Goal: Task Accomplishment & Management: Complete application form

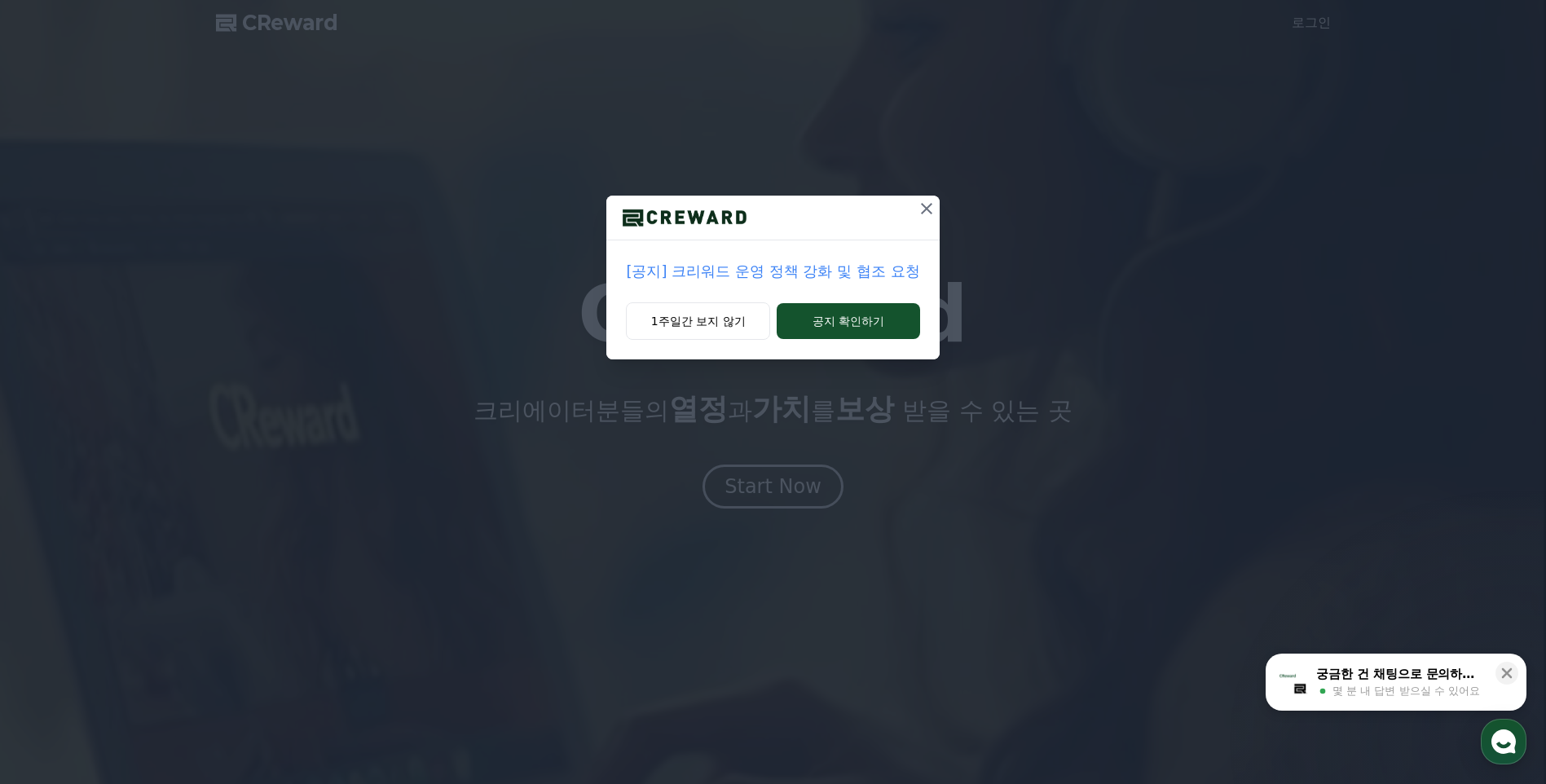
click at [931, 209] on icon at bounding box center [926, 208] width 19 height 19
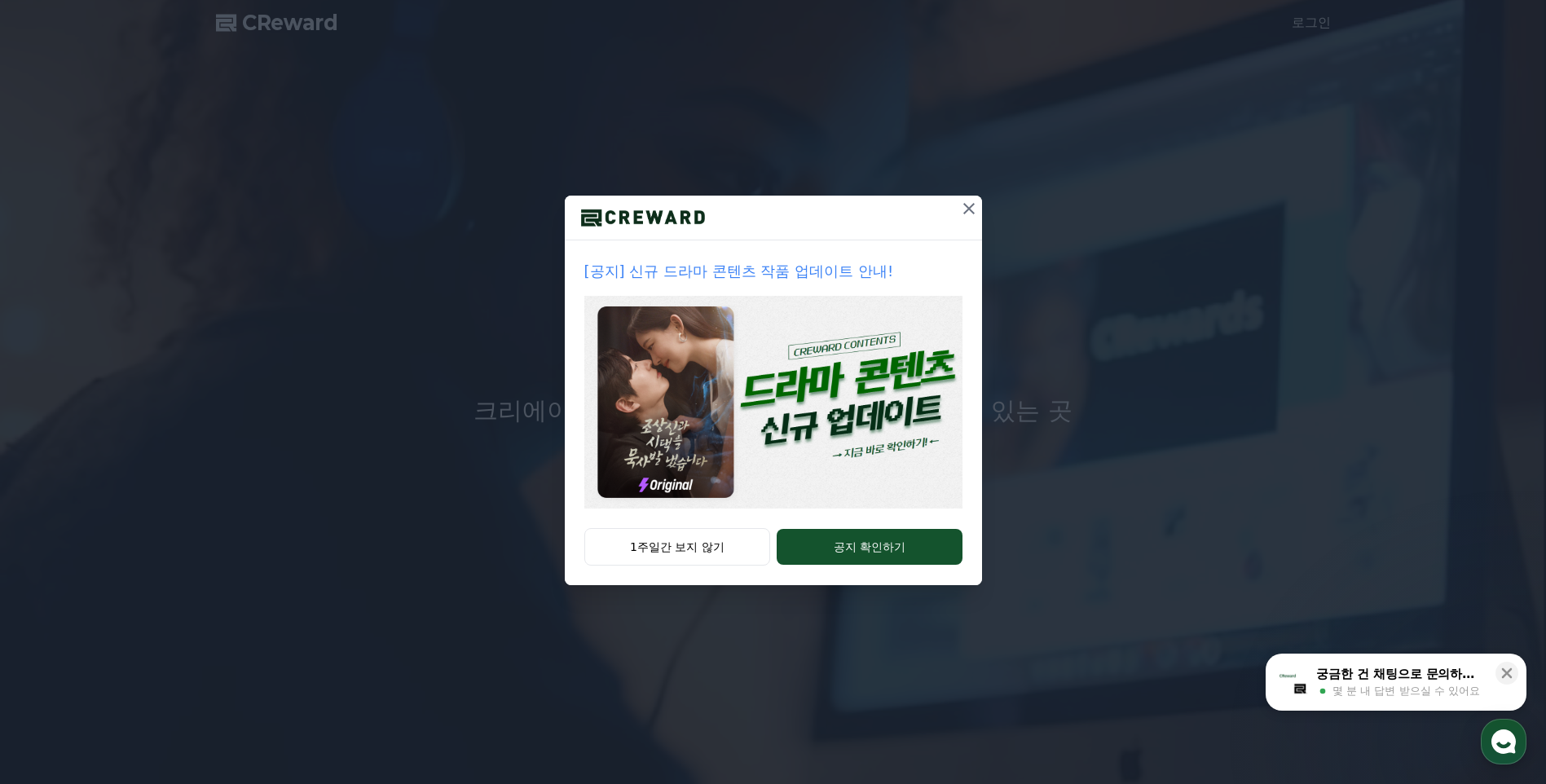
click at [972, 205] on icon at bounding box center [969, 208] width 12 height 12
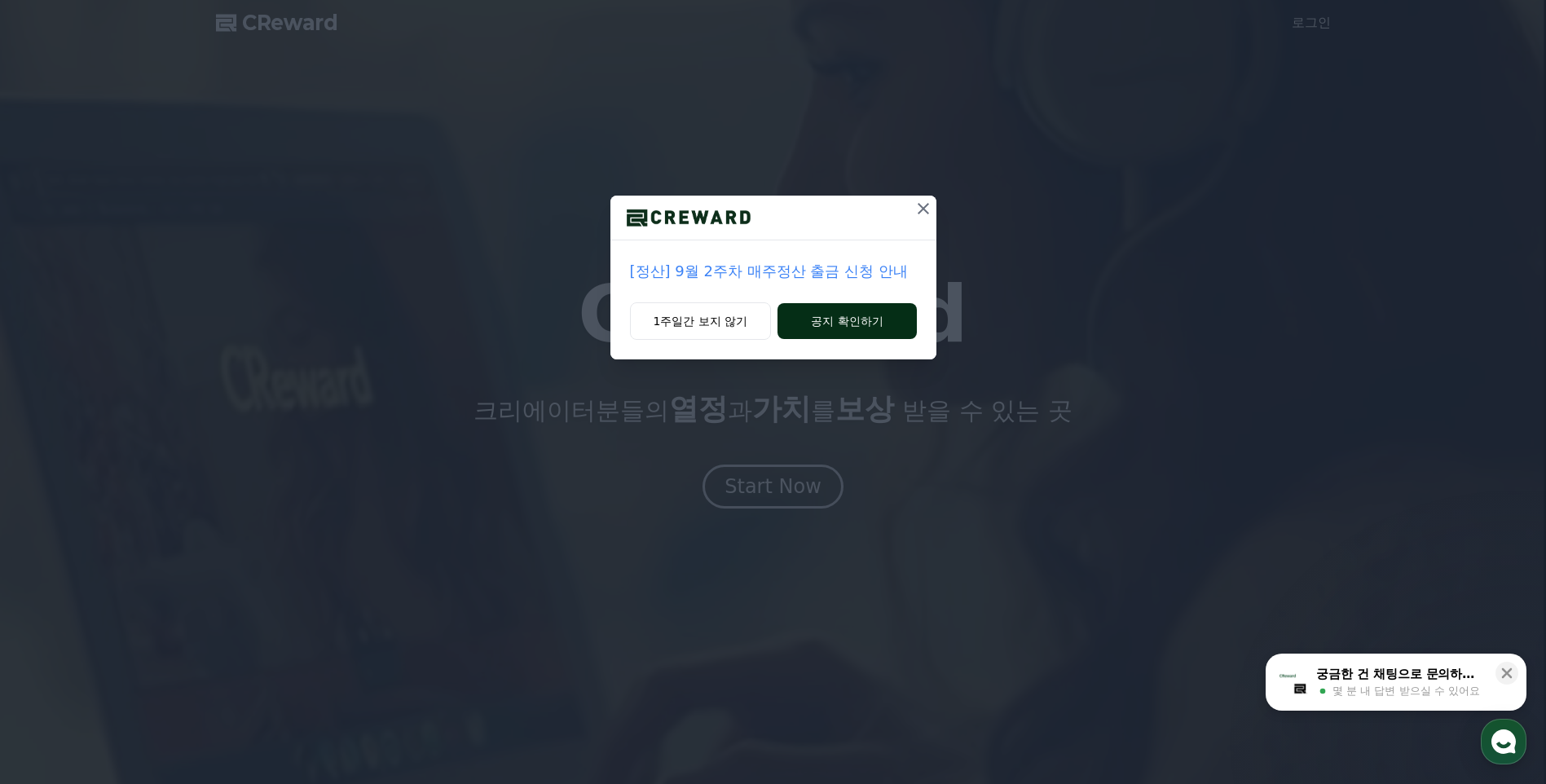
click at [825, 320] on button "공지 확인하기" at bounding box center [846, 321] width 138 height 36
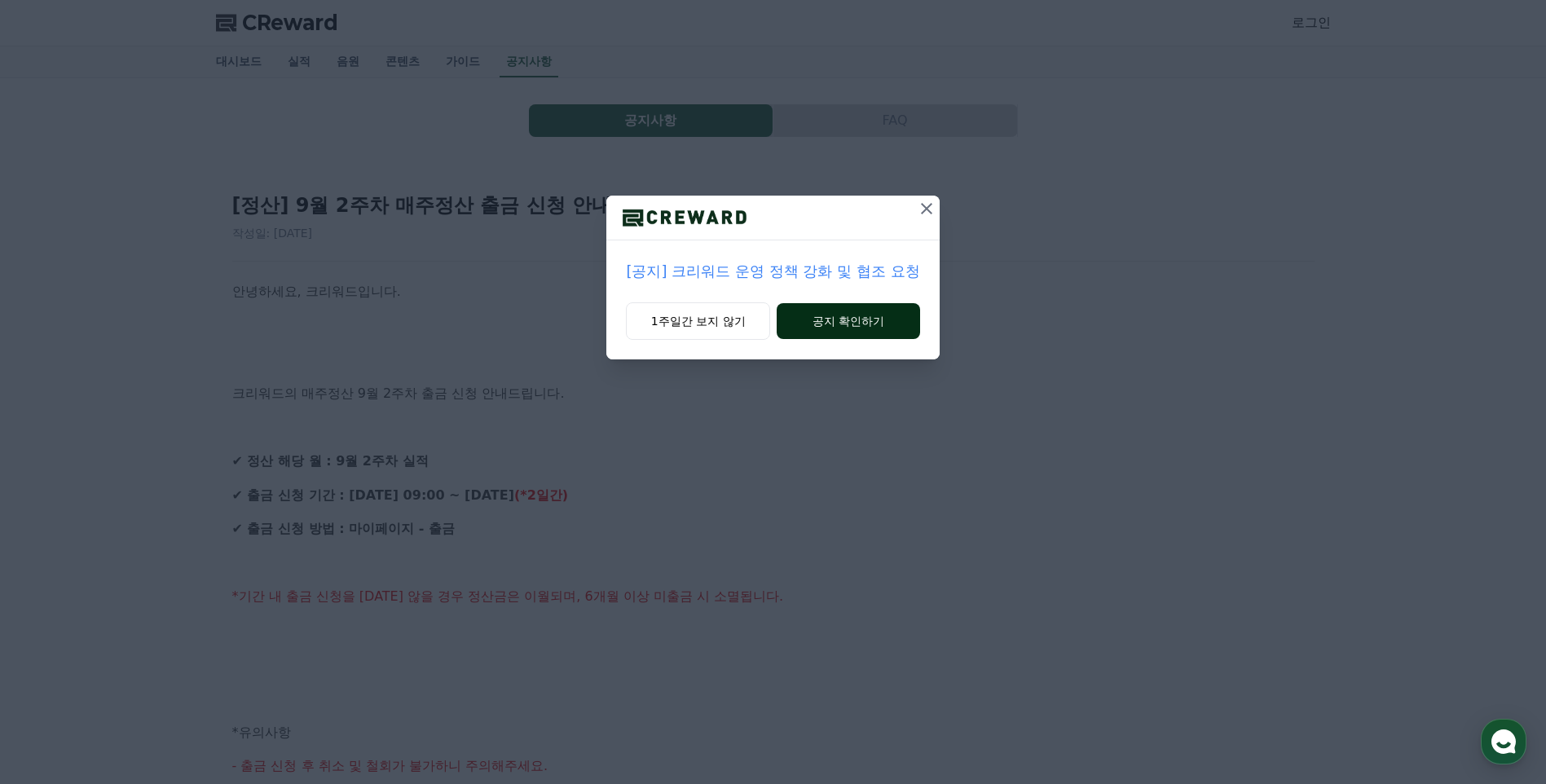
click at [839, 316] on button "공지 확인하기" at bounding box center [847, 321] width 143 height 36
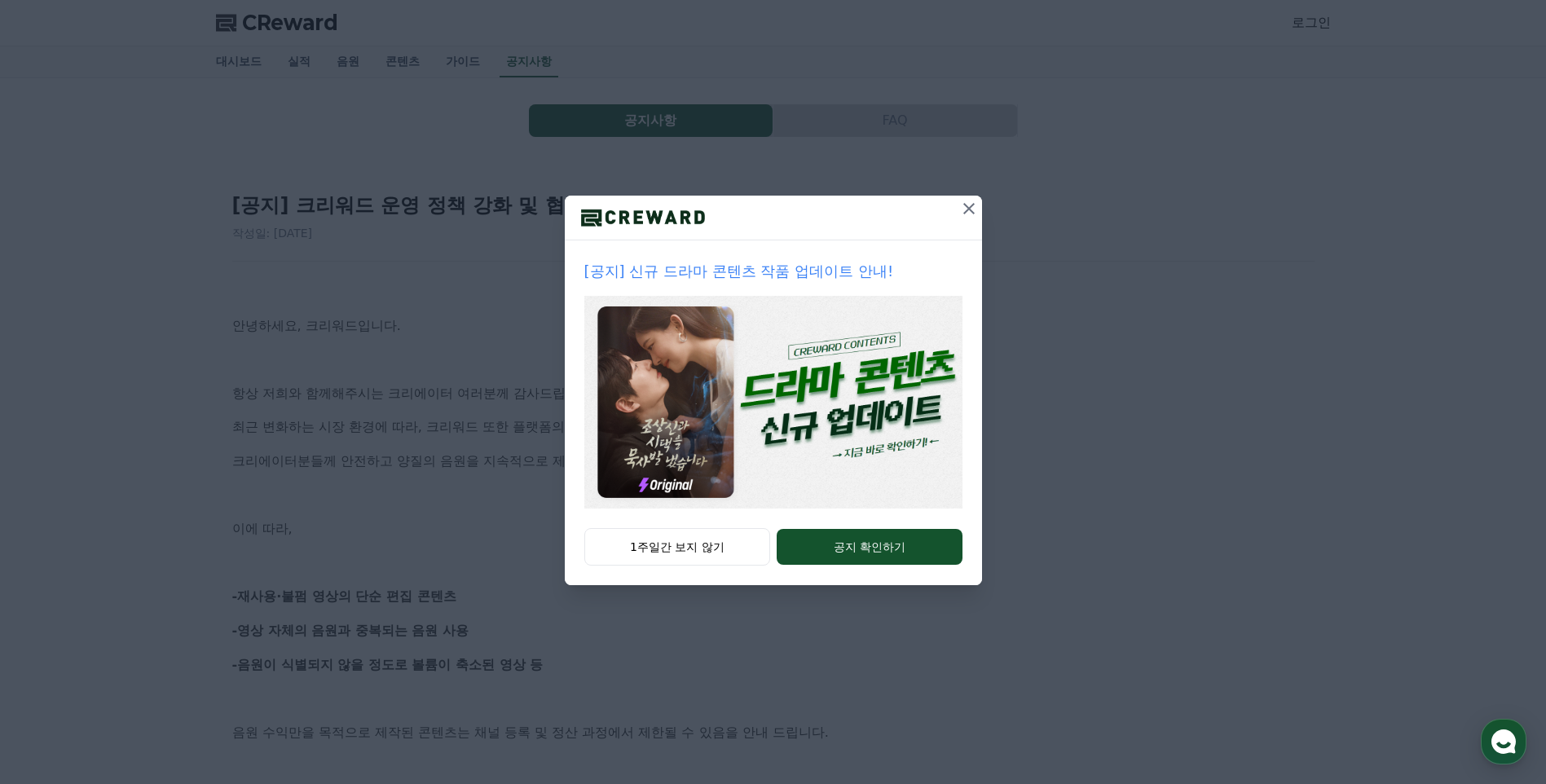
click at [967, 206] on icon at bounding box center [968, 208] width 19 height 19
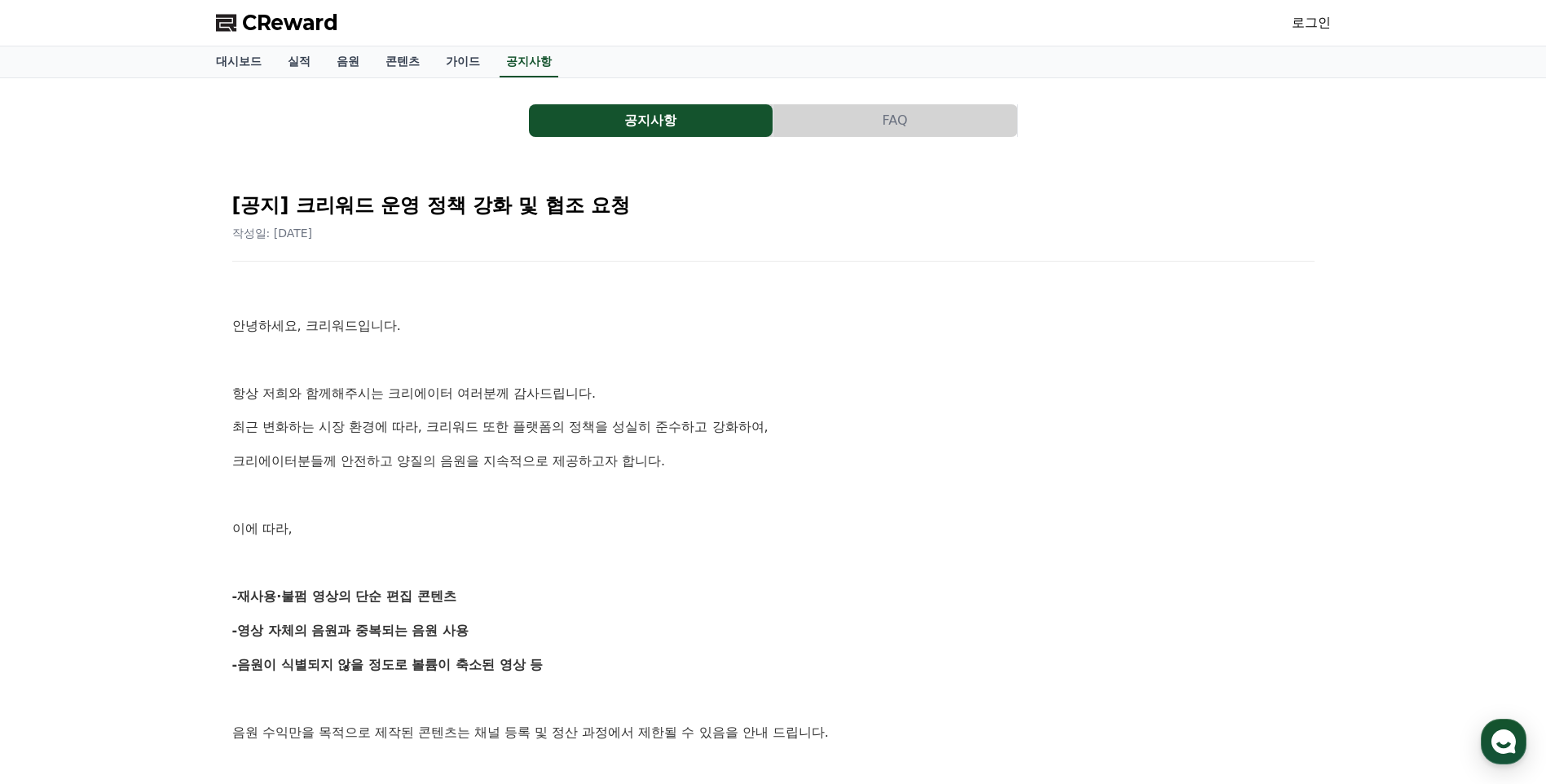
click at [1309, 26] on link "로그인" at bounding box center [1311, 23] width 39 height 19
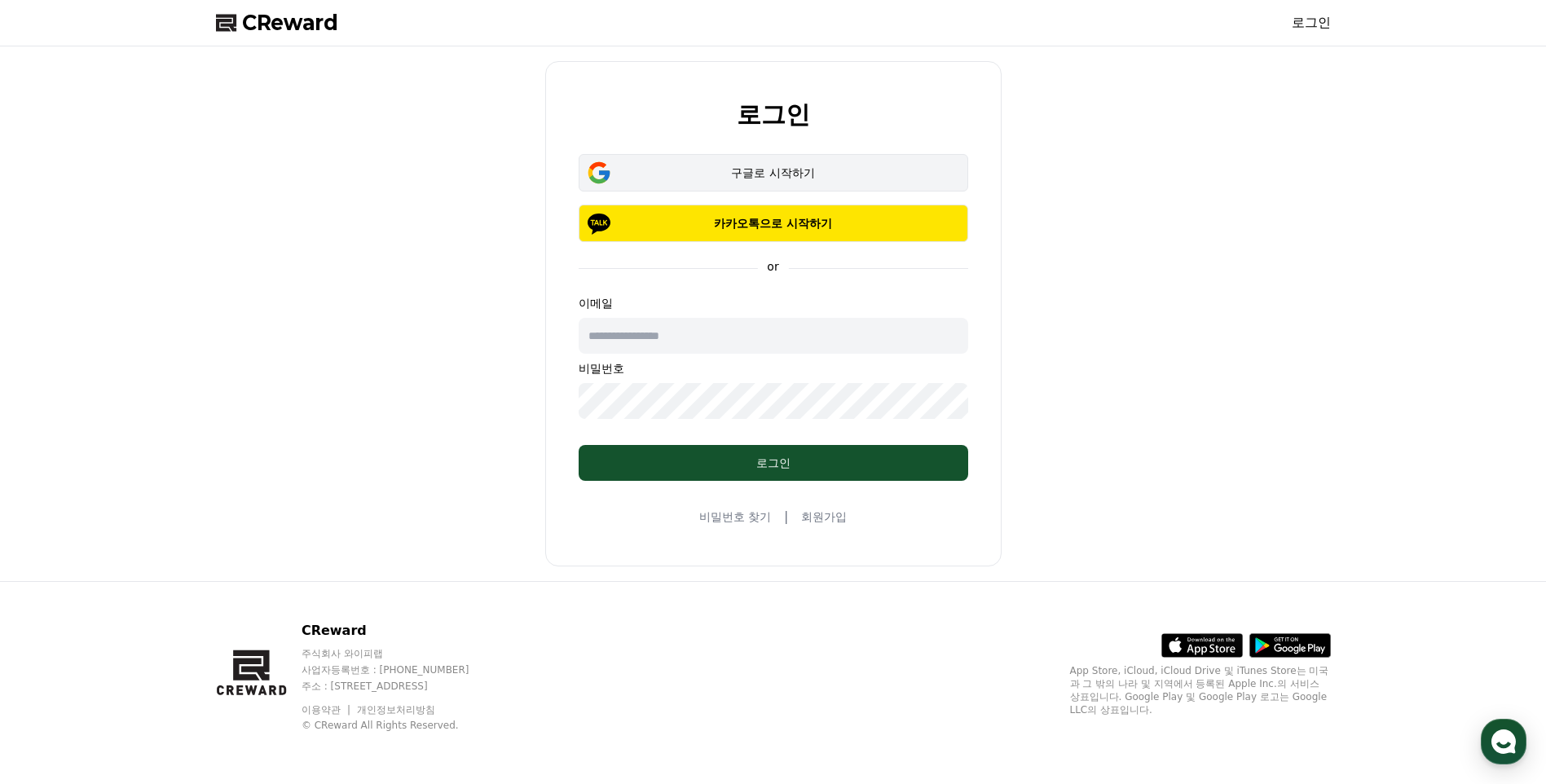
click at [799, 166] on div "구글로 시작하기" at bounding box center [773, 173] width 343 height 16
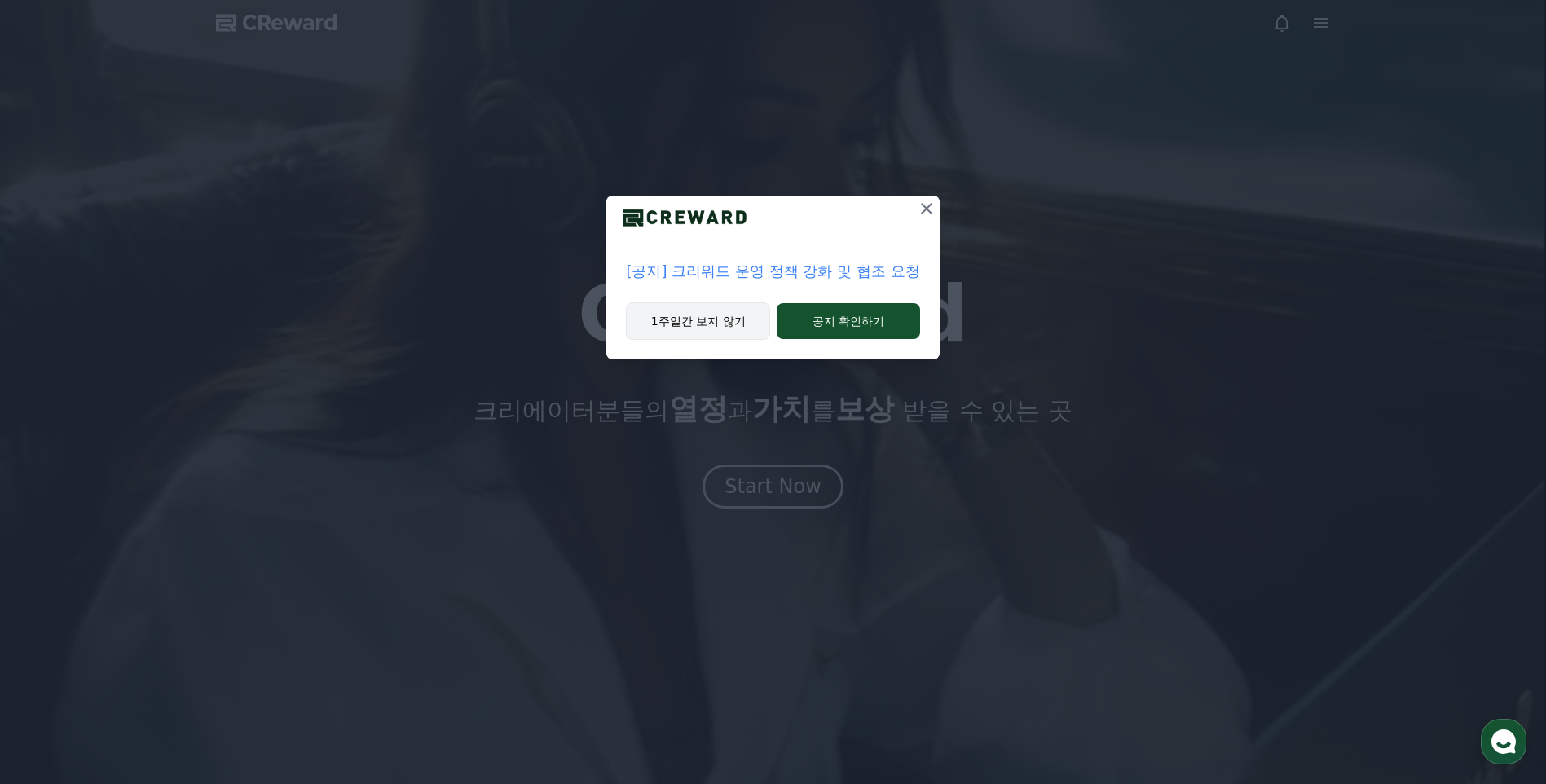
click at [721, 321] on button "1주일간 보지 않기" at bounding box center [698, 321] width 144 height 37
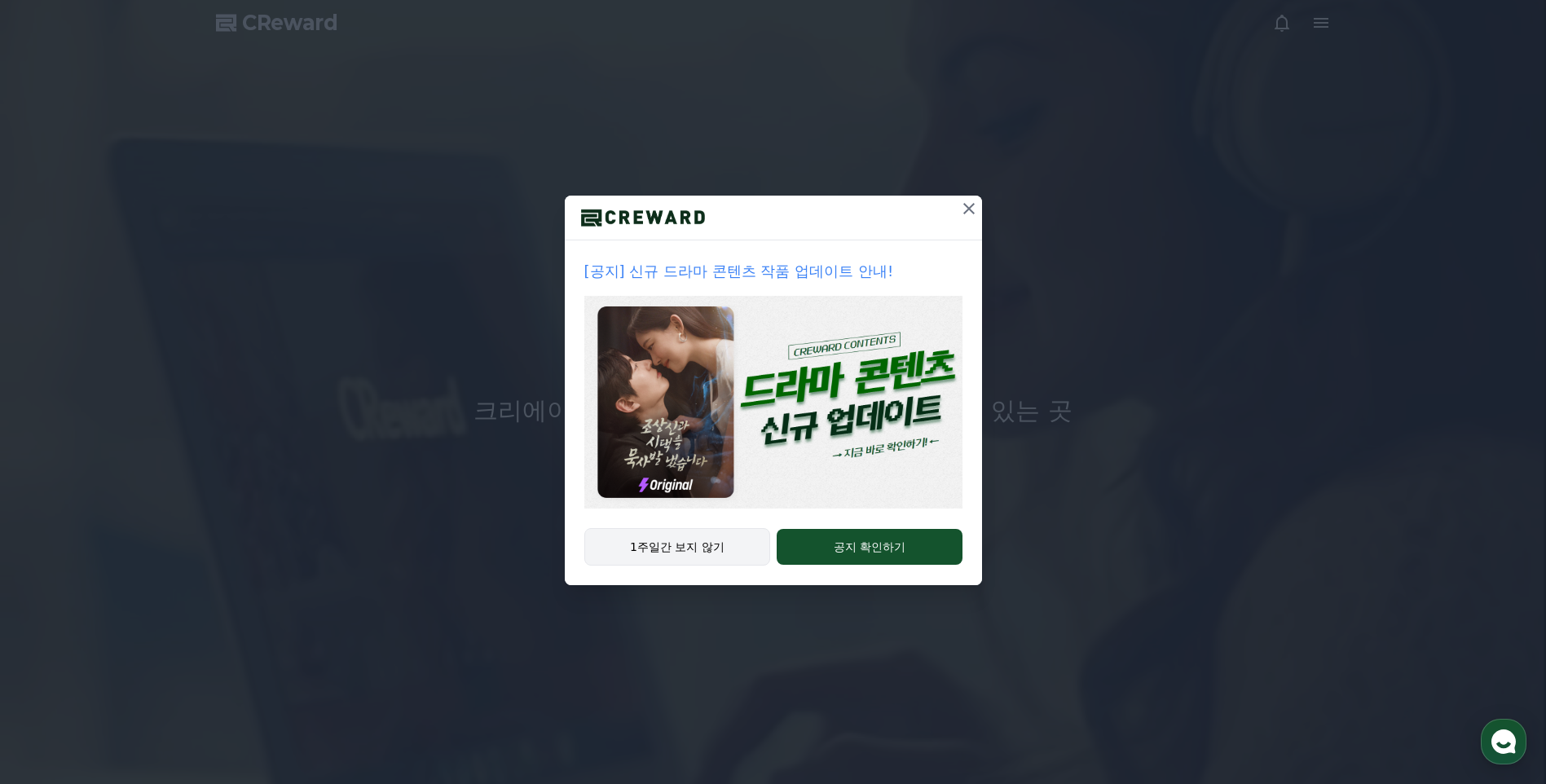
click at [660, 543] on button "1주일간 보지 않기" at bounding box center [678, 546] width 186 height 37
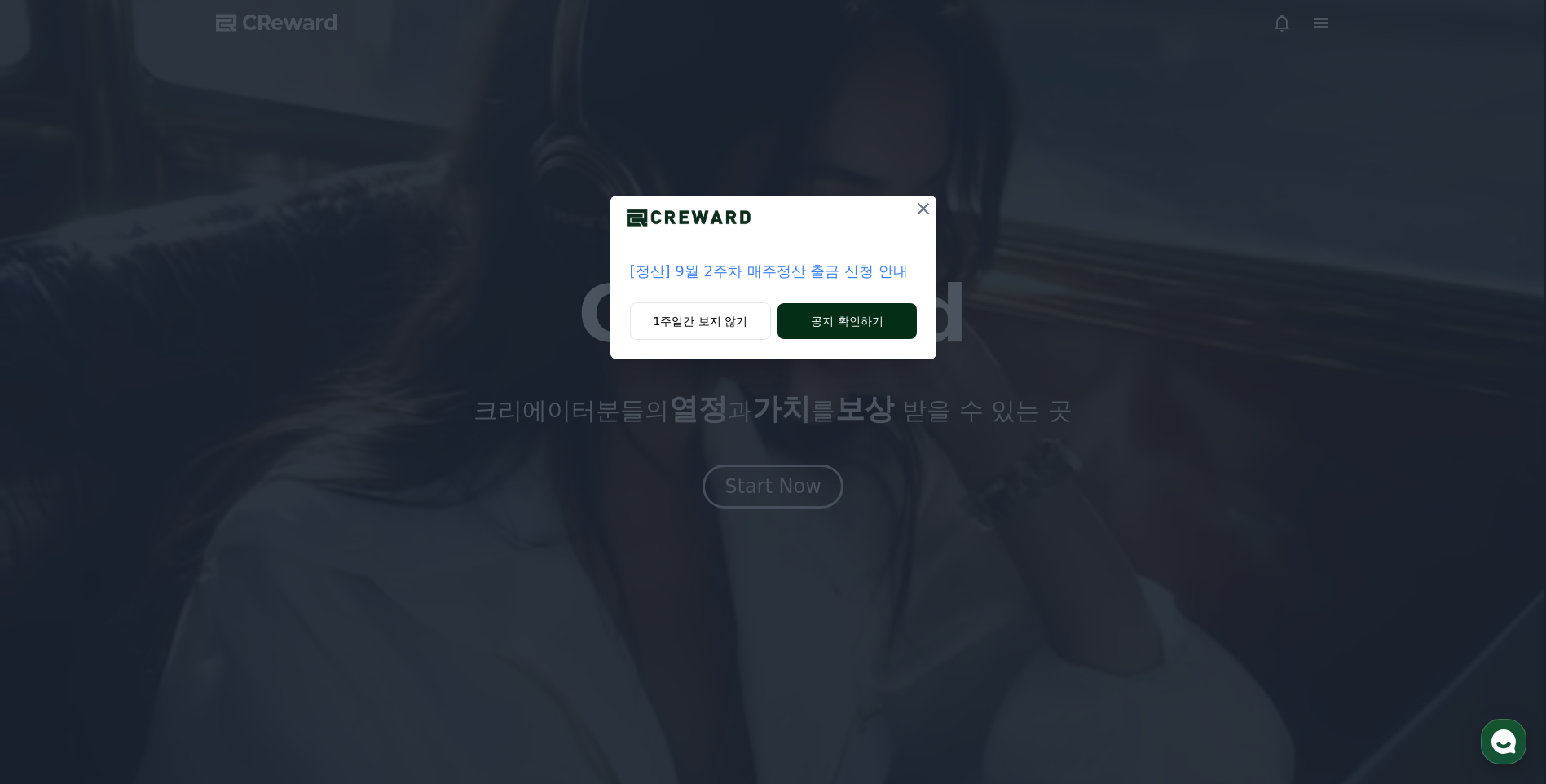
click at [829, 318] on button "공지 확인하기" at bounding box center [846, 321] width 138 height 36
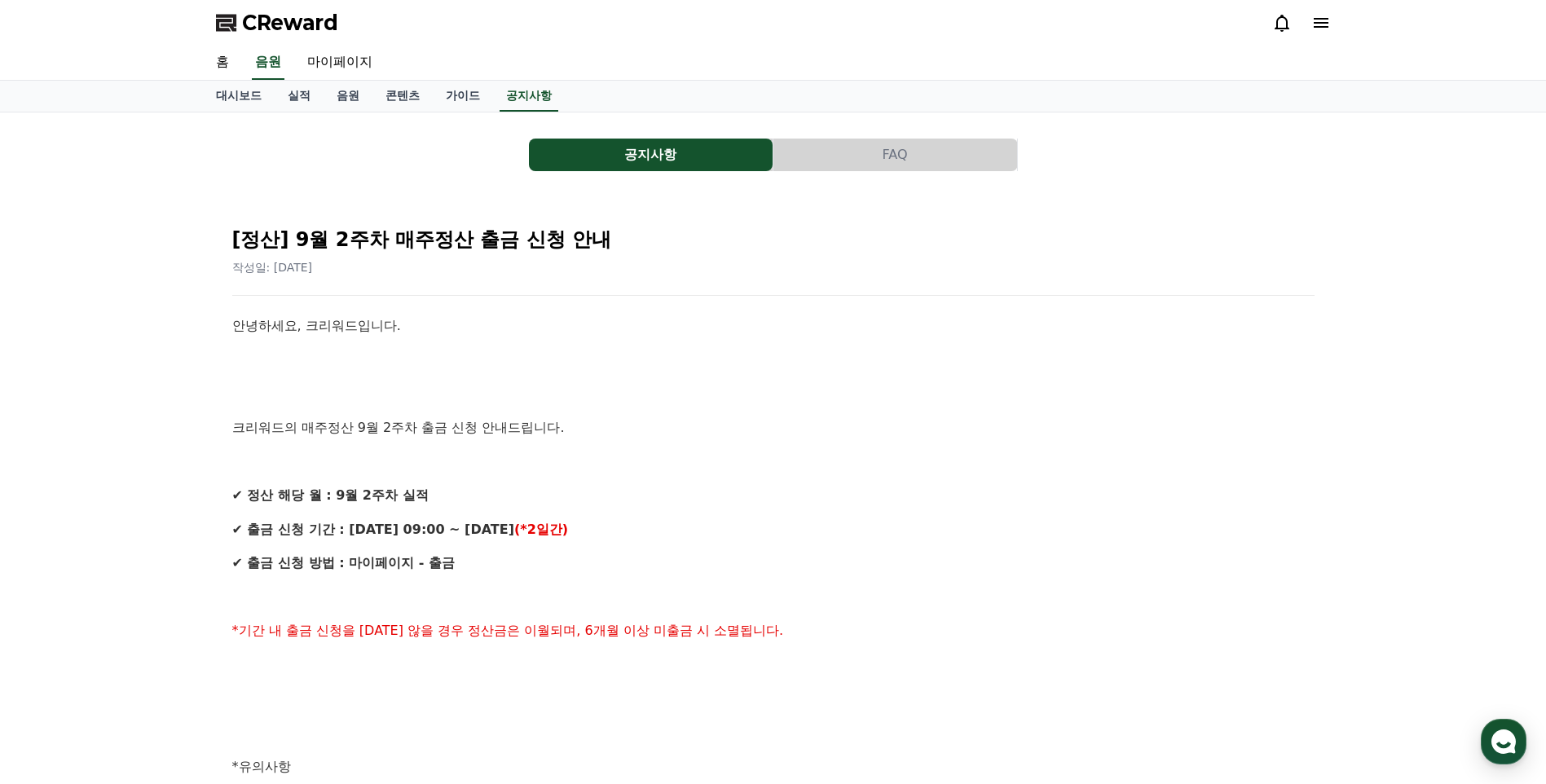
click at [309, 21] on span "CReward" at bounding box center [290, 22] width 96 height 26
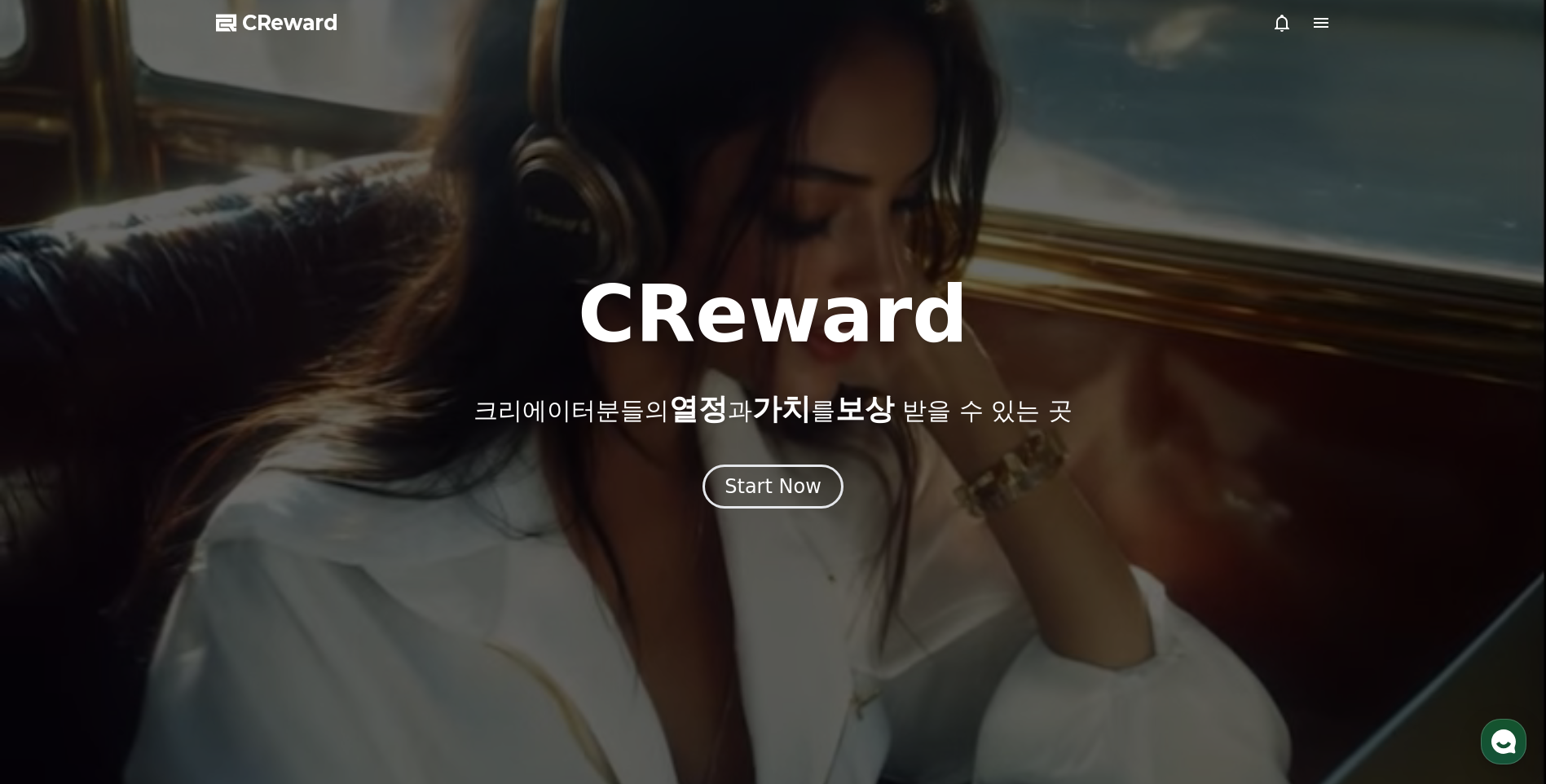
click at [1323, 22] on icon at bounding box center [1320, 23] width 14 height 10
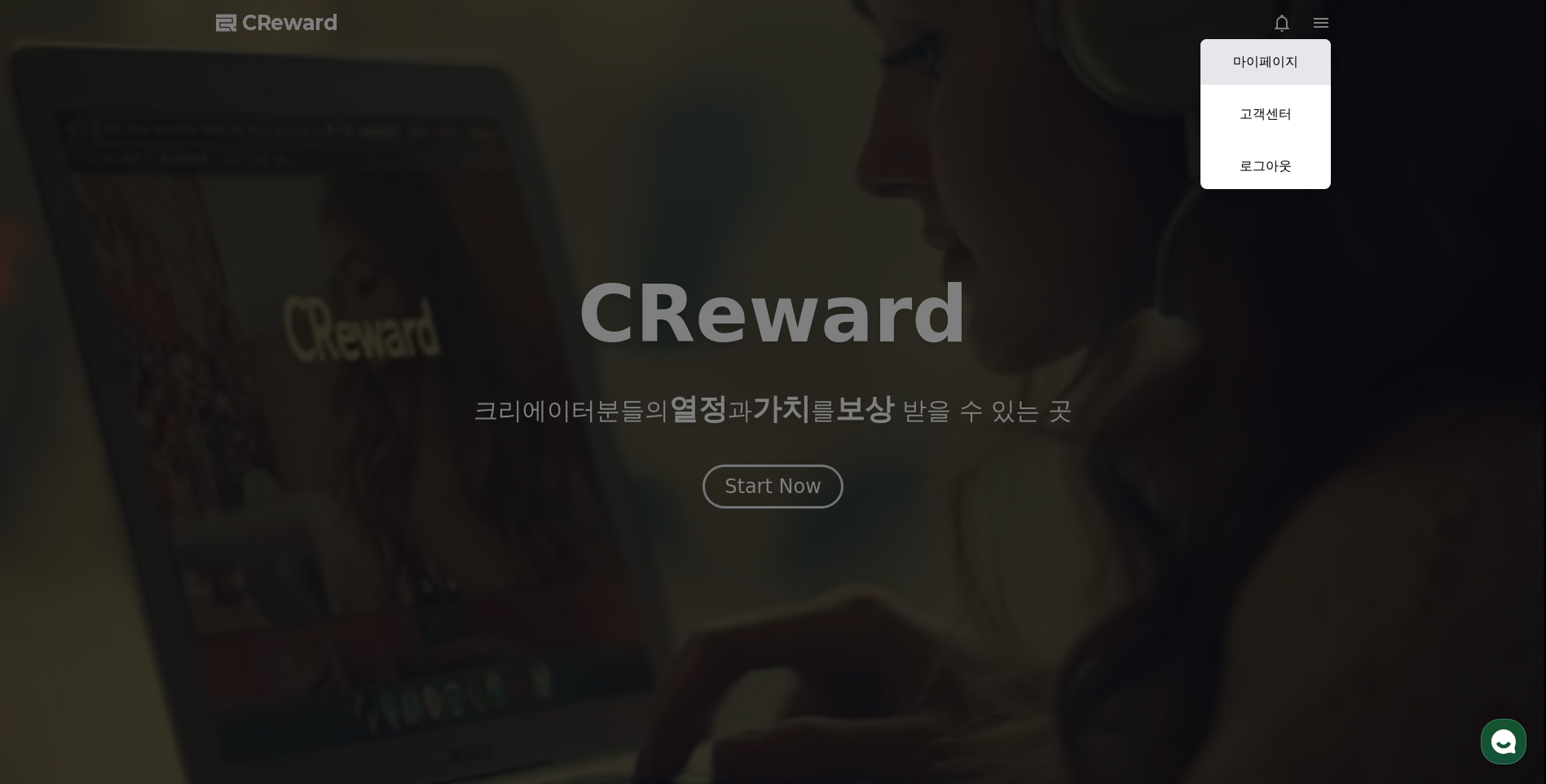
click at [1272, 59] on link "마이페이지" at bounding box center [1266, 62] width 131 height 46
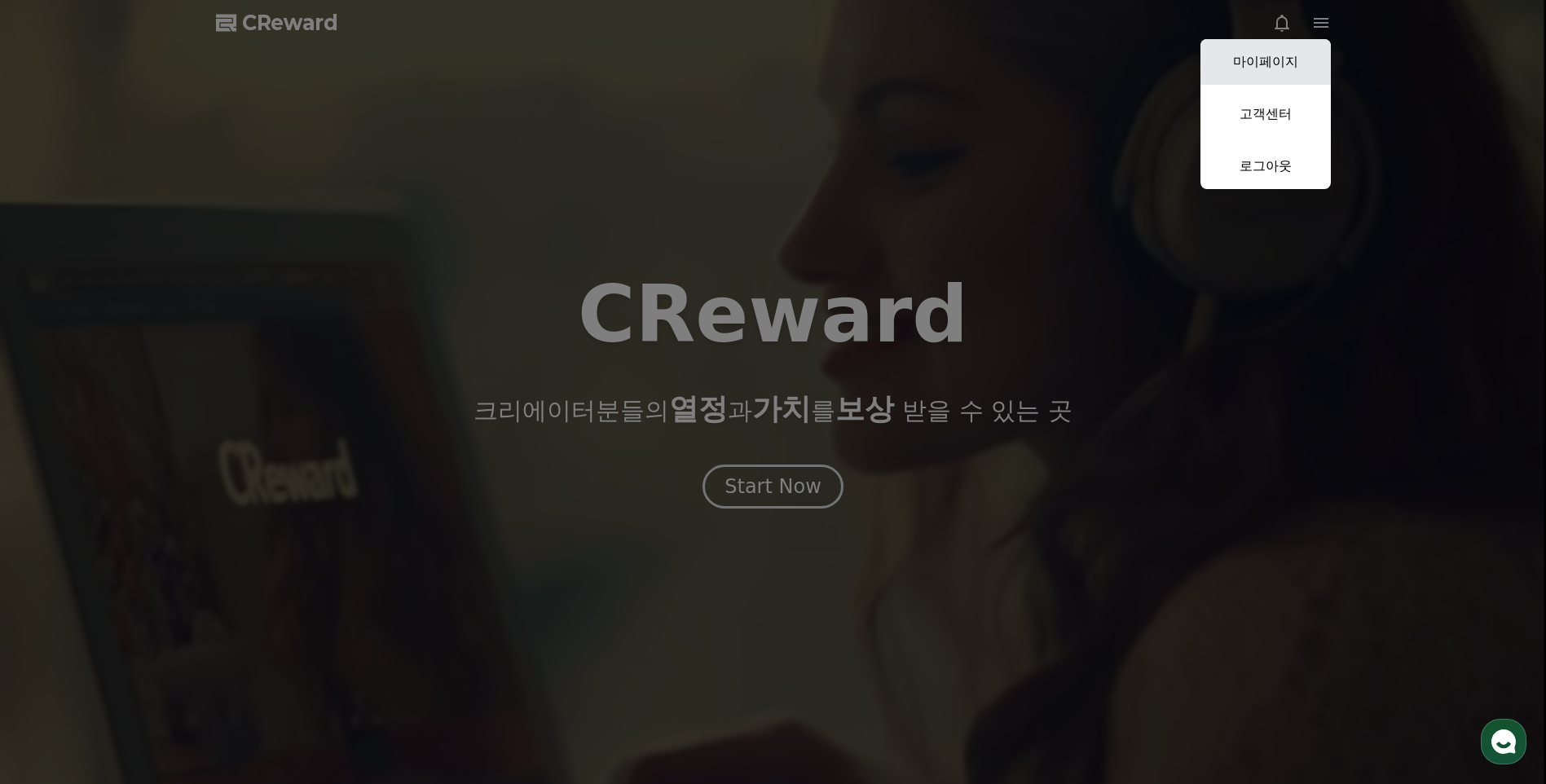
select select "**********"
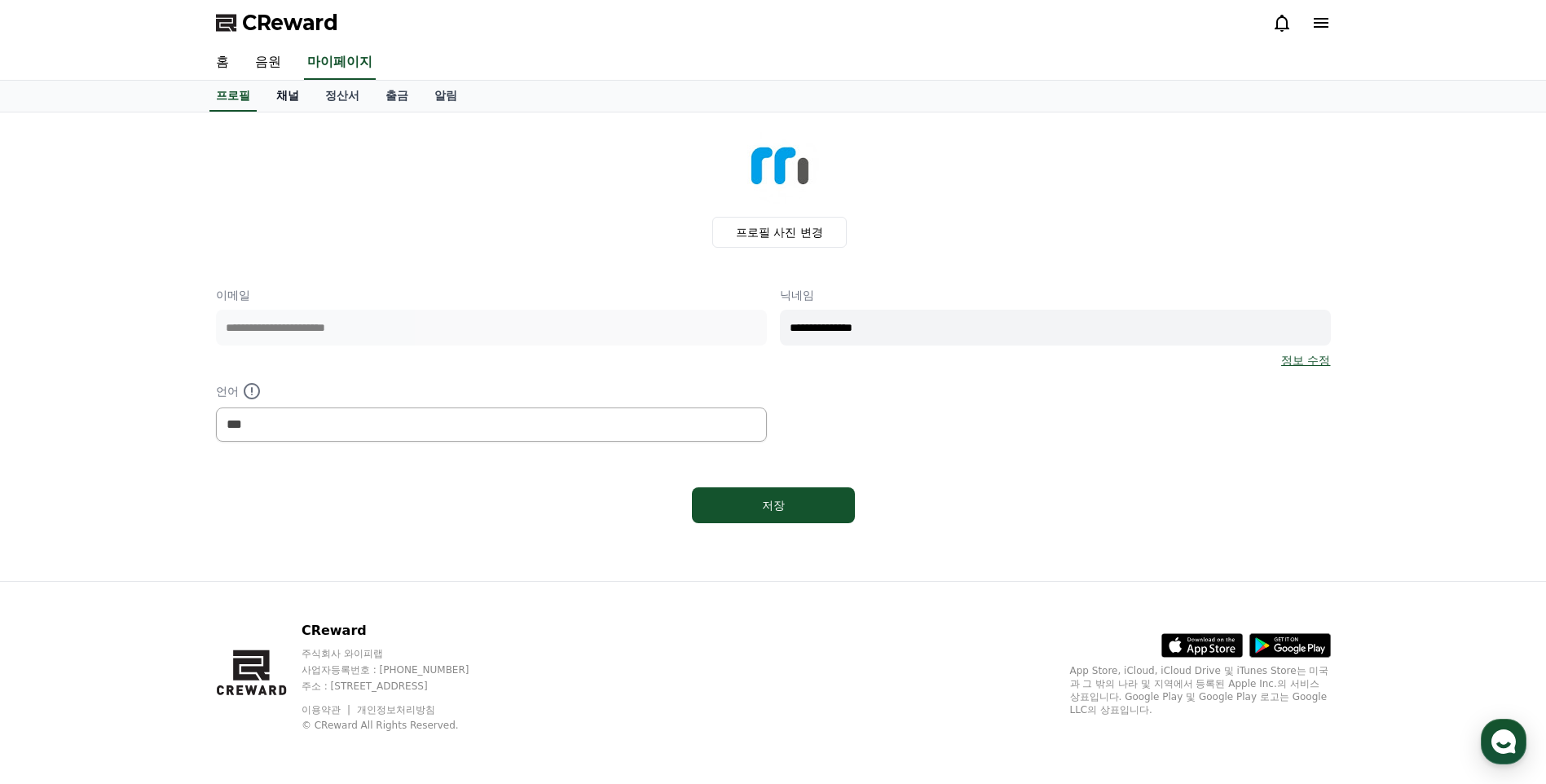
click at [281, 95] on link "채널" at bounding box center [287, 96] width 49 height 31
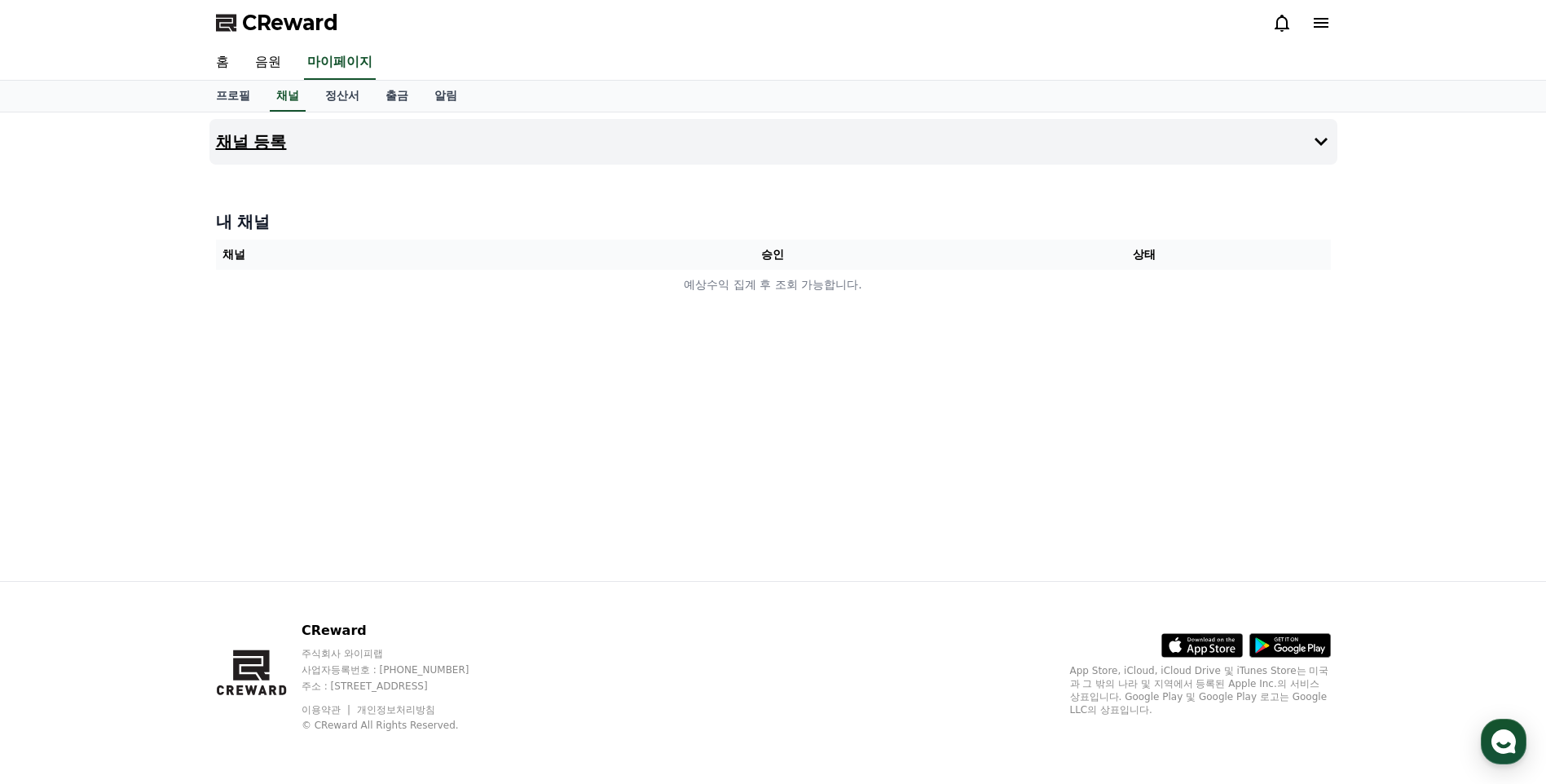
click at [256, 140] on h4 "채널 등록" at bounding box center [251, 141] width 71 height 18
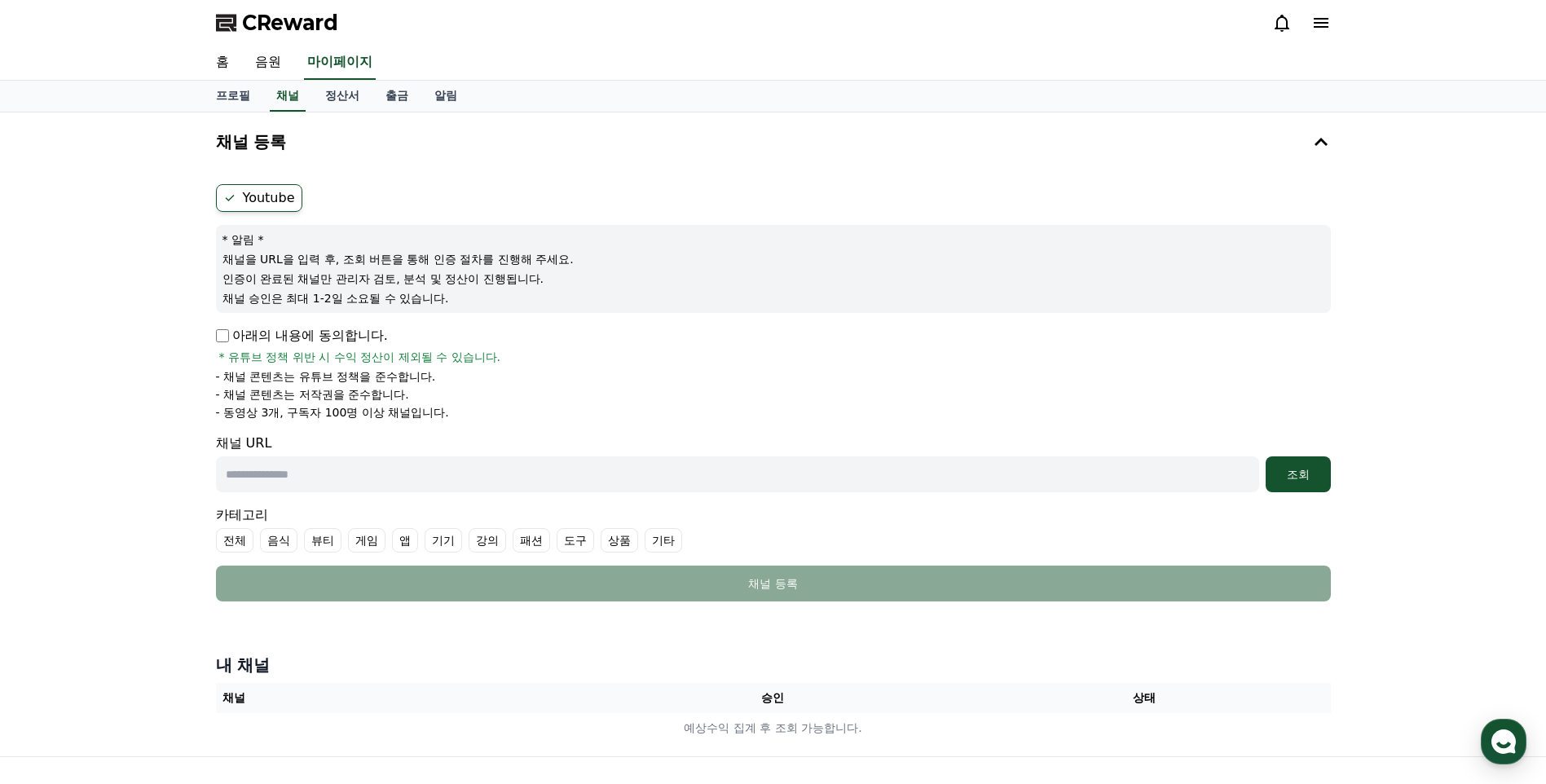
click at [224, 343] on p "아래의 내용에 동의합니다." at bounding box center [301, 336] width 172 height 19
click at [286, 478] on input "text" at bounding box center [737, 473] width 1043 height 36
paste input "**********"
type input "**********"
click at [1307, 479] on div "조회" at bounding box center [1297, 474] width 52 height 16
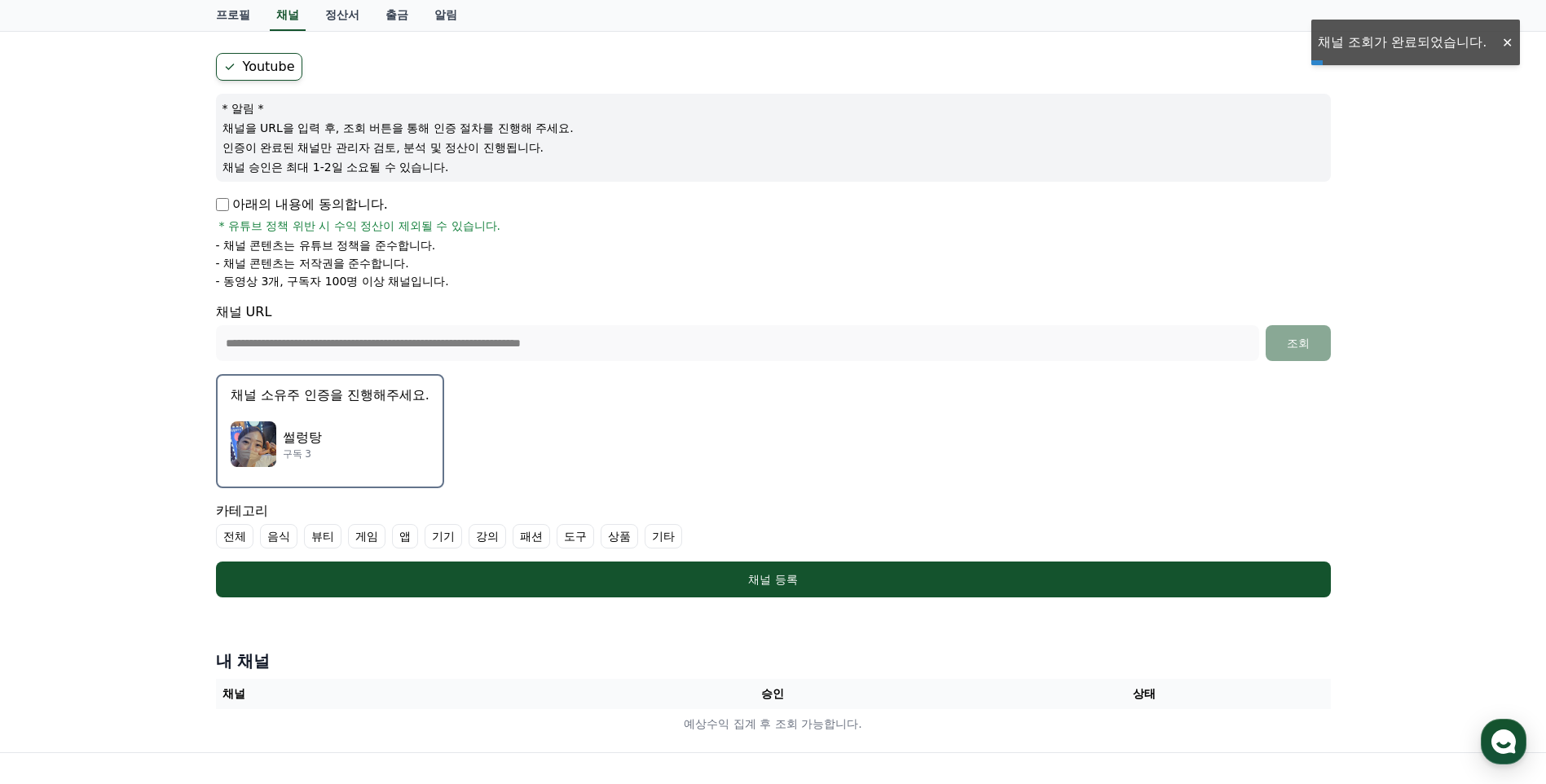
scroll to position [163, 0]
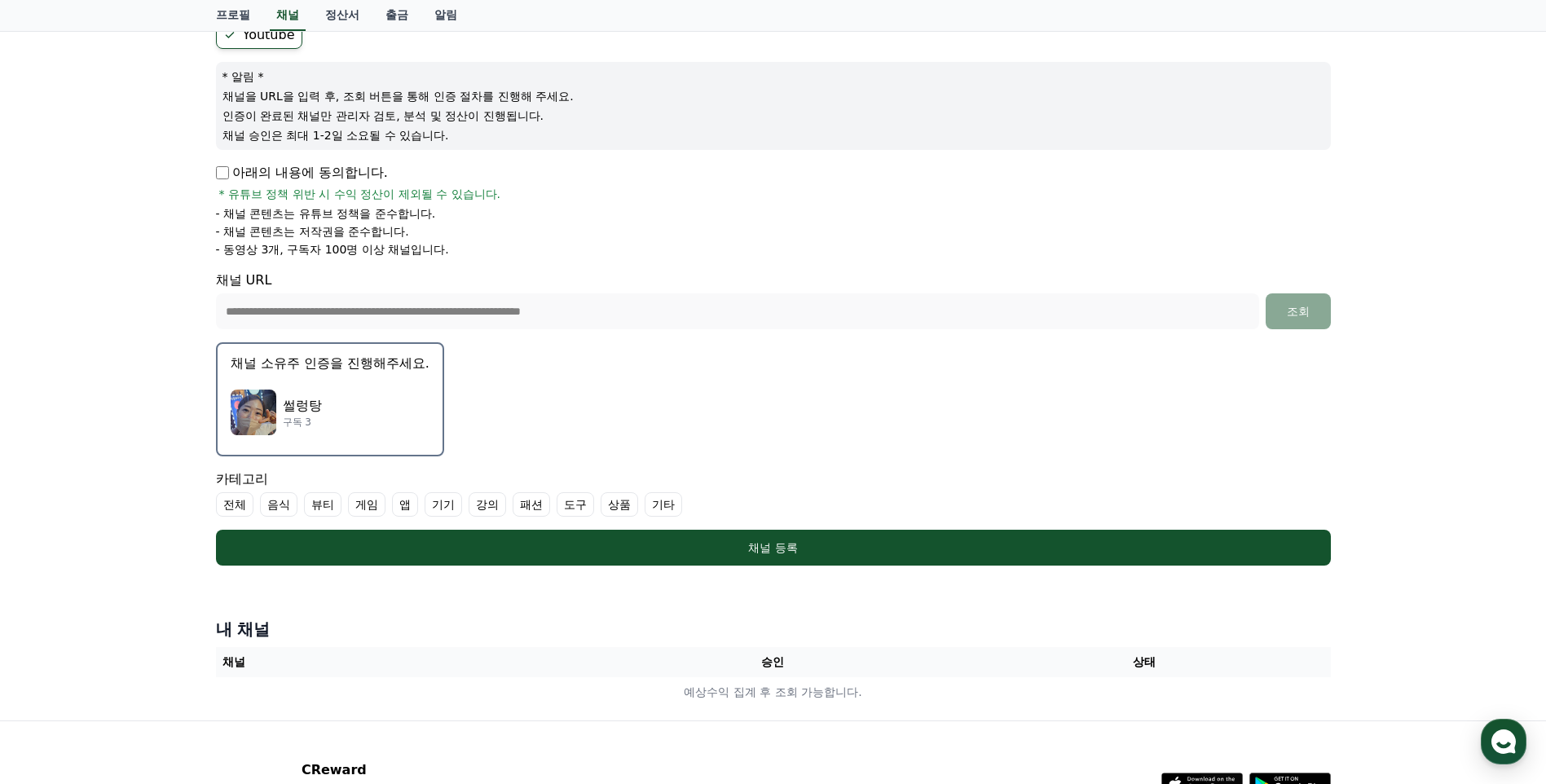
click at [388, 408] on div "썰렁탕 구독 3" at bounding box center [329, 413] width 199 height 65
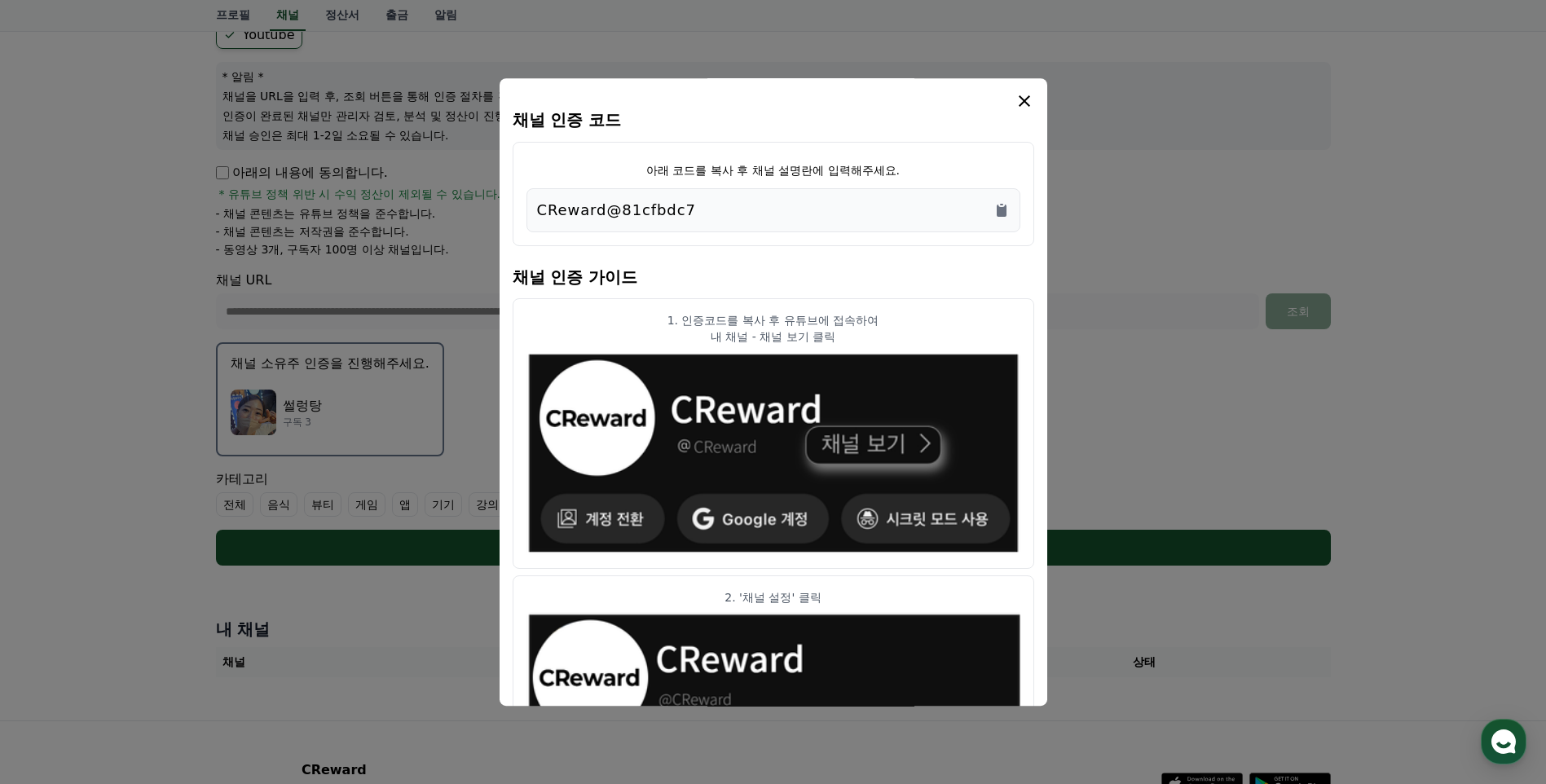
click at [706, 212] on div "CReward@81cfbdc7" at bounding box center [773, 210] width 472 height 23
click at [998, 211] on icon "Copy to clipboard" at bounding box center [1001, 210] width 10 height 12
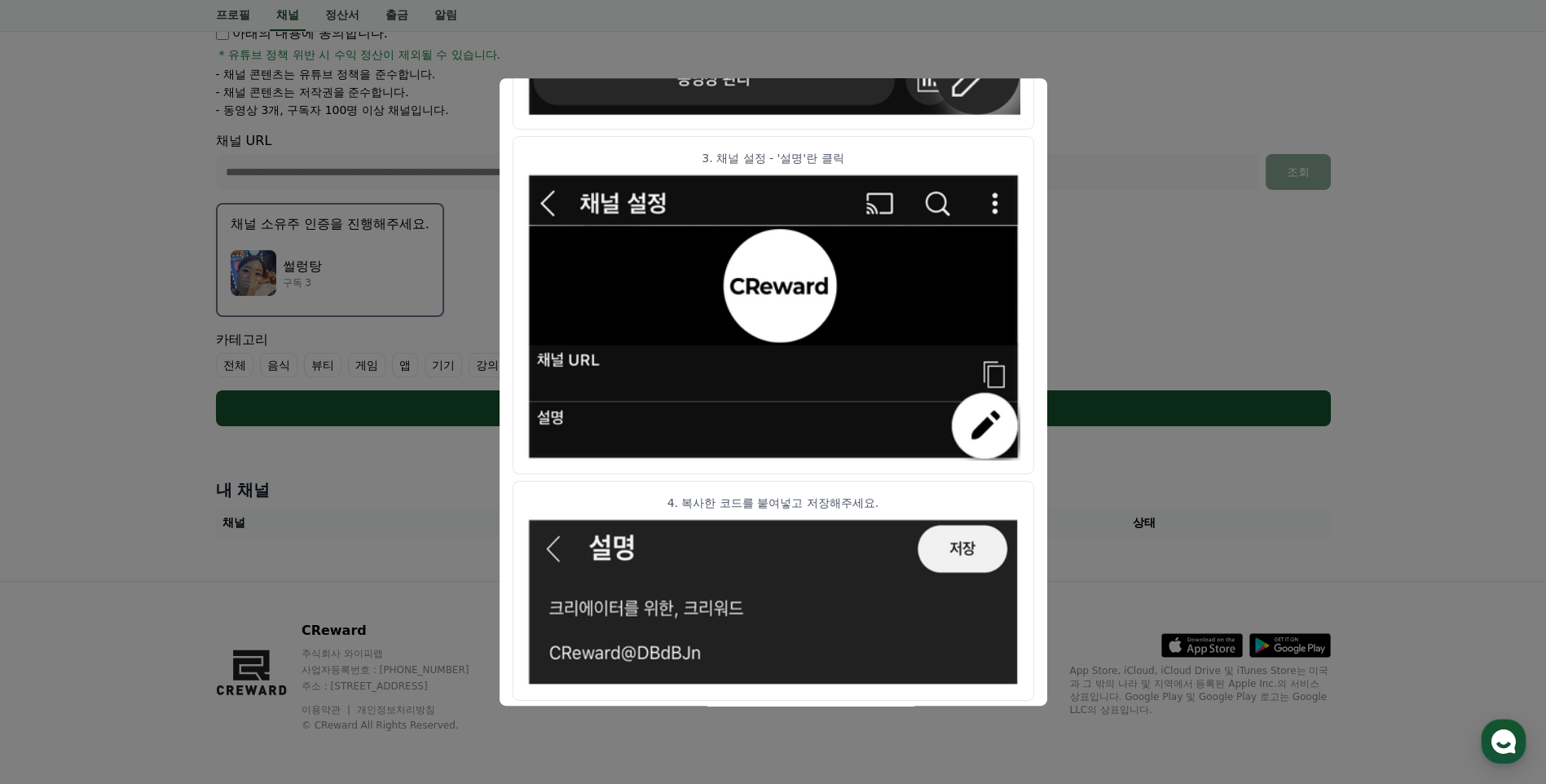
scroll to position [779, 0]
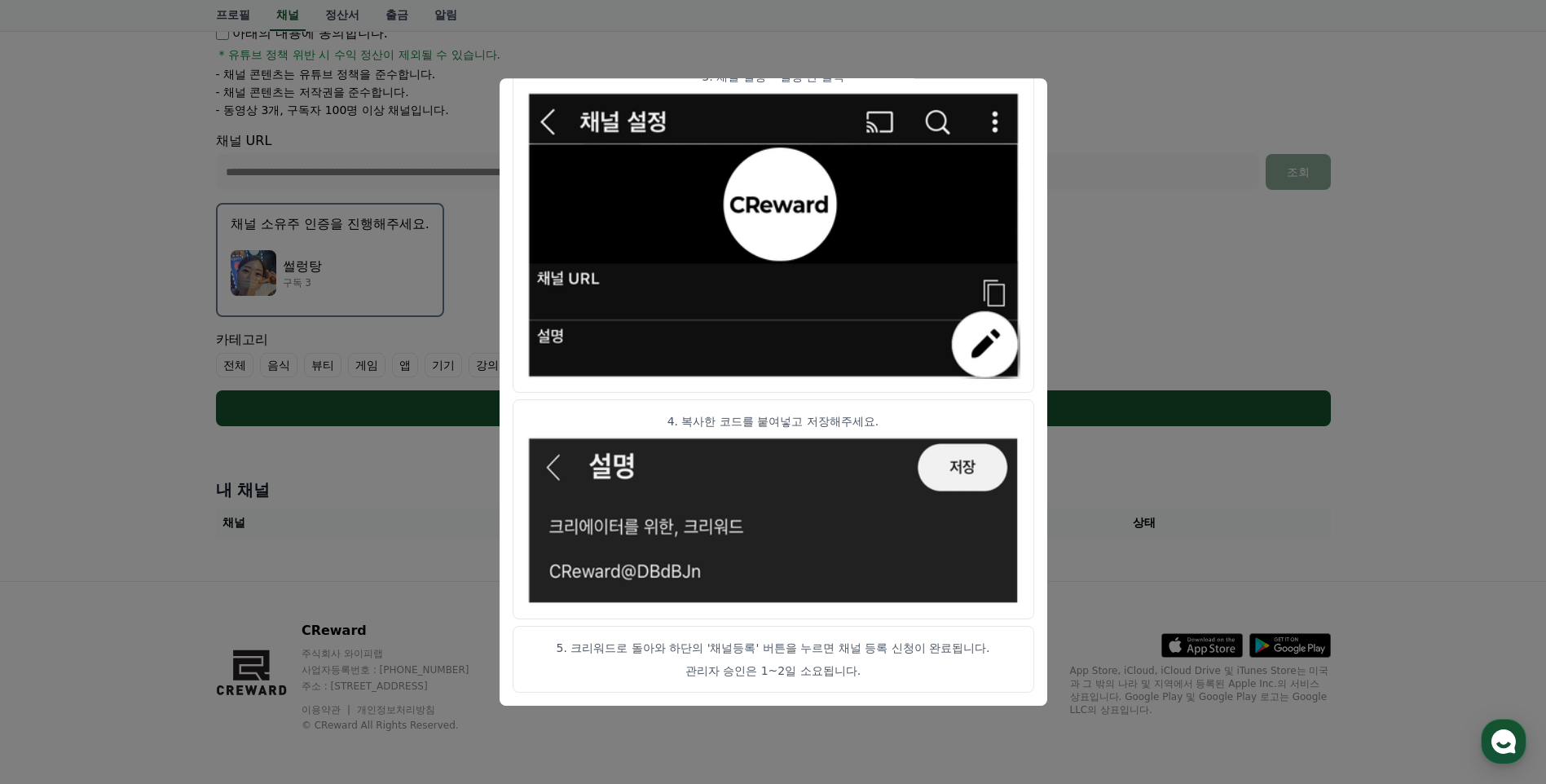
click at [12, 538] on button "close modal" at bounding box center [773, 392] width 1546 height 784
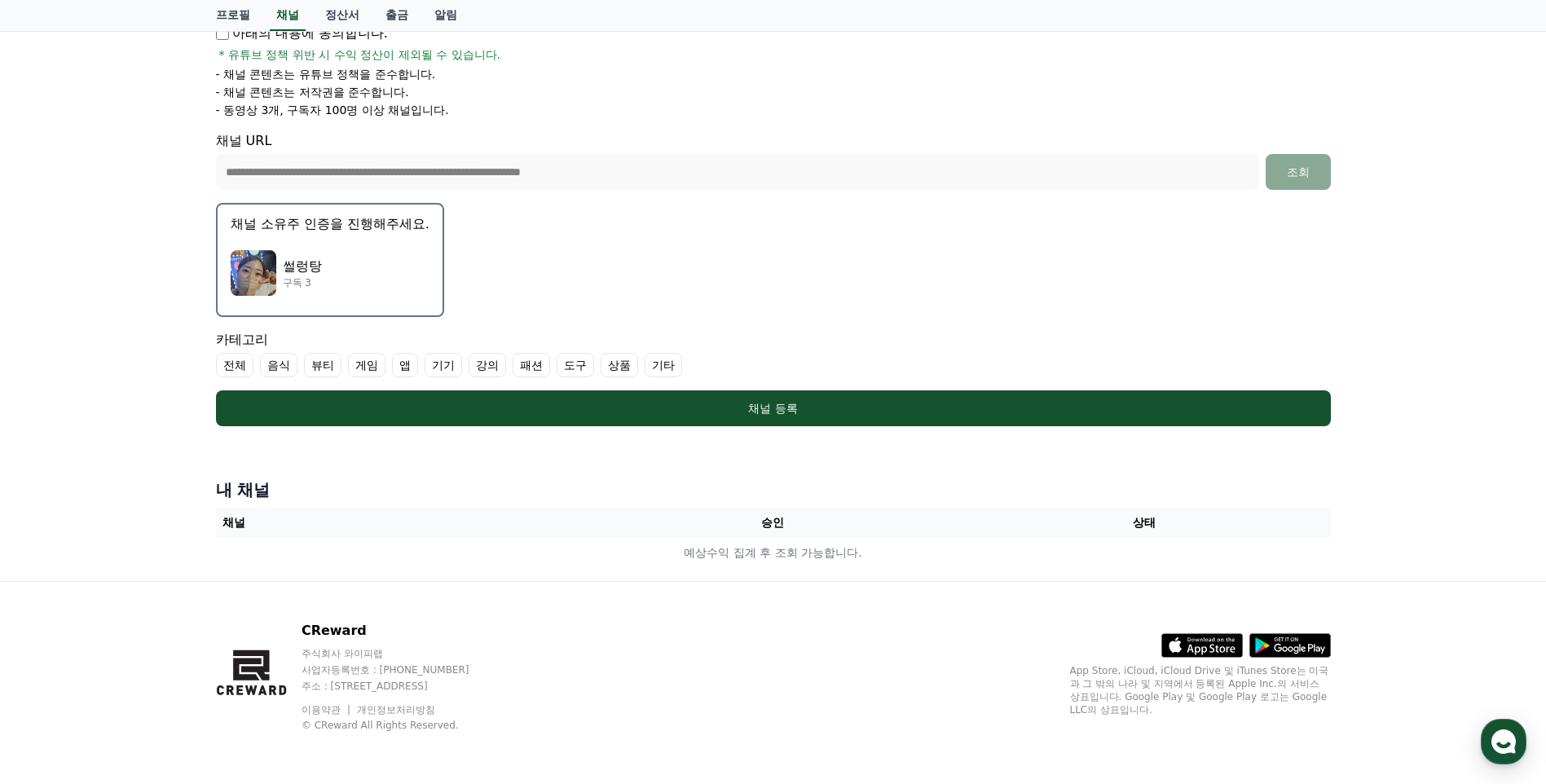
click at [666, 362] on label "기타" at bounding box center [663, 365] width 37 height 24
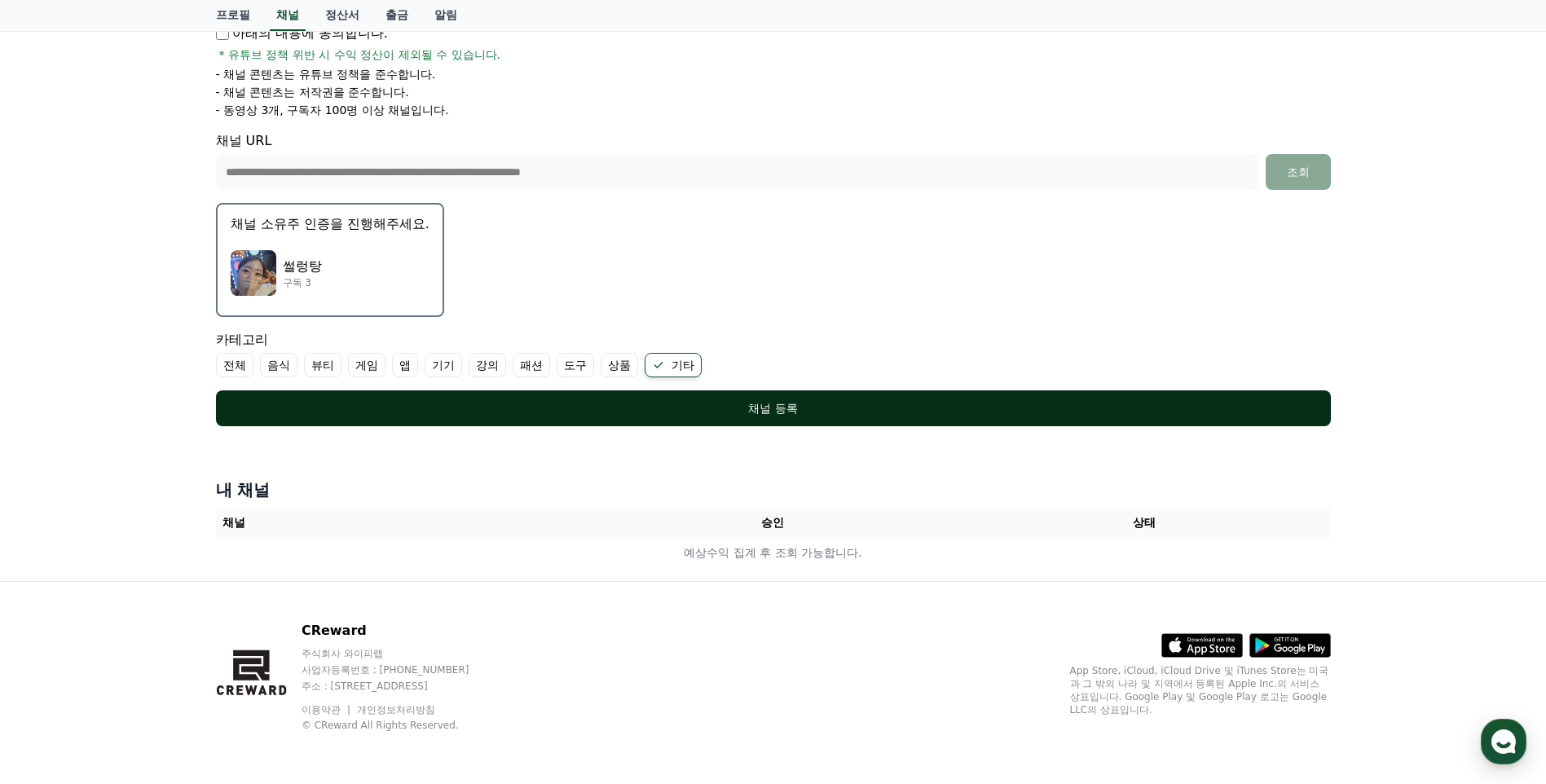
click at [794, 409] on div "채널 등록" at bounding box center [773, 408] width 1050 height 16
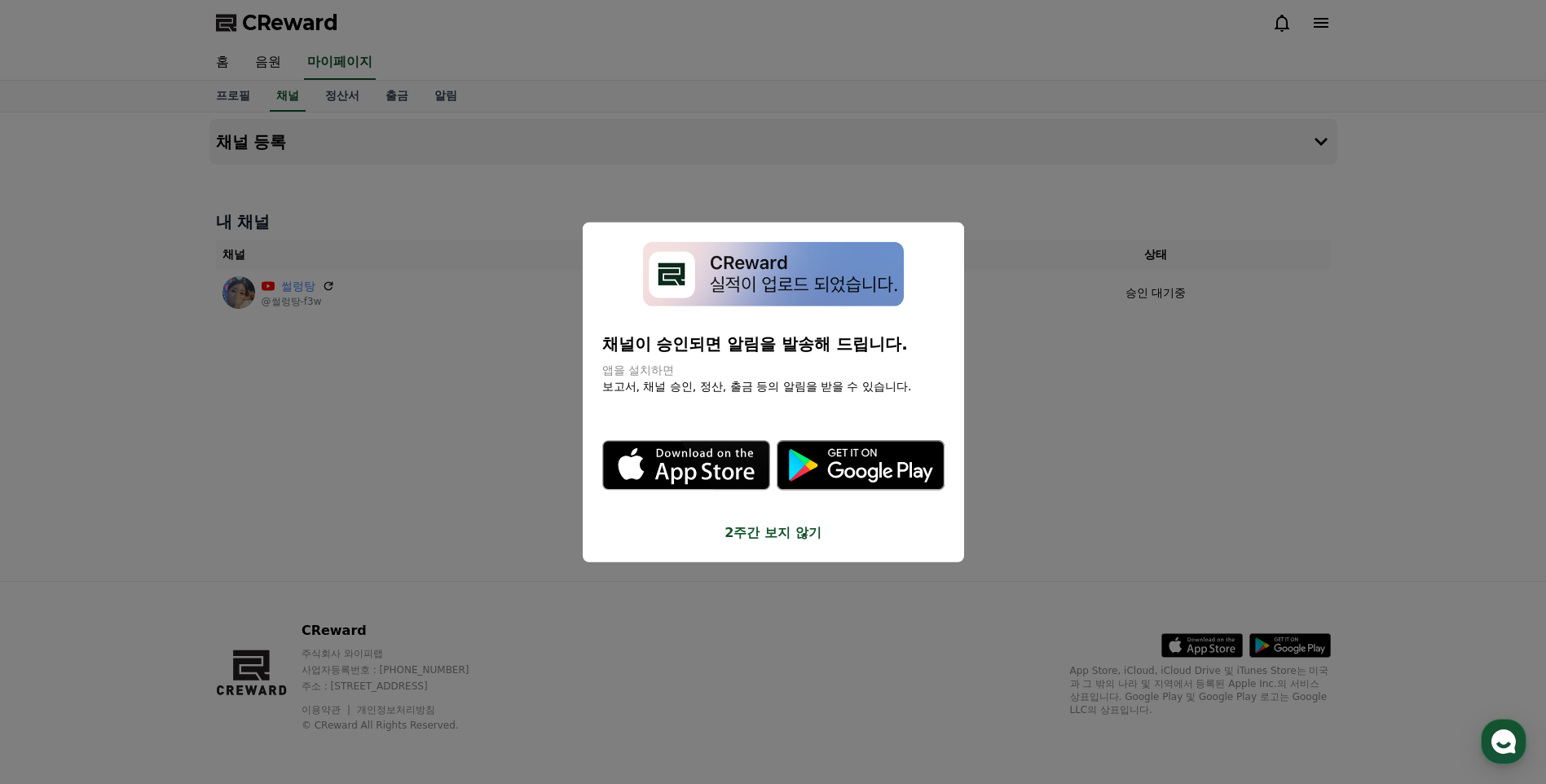
click at [855, 473] on icon "modal" at bounding box center [860, 464] width 168 height 50
click at [1098, 427] on button "close modal" at bounding box center [773, 392] width 1546 height 784
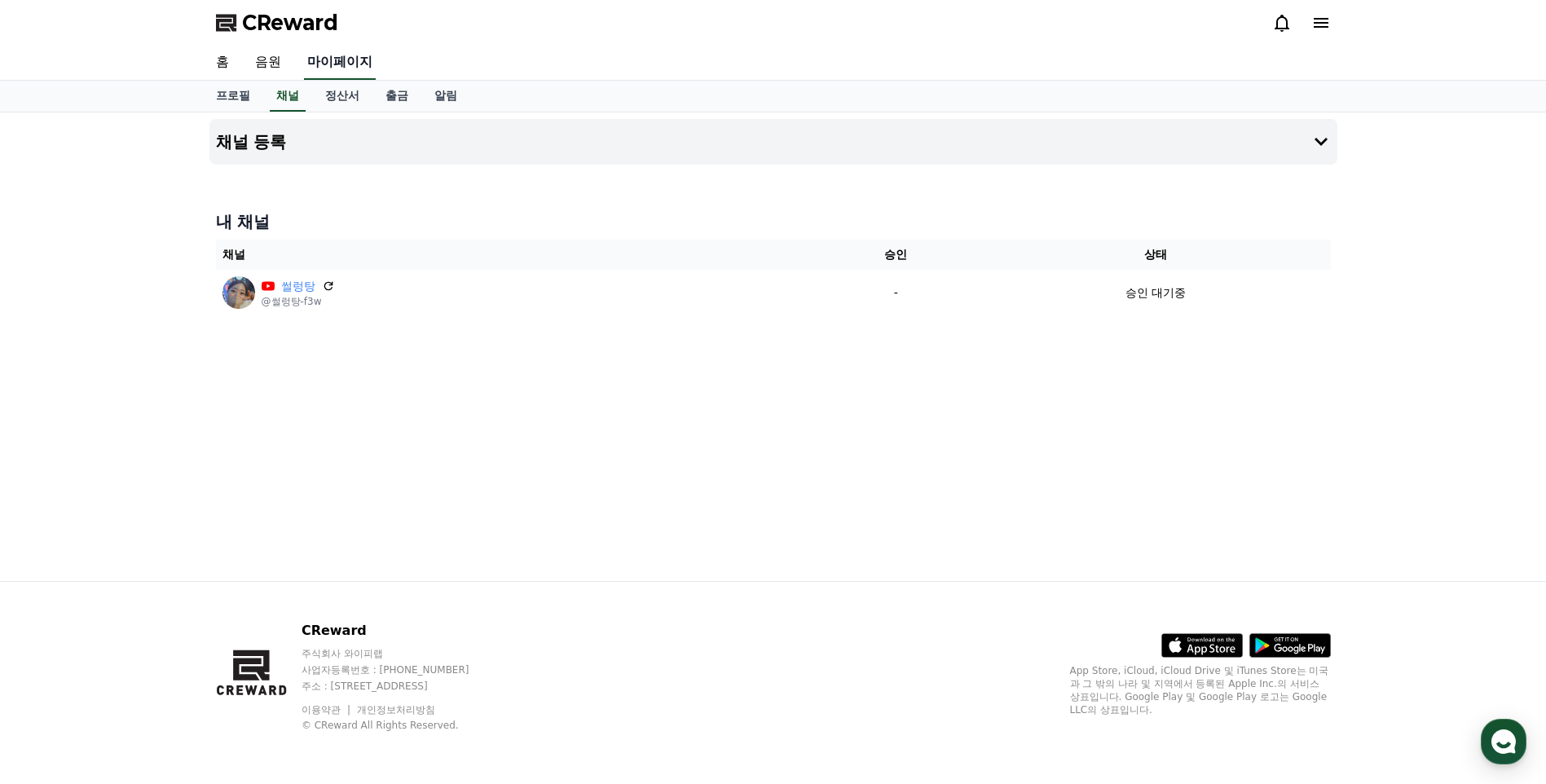
click at [345, 59] on link "마이페이지" at bounding box center [340, 63] width 72 height 35
select select "**********"
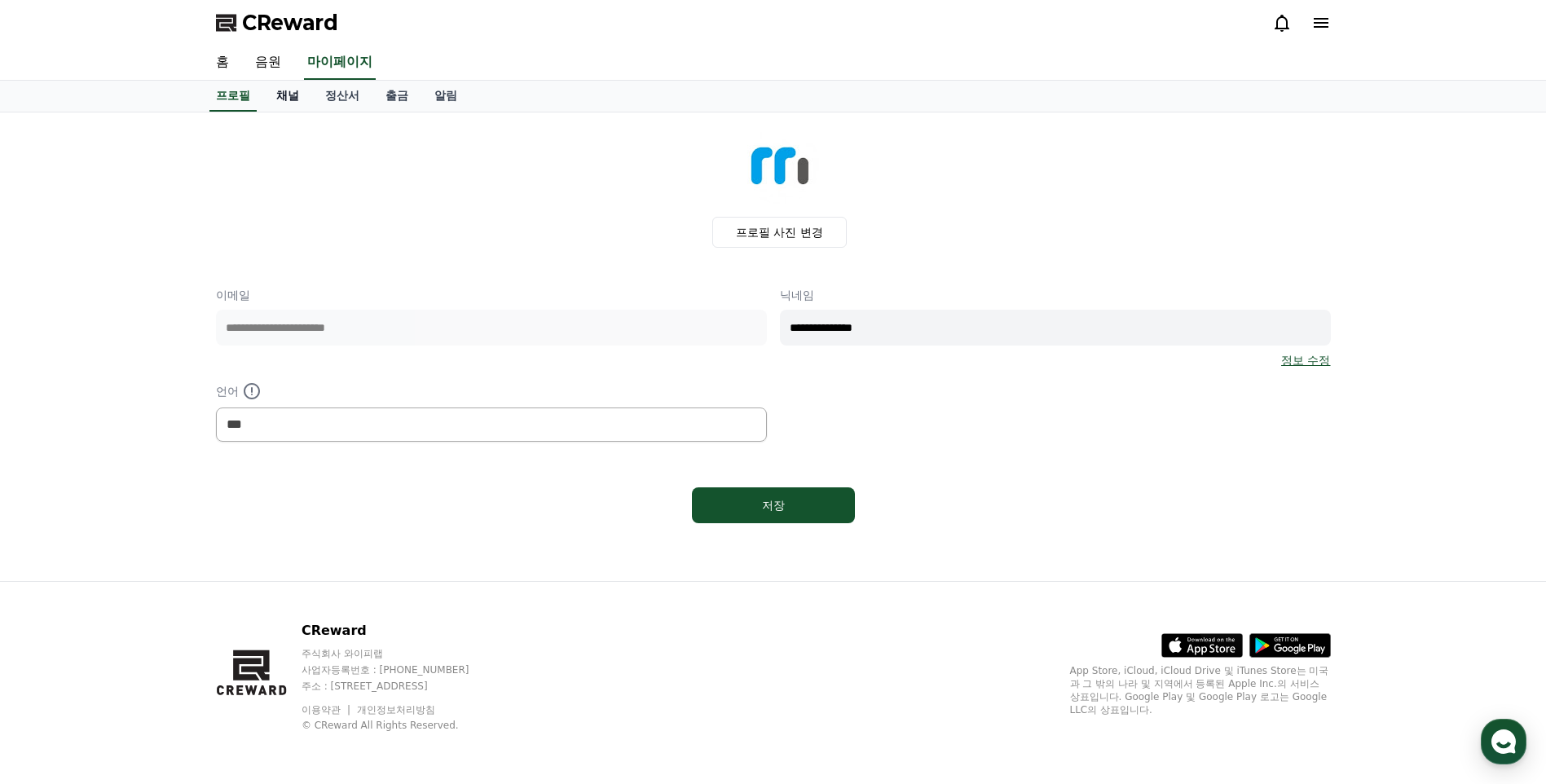
click at [282, 101] on link "채널" at bounding box center [287, 96] width 49 height 31
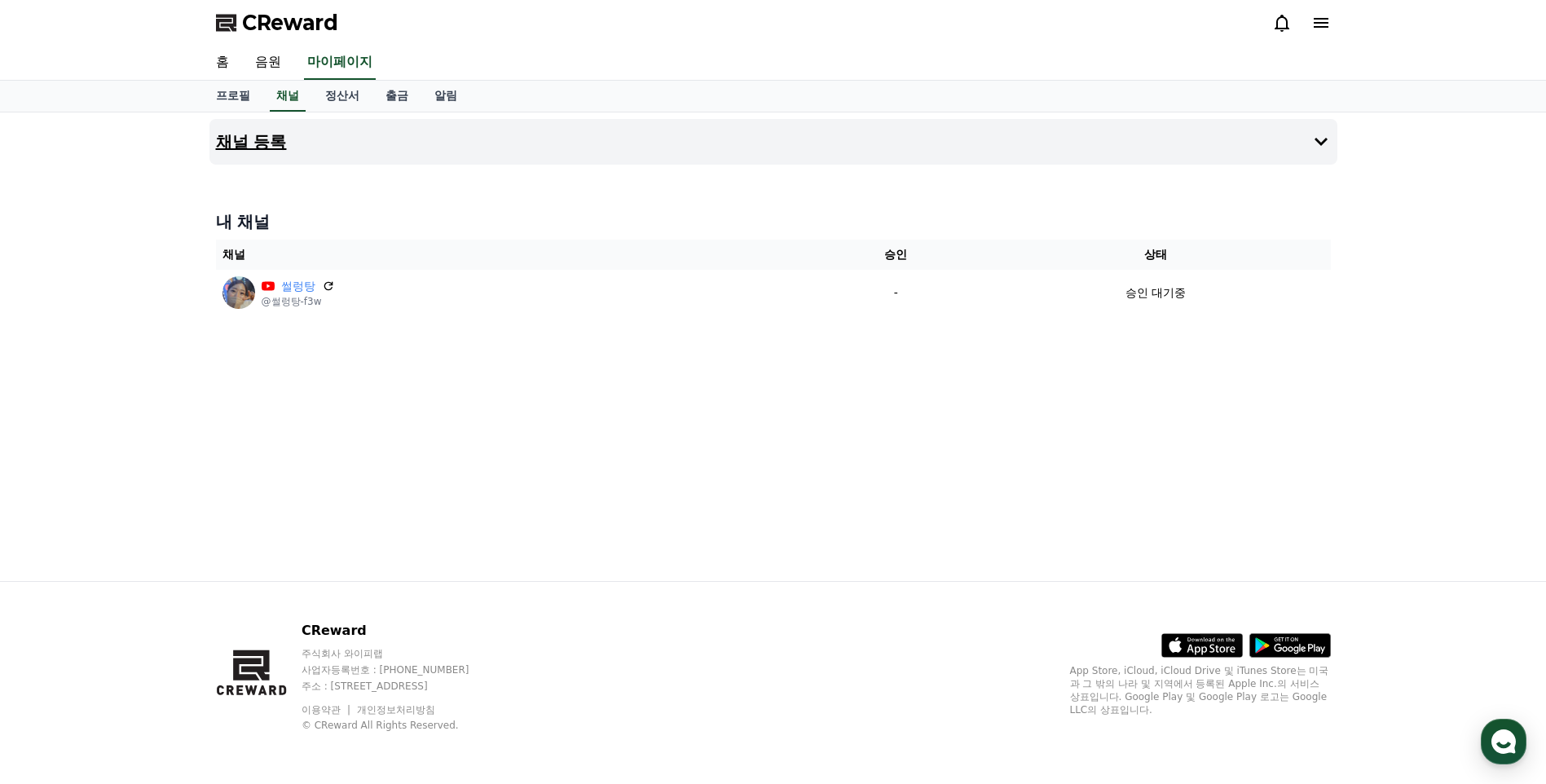
click at [265, 138] on h4 "채널 등록" at bounding box center [251, 141] width 71 height 18
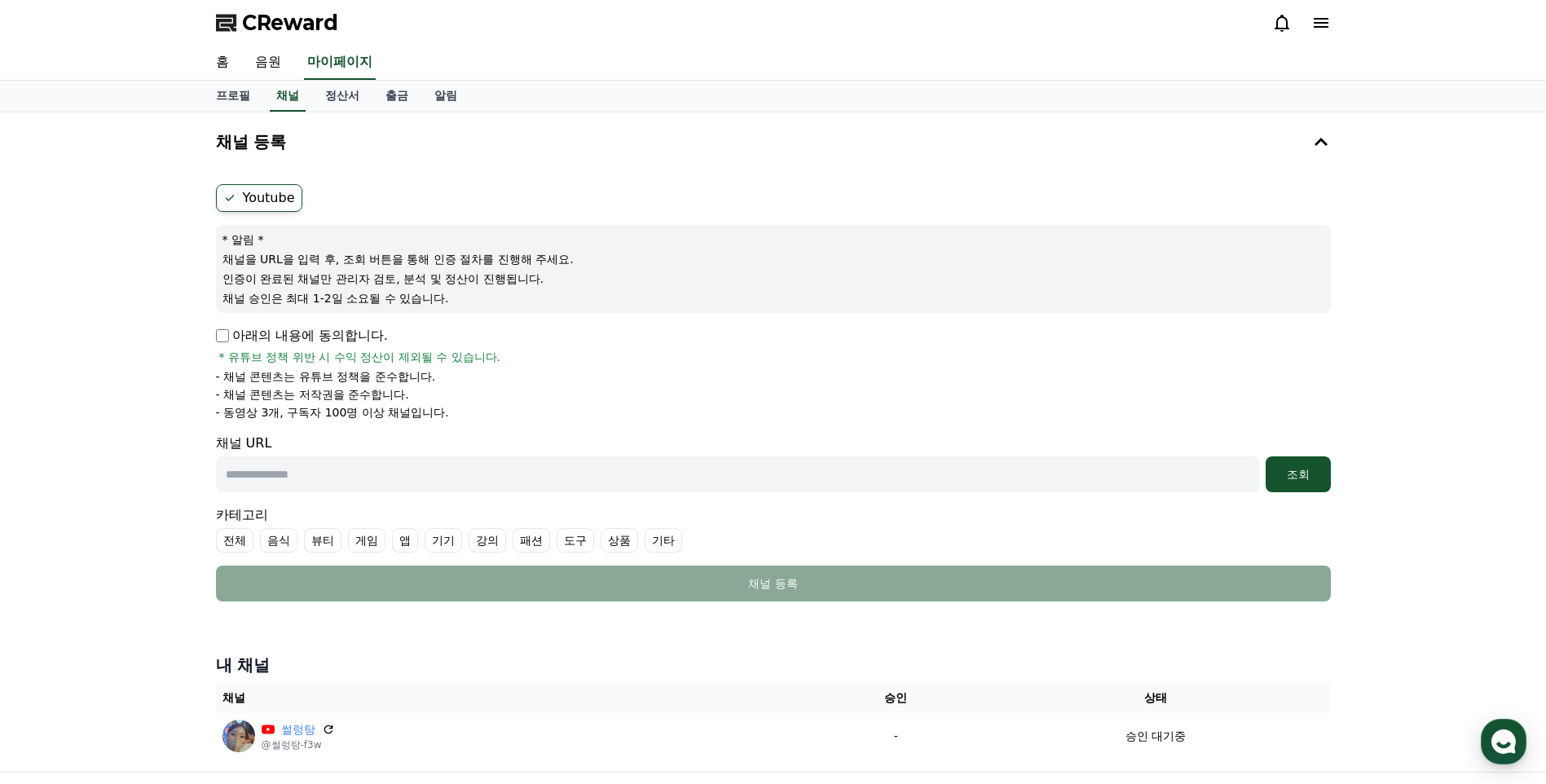
click at [303, 487] on input "text" at bounding box center [737, 473] width 1043 height 36
paste input "**********"
type input "**********"
click at [1283, 472] on div "조회" at bounding box center [1297, 474] width 52 height 16
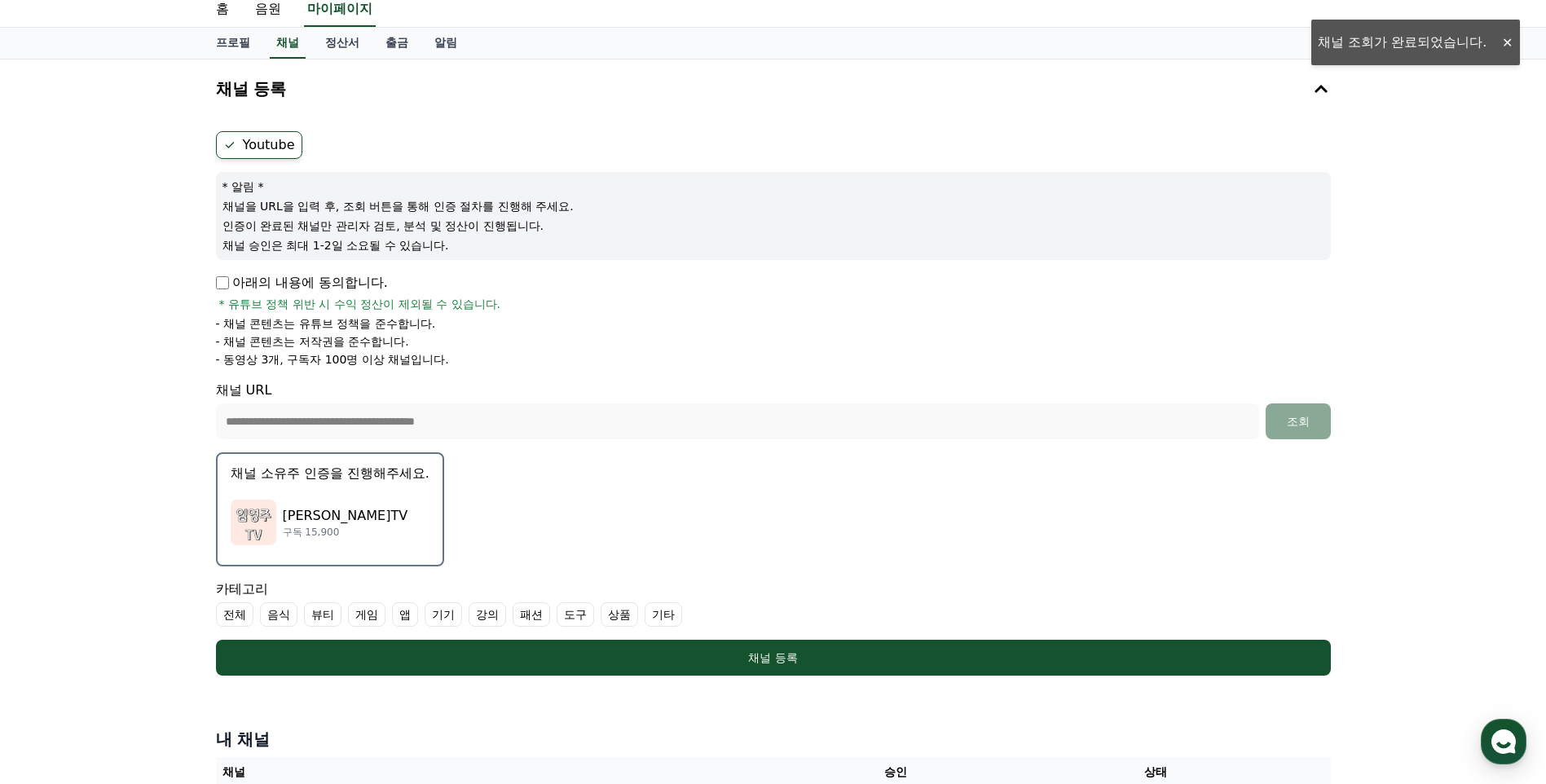
scroll to position [82, 0]
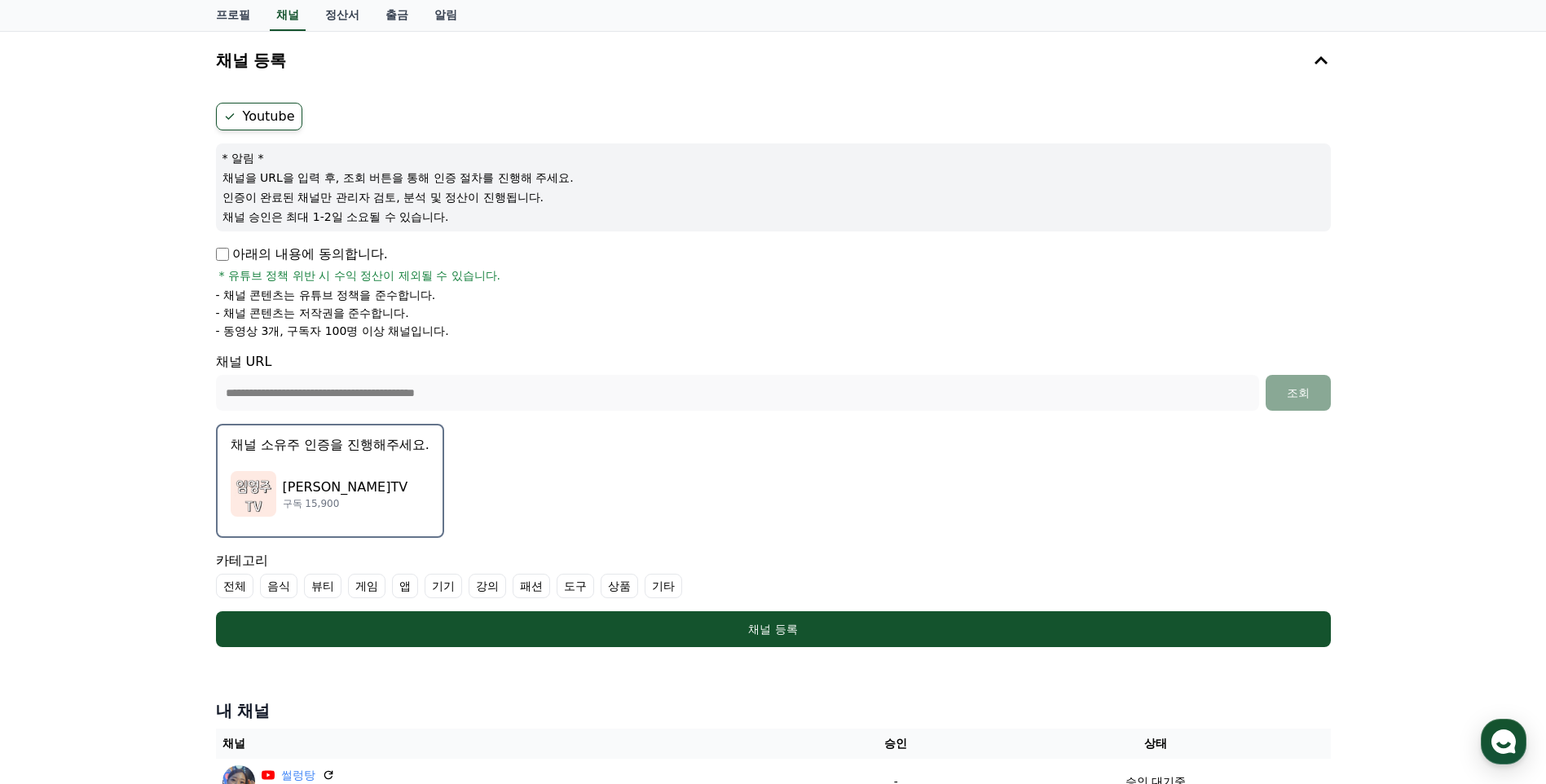
click at [488, 586] on label "강의" at bounding box center [487, 585] width 37 height 24
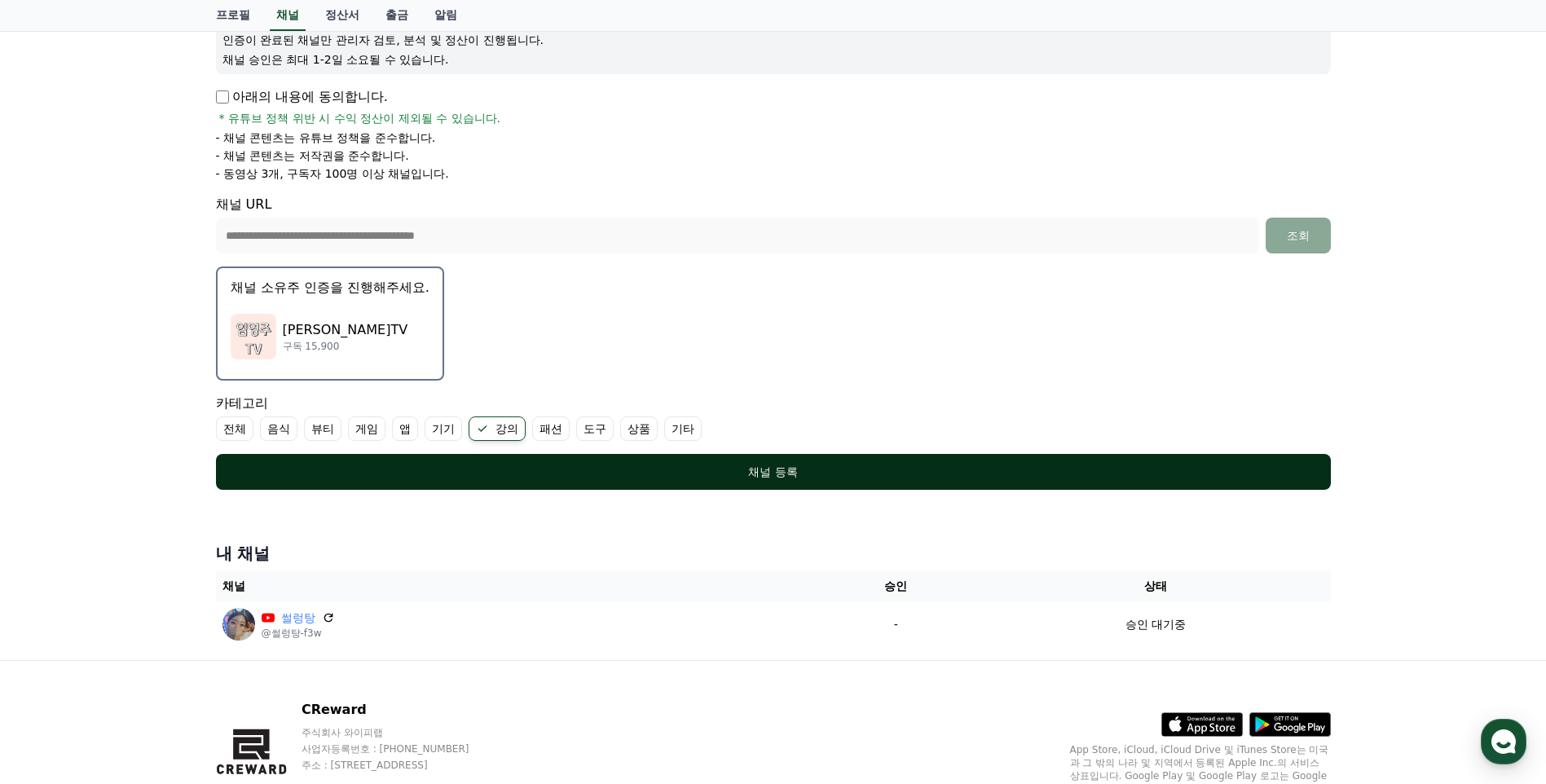
scroll to position [245, 0]
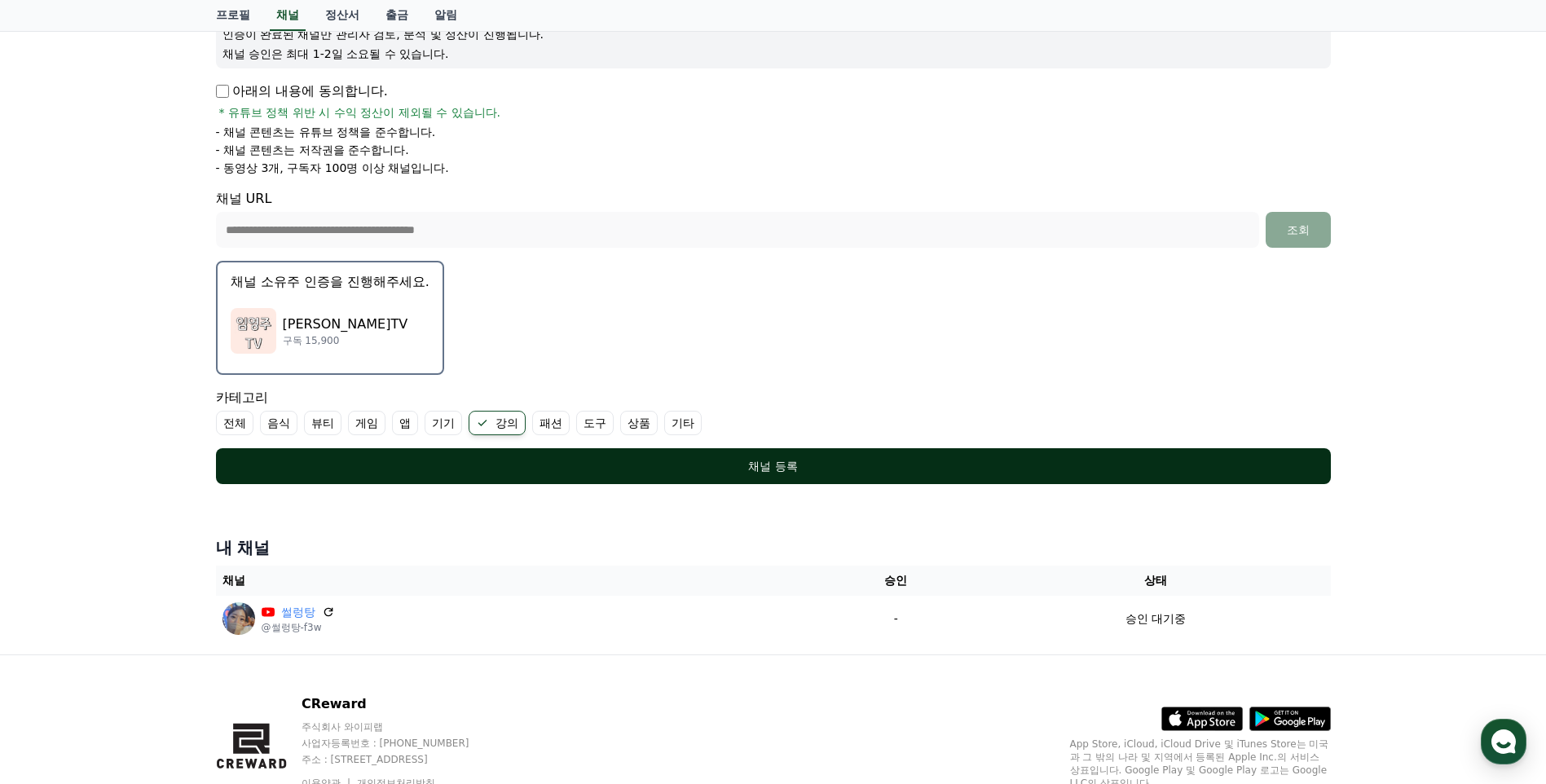
click at [791, 469] on div "채널 등록" at bounding box center [773, 465] width 1050 height 16
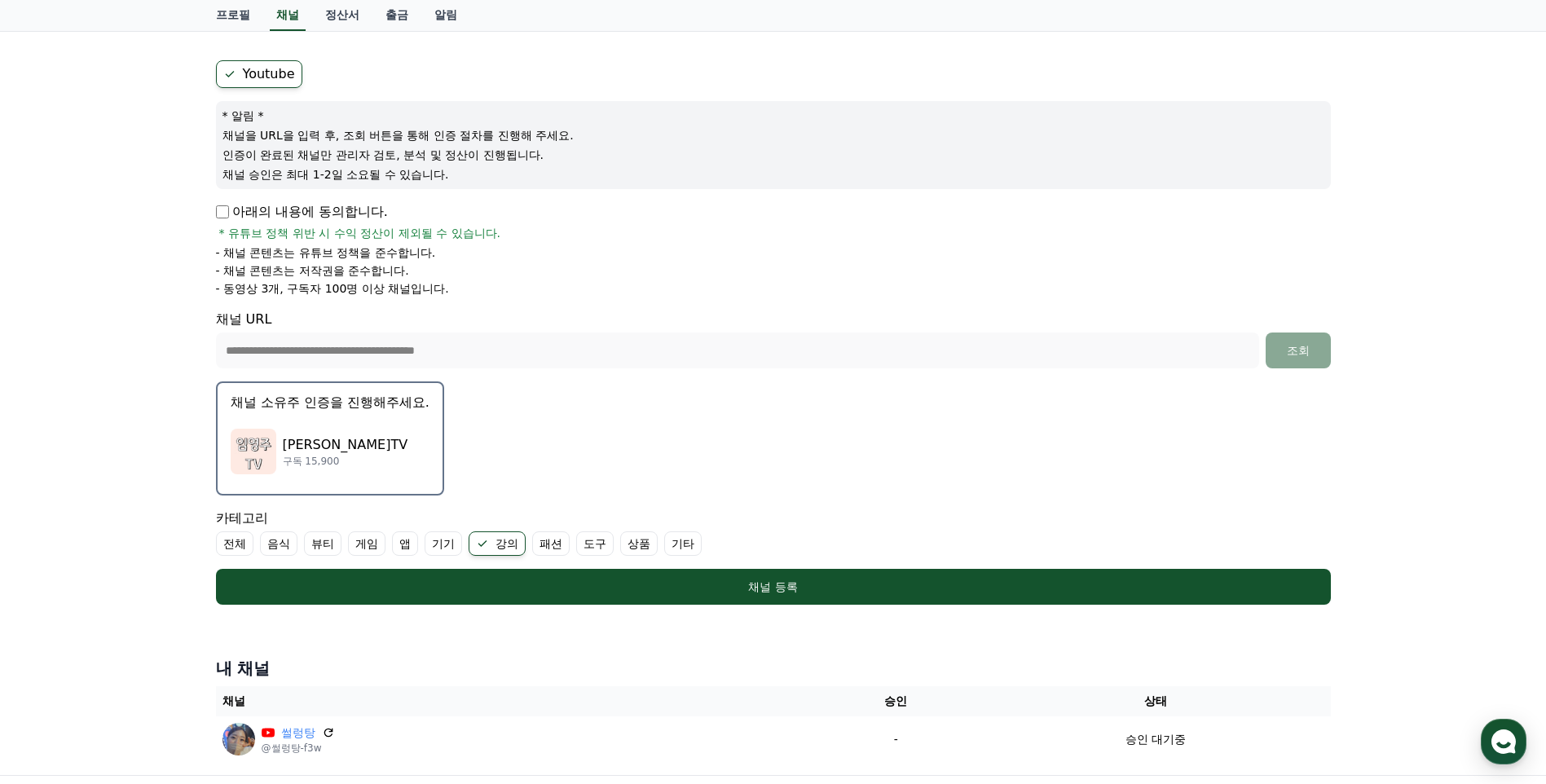
scroll to position [73, 0]
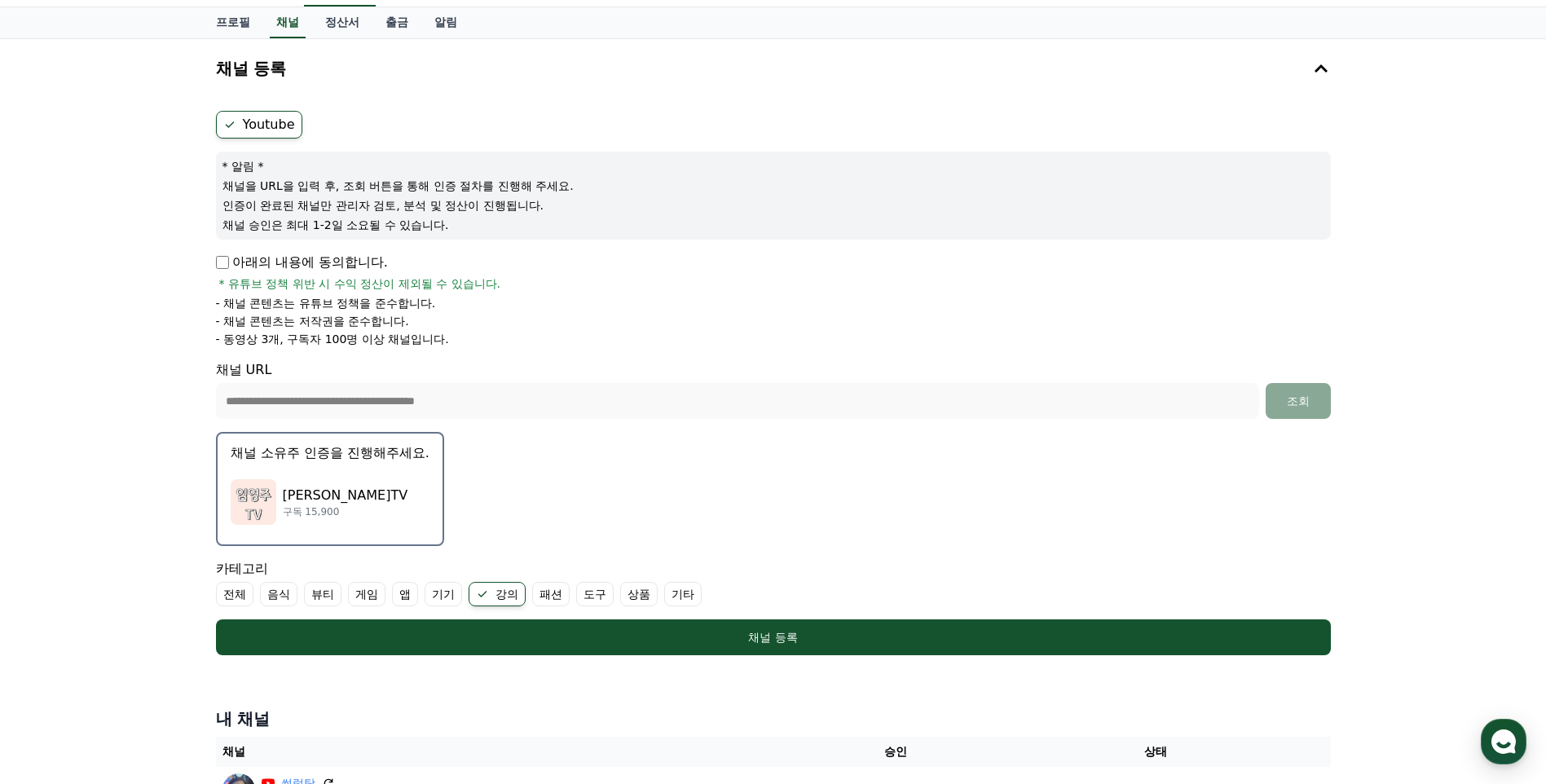
click at [388, 512] on div "임영주TV 구독 15,900" at bounding box center [329, 502] width 199 height 65
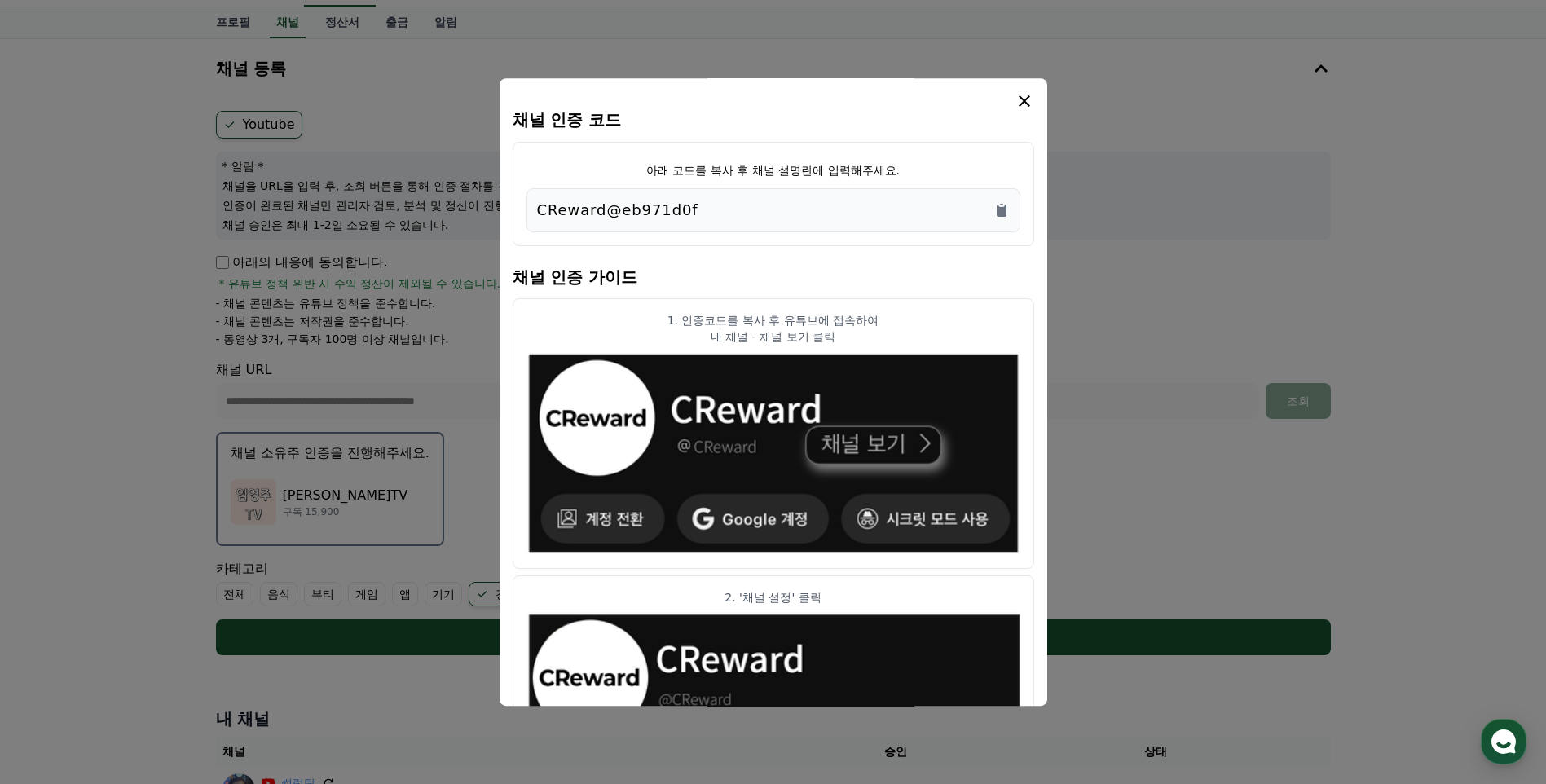
drag, startPoint x: 706, startPoint y: 212, endPoint x: 497, endPoint y: 204, distance: 209.2
click at [497, 661] on div "채널 인증 코드 아래 코드를 복사 후 채널 설명란에 입력해주세요. CReward@eb971d0f 채널 인증 가이드 1. 인증코드를 복사 후 유…" at bounding box center [773, 661] width 1128 height 0
click at [693, 206] on div "CReward@eb971d0f" at bounding box center [773, 210] width 472 height 23
click at [708, 212] on div "CReward@eb971d0f" at bounding box center [773, 210] width 472 height 23
drag, startPoint x: 725, startPoint y: 212, endPoint x: 535, endPoint y: 205, distance: 190.1
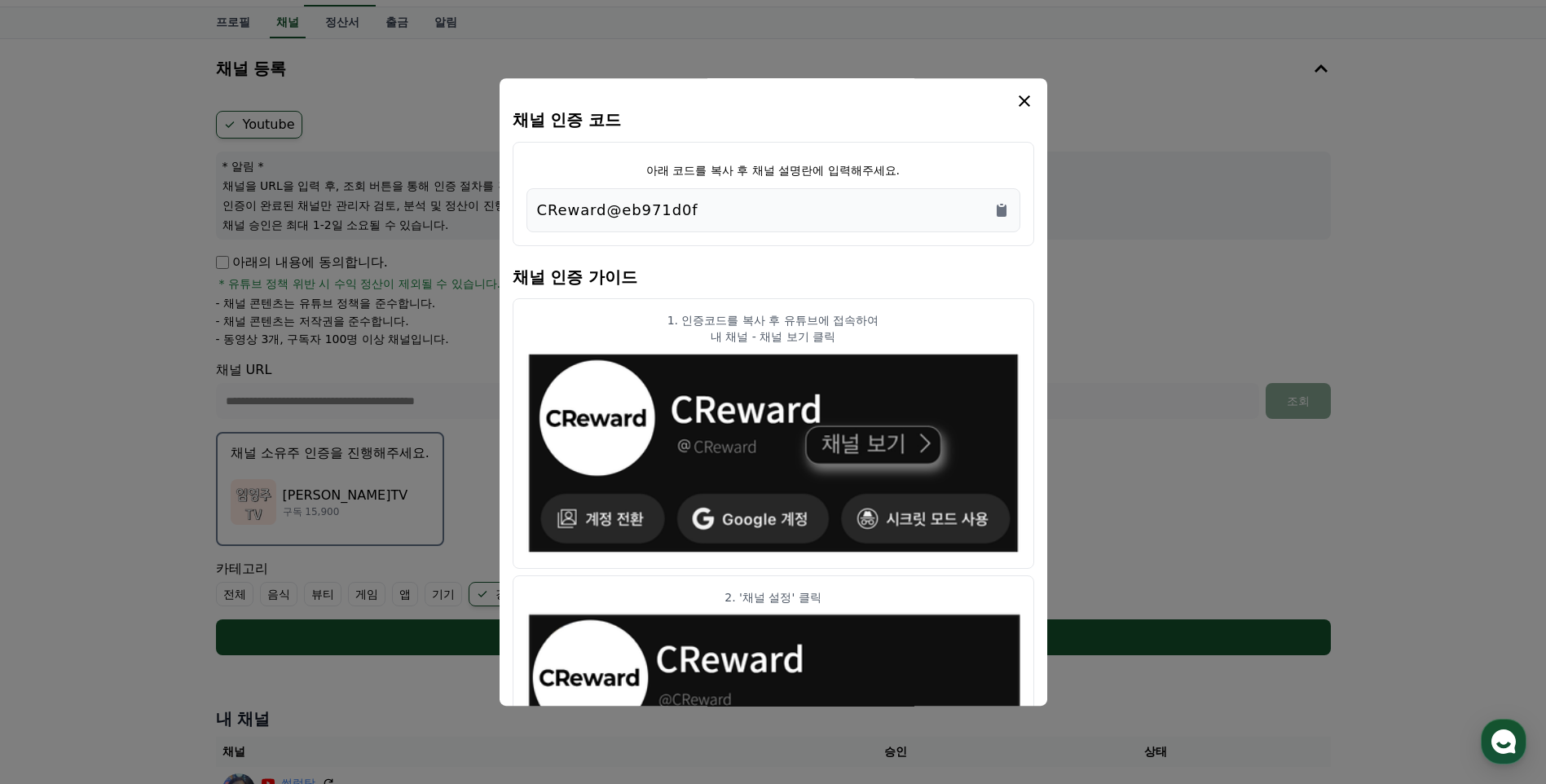
click at [535, 205] on div "CReward@eb971d0f" at bounding box center [773, 210] width 494 height 44
copy p "CReward@eb971d0f"
drag, startPoint x: 535, startPoint y: 205, endPoint x: 795, endPoint y: 47, distance: 304.2
click at [795, 47] on button "close modal" at bounding box center [773, 392] width 1546 height 784
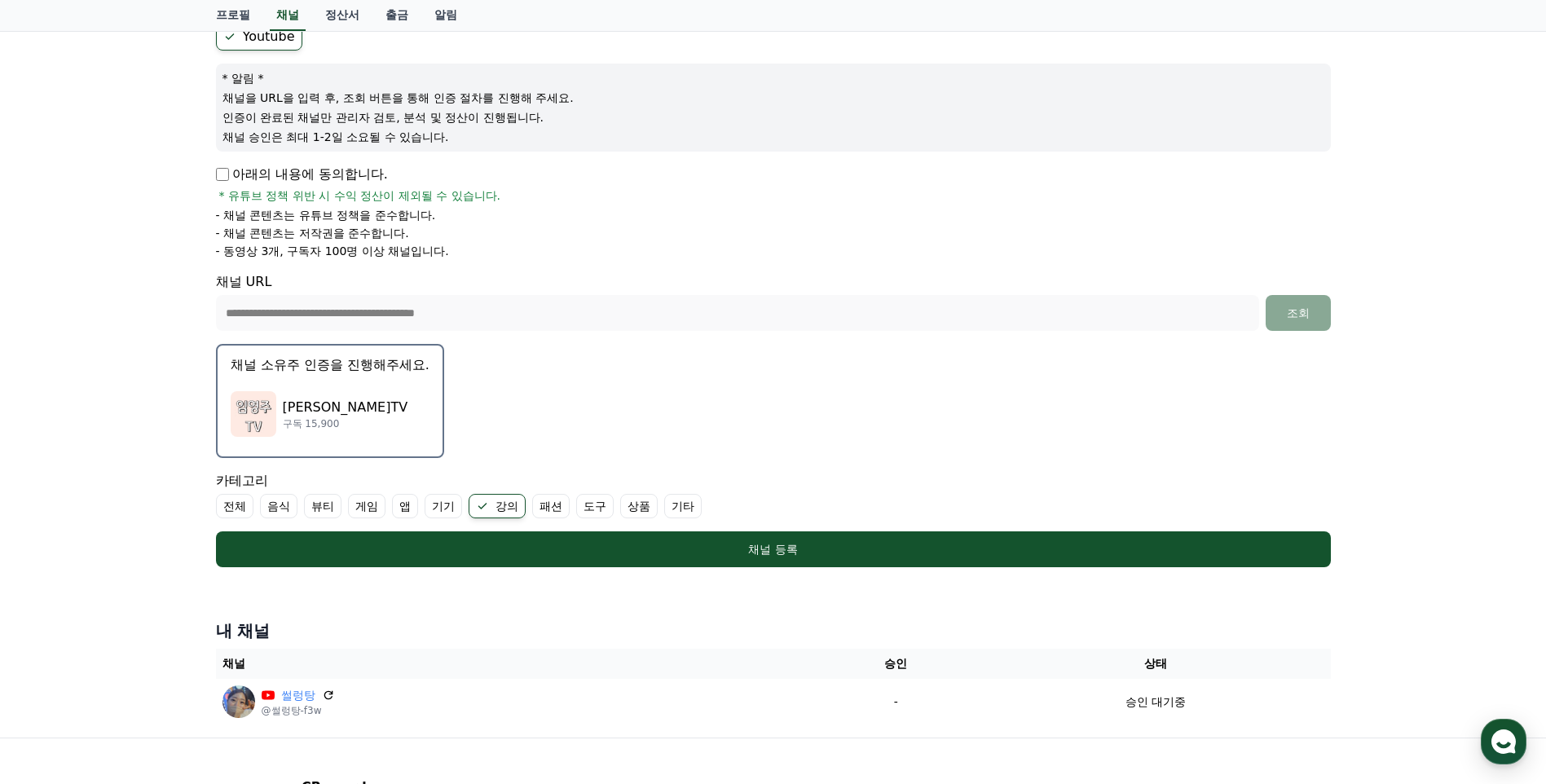
scroll to position [0, 0]
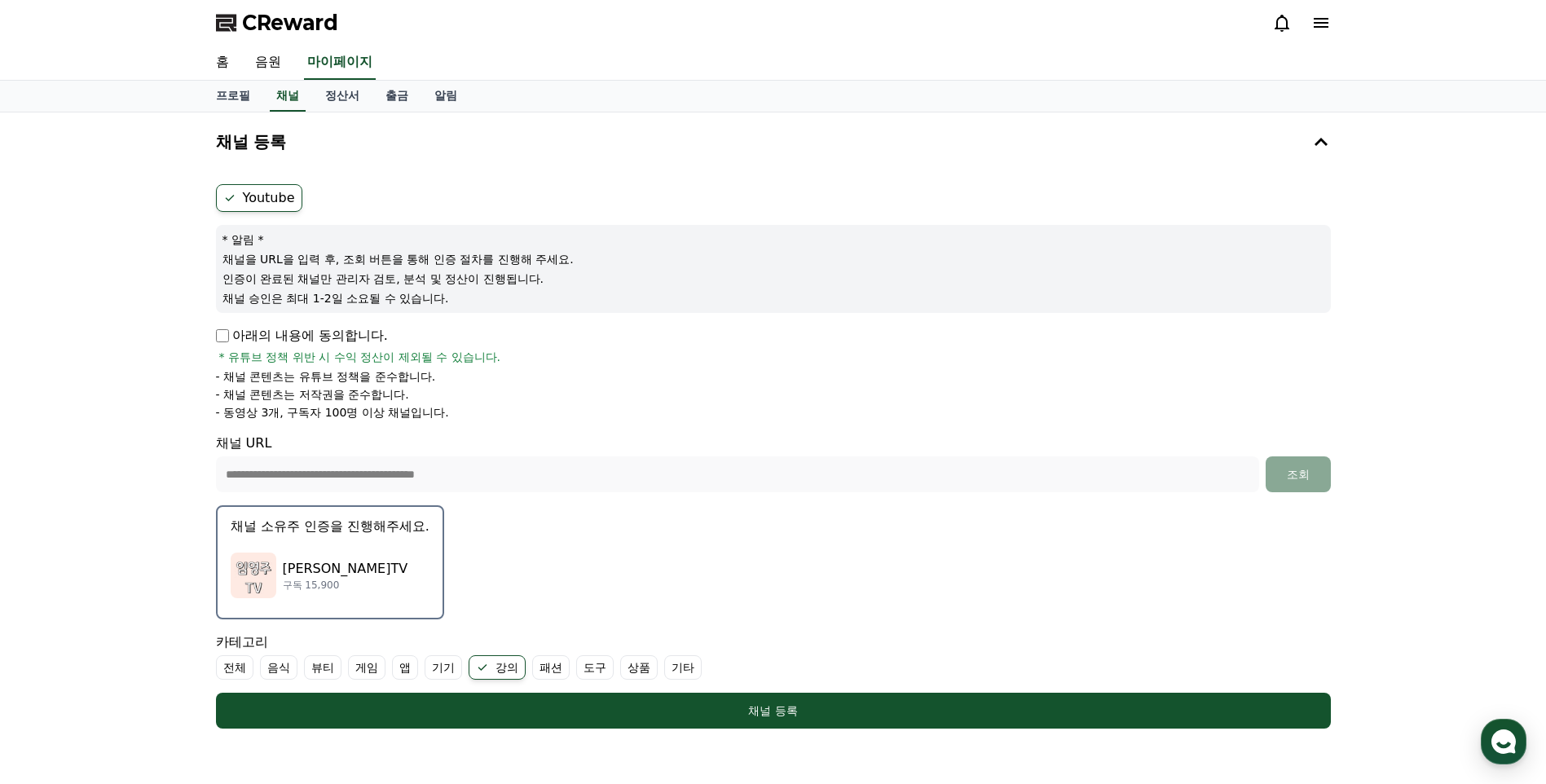
click at [275, 21] on span "CReward" at bounding box center [290, 22] width 96 height 26
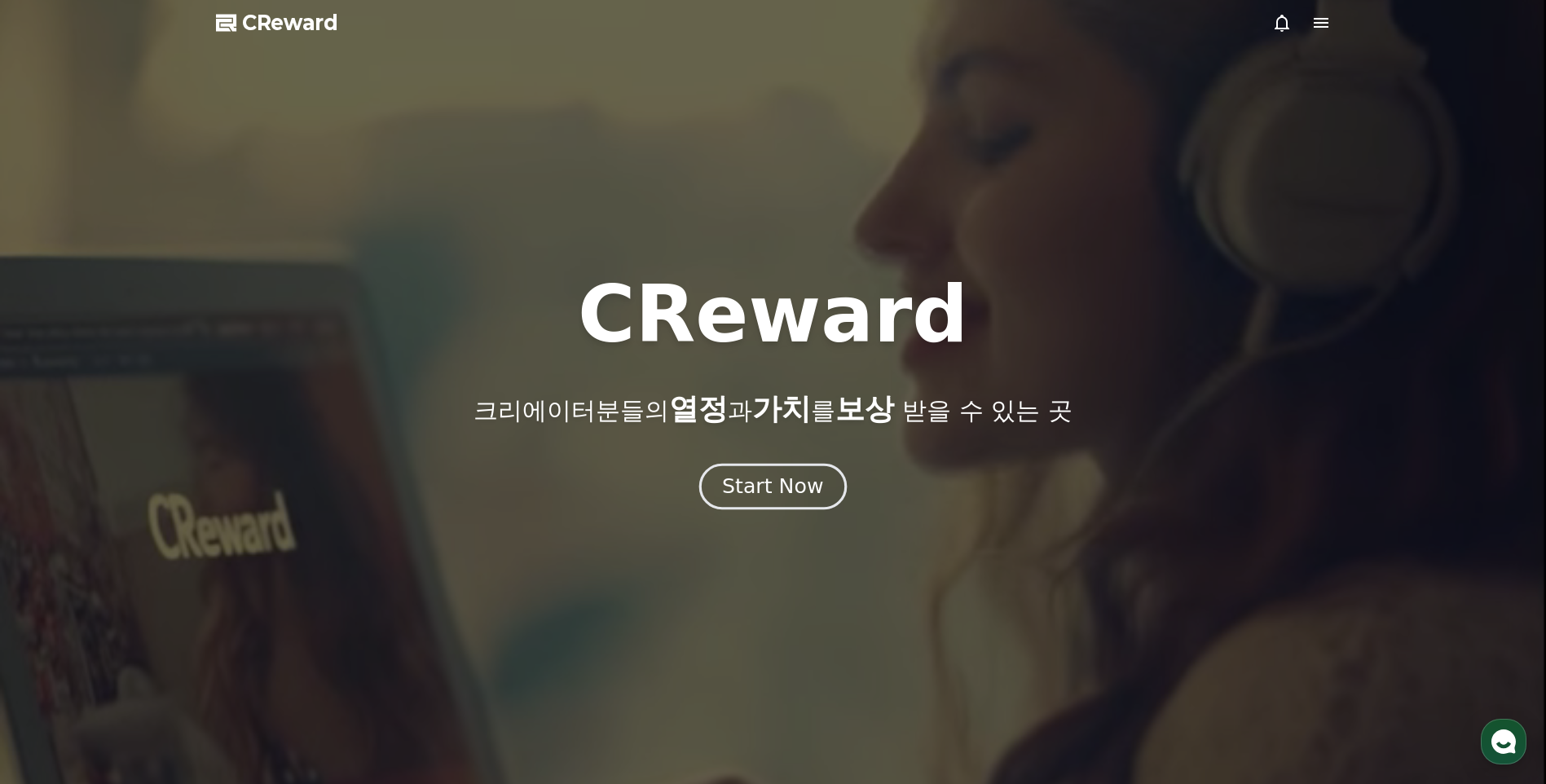
click at [787, 492] on div "Start Now" at bounding box center [772, 486] width 101 height 28
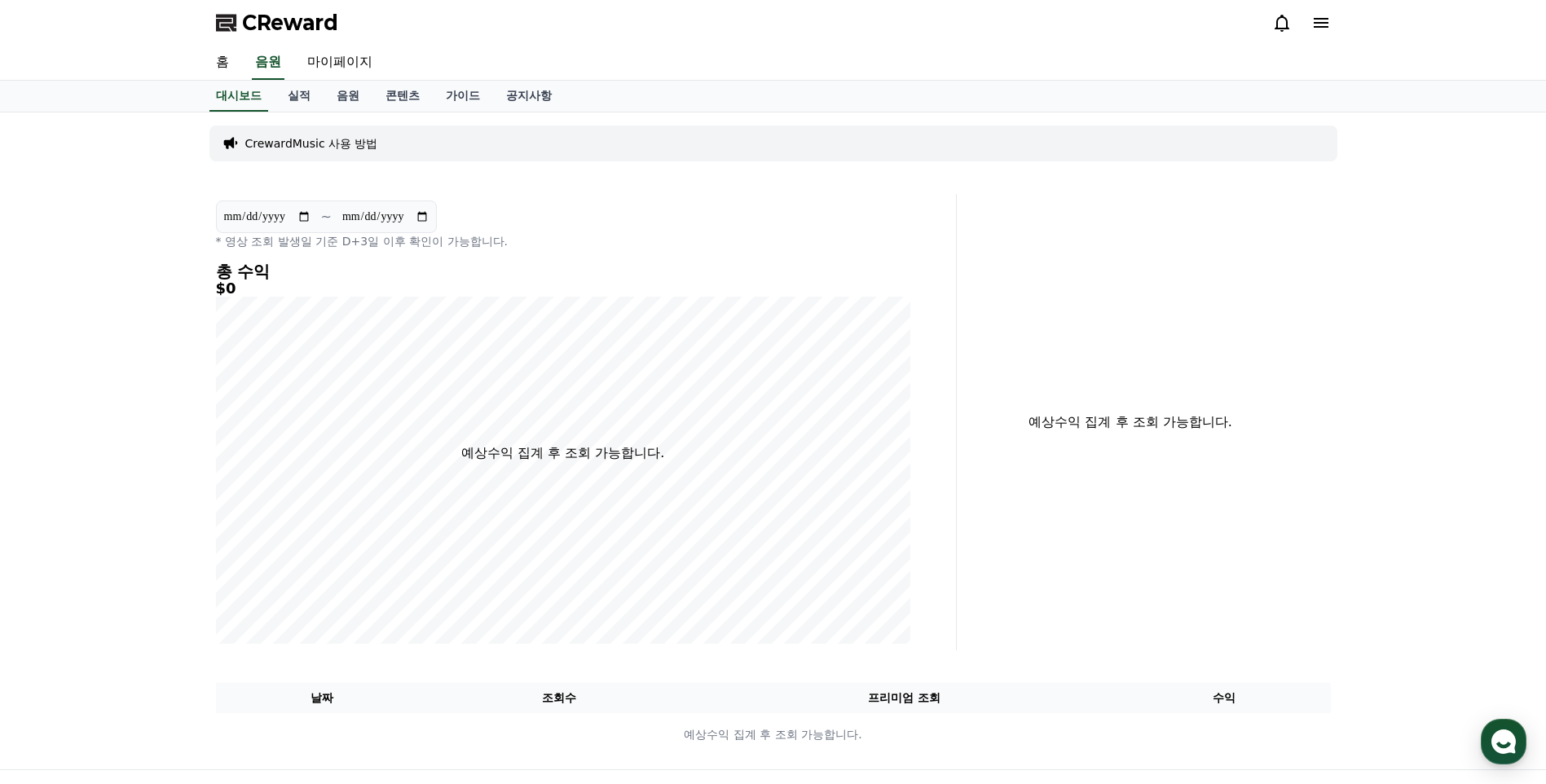
click at [301, 19] on span "CReward" at bounding box center [290, 22] width 96 height 26
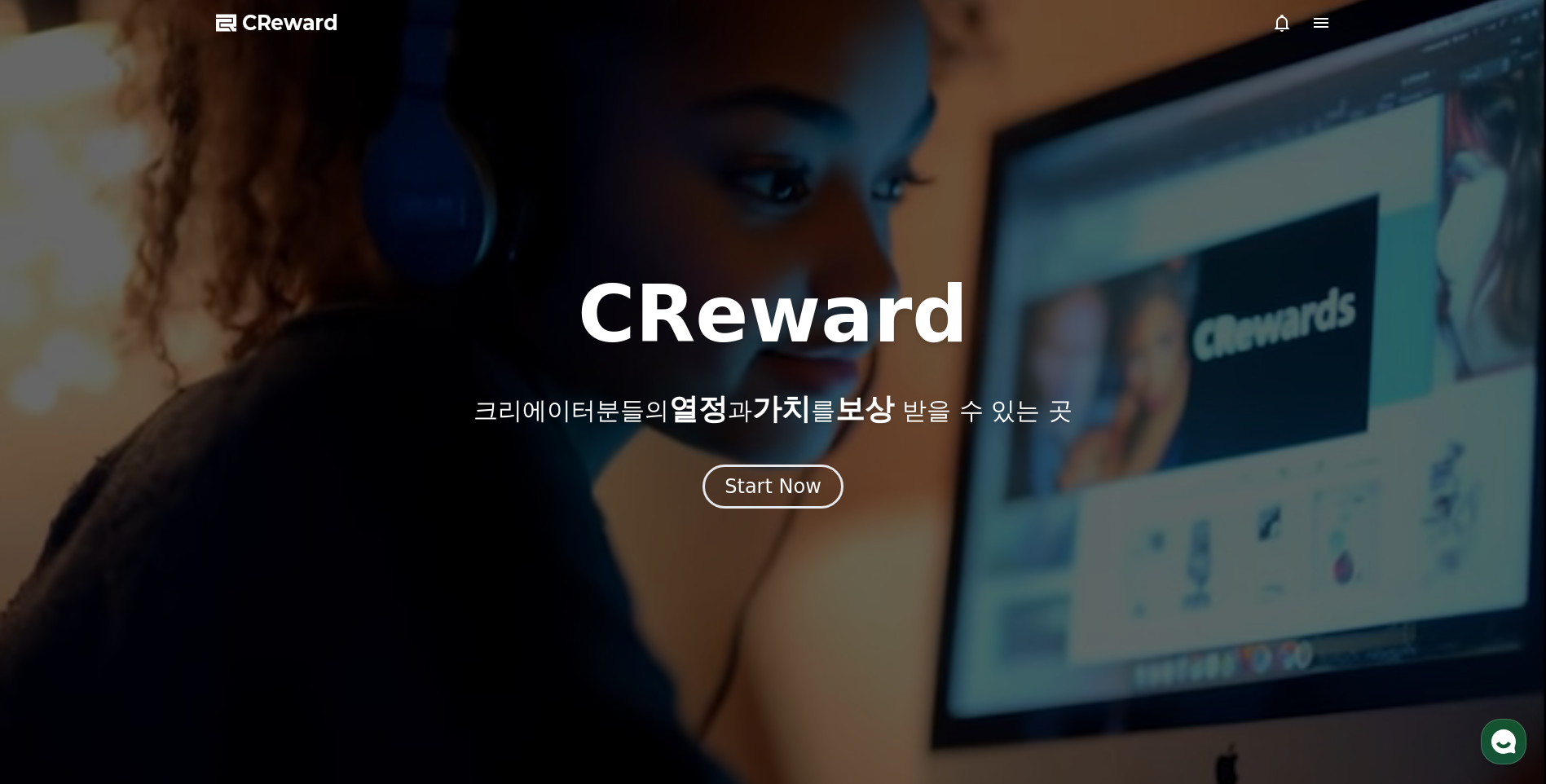
click at [301, 19] on span "CReward" at bounding box center [290, 22] width 96 height 26
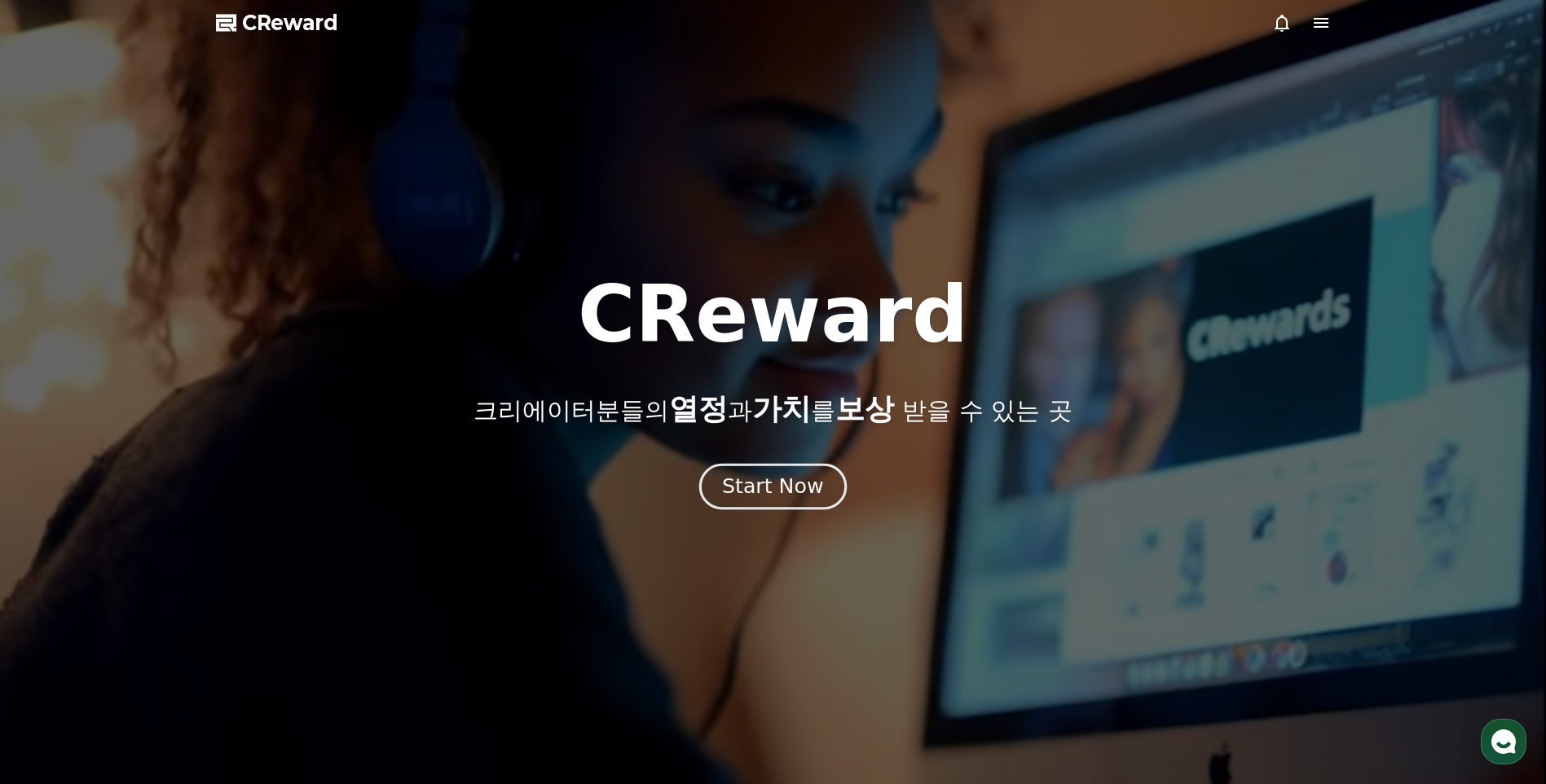
click at [801, 490] on div "Start Now" at bounding box center [772, 486] width 101 height 28
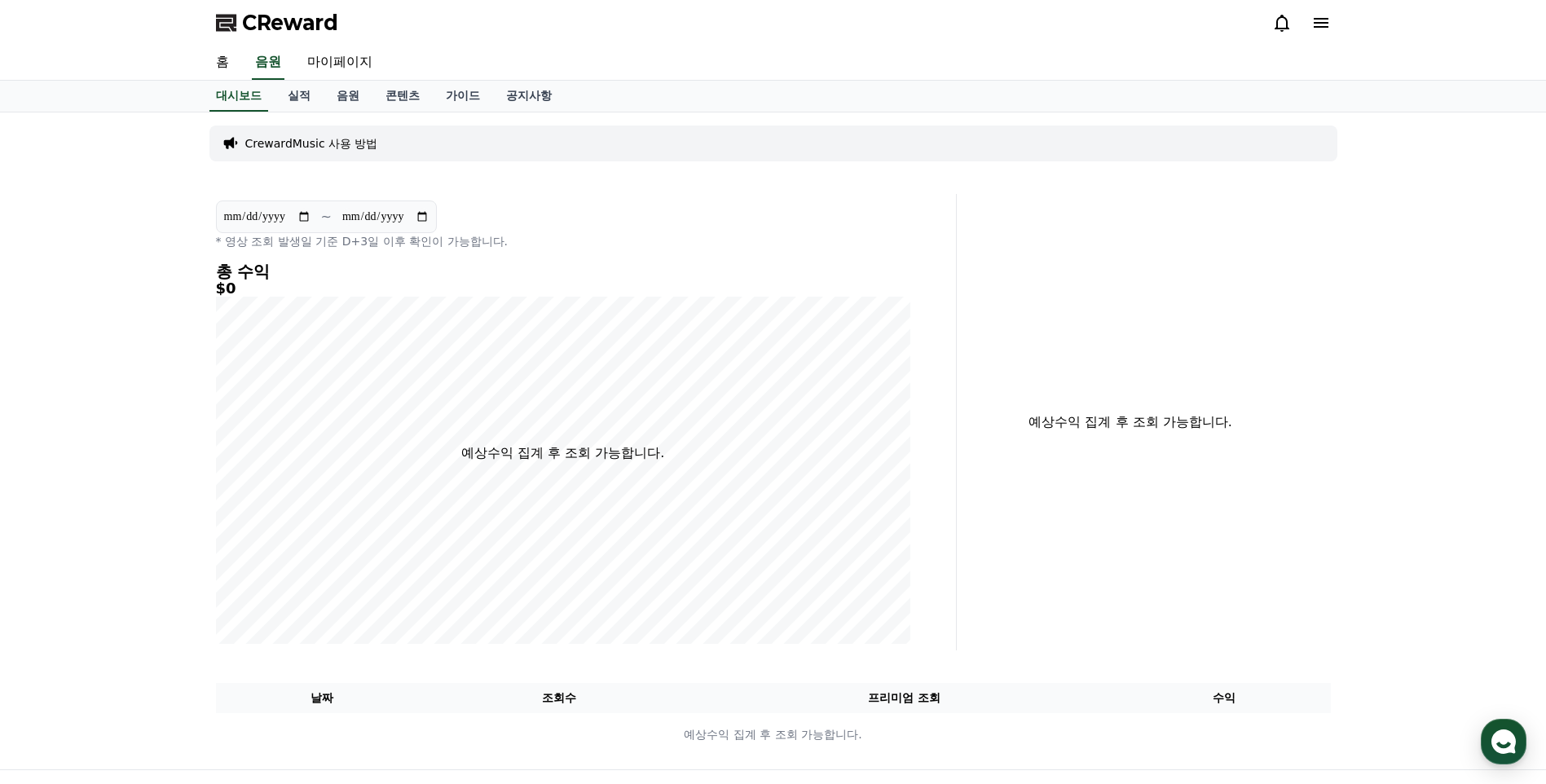
click at [1323, 19] on icon at bounding box center [1320, 23] width 14 height 10
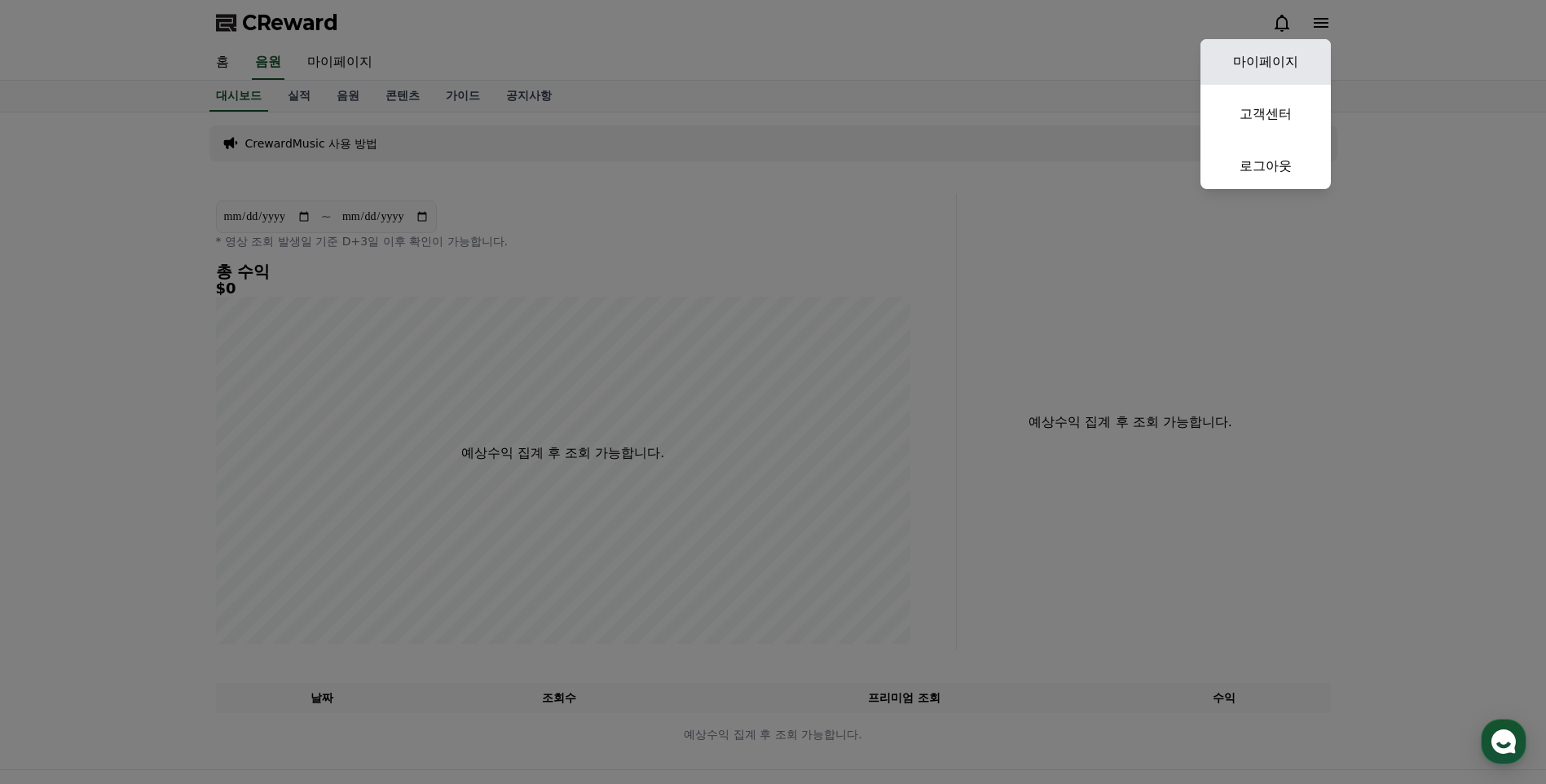
click at [1249, 66] on link "마이페이지" at bounding box center [1266, 62] width 131 height 46
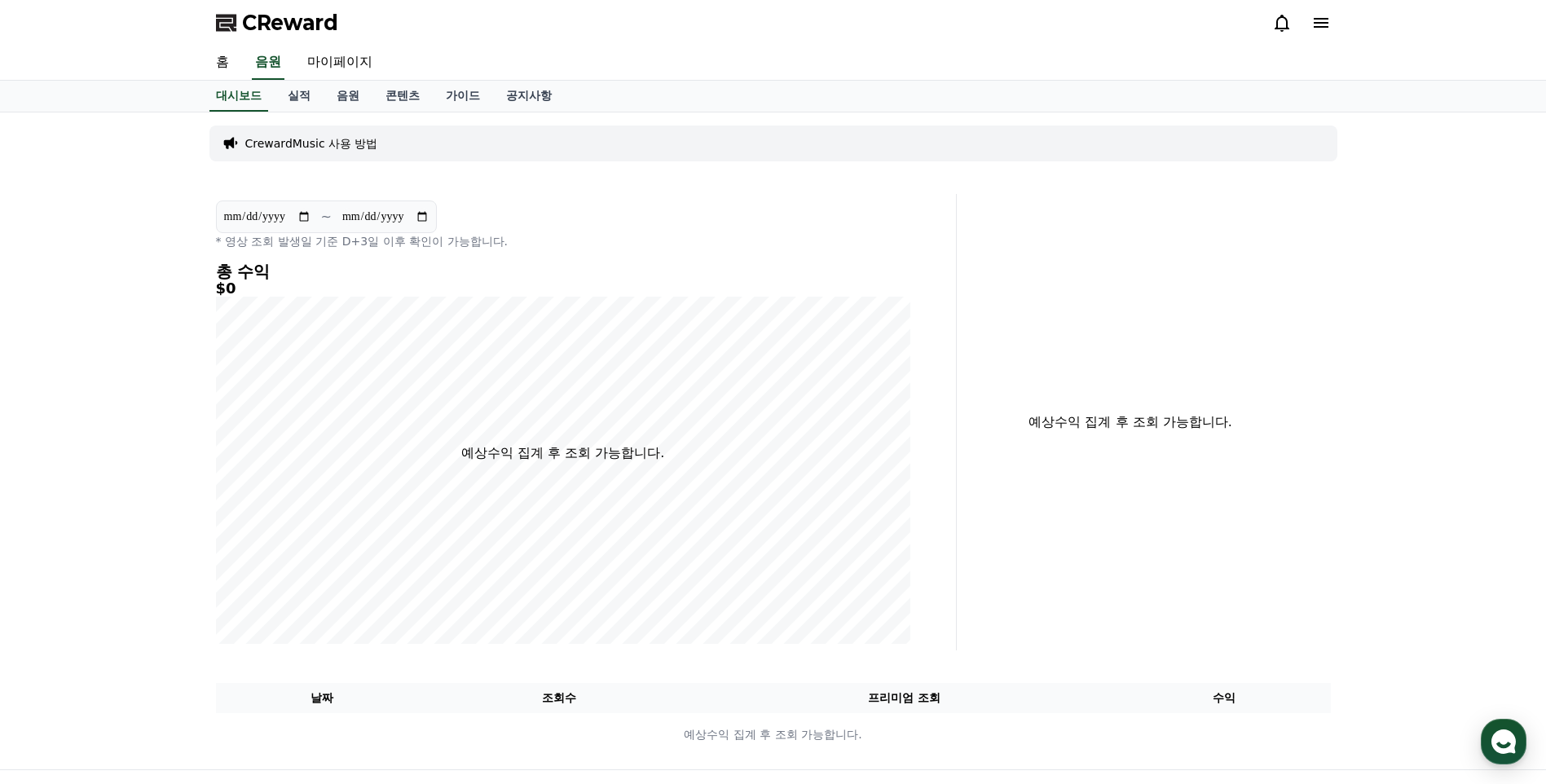
select select "**********"
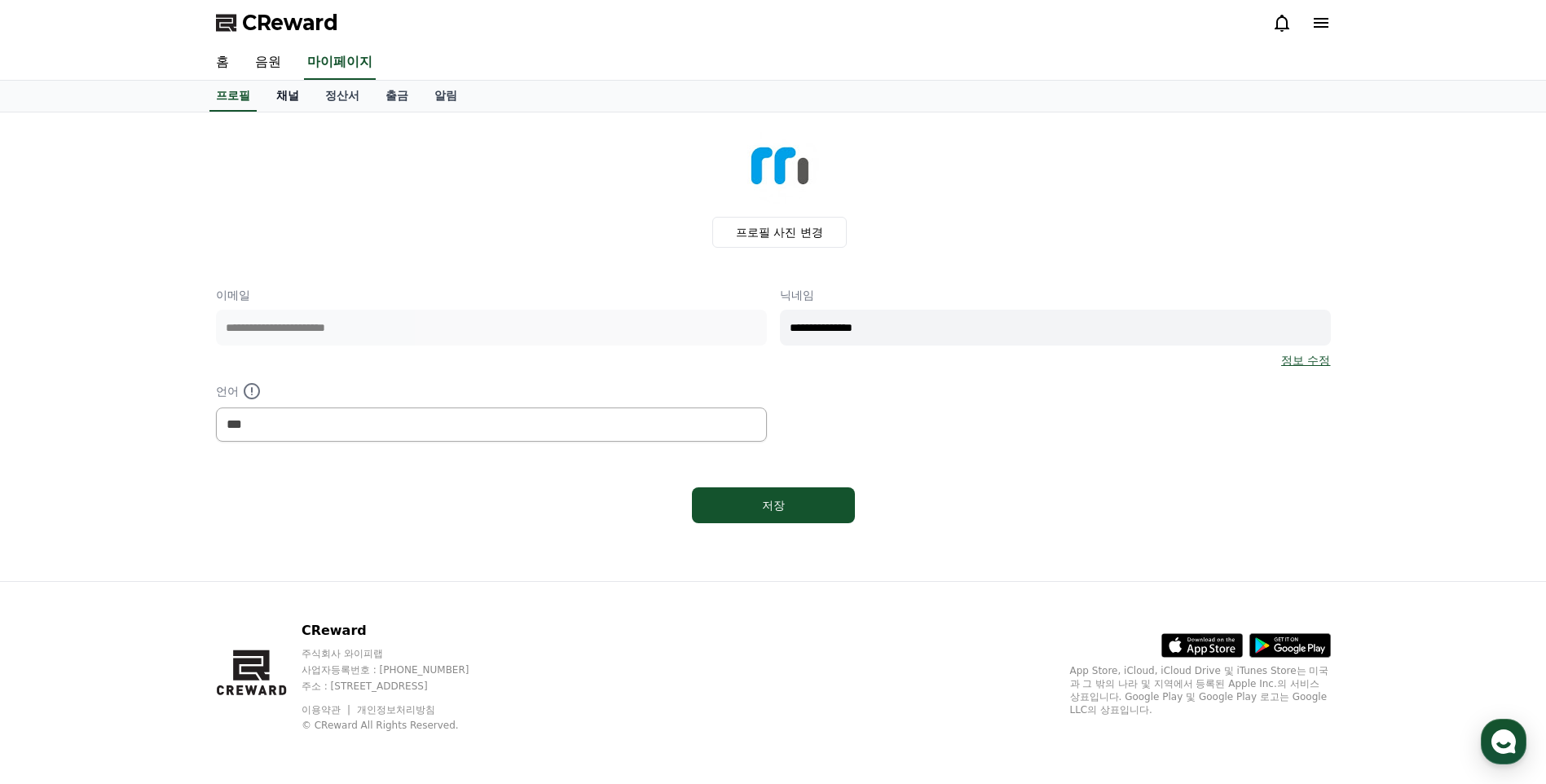
click at [294, 92] on link "채널" at bounding box center [287, 96] width 49 height 31
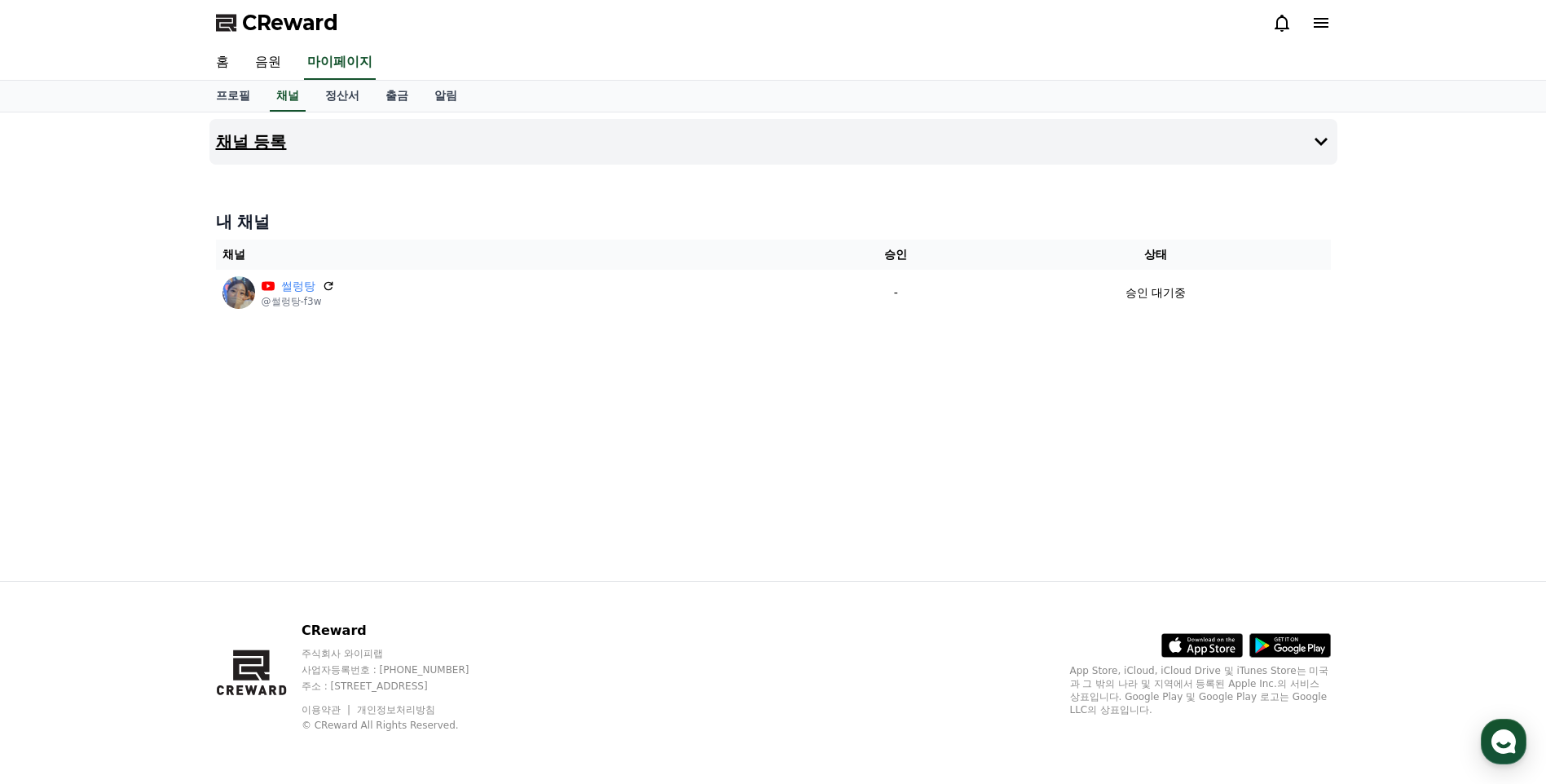
click at [263, 140] on h4 "채널 등록" at bounding box center [251, 141] width 71 height 18
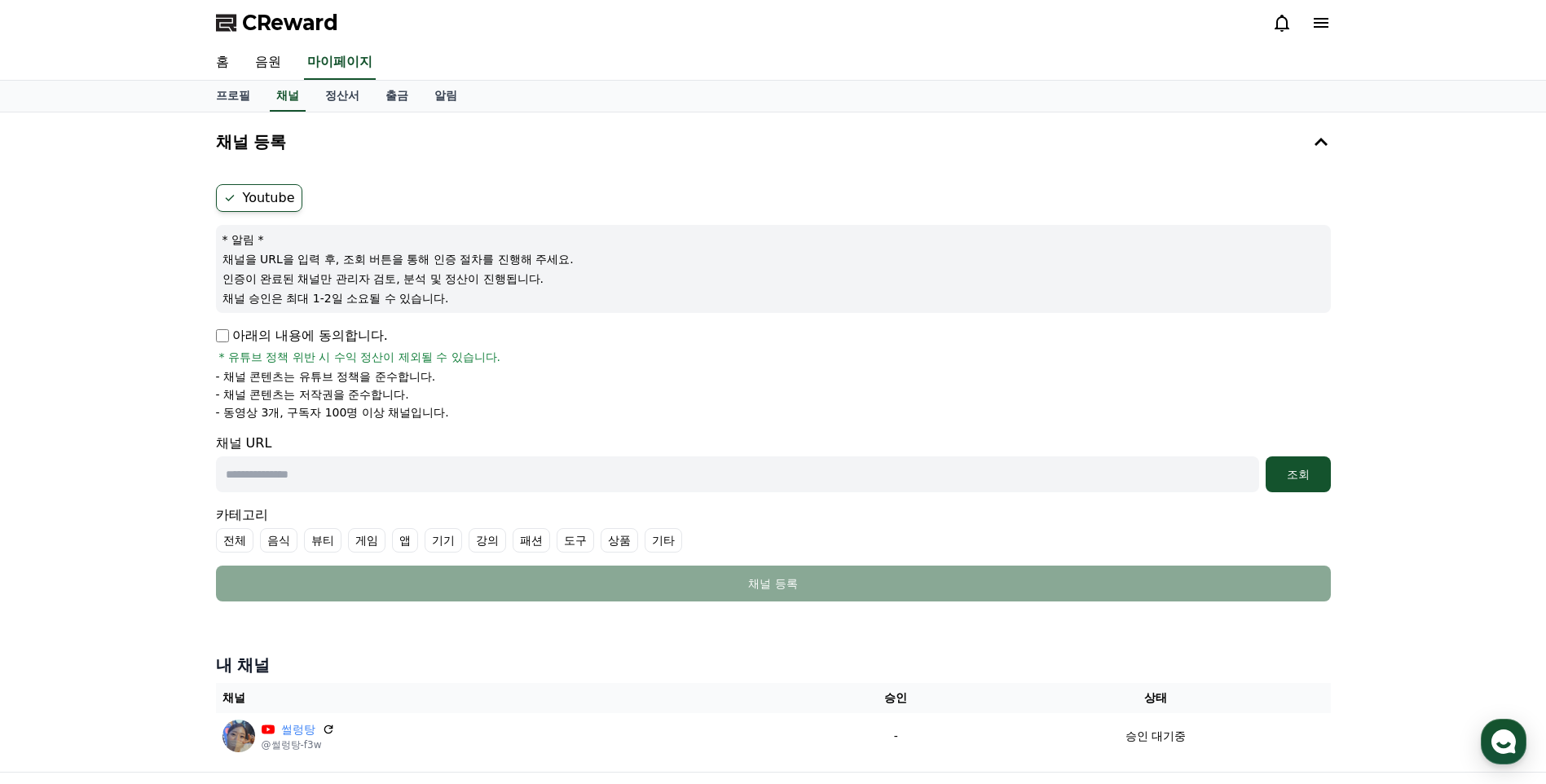
scroll to position [82, 0]
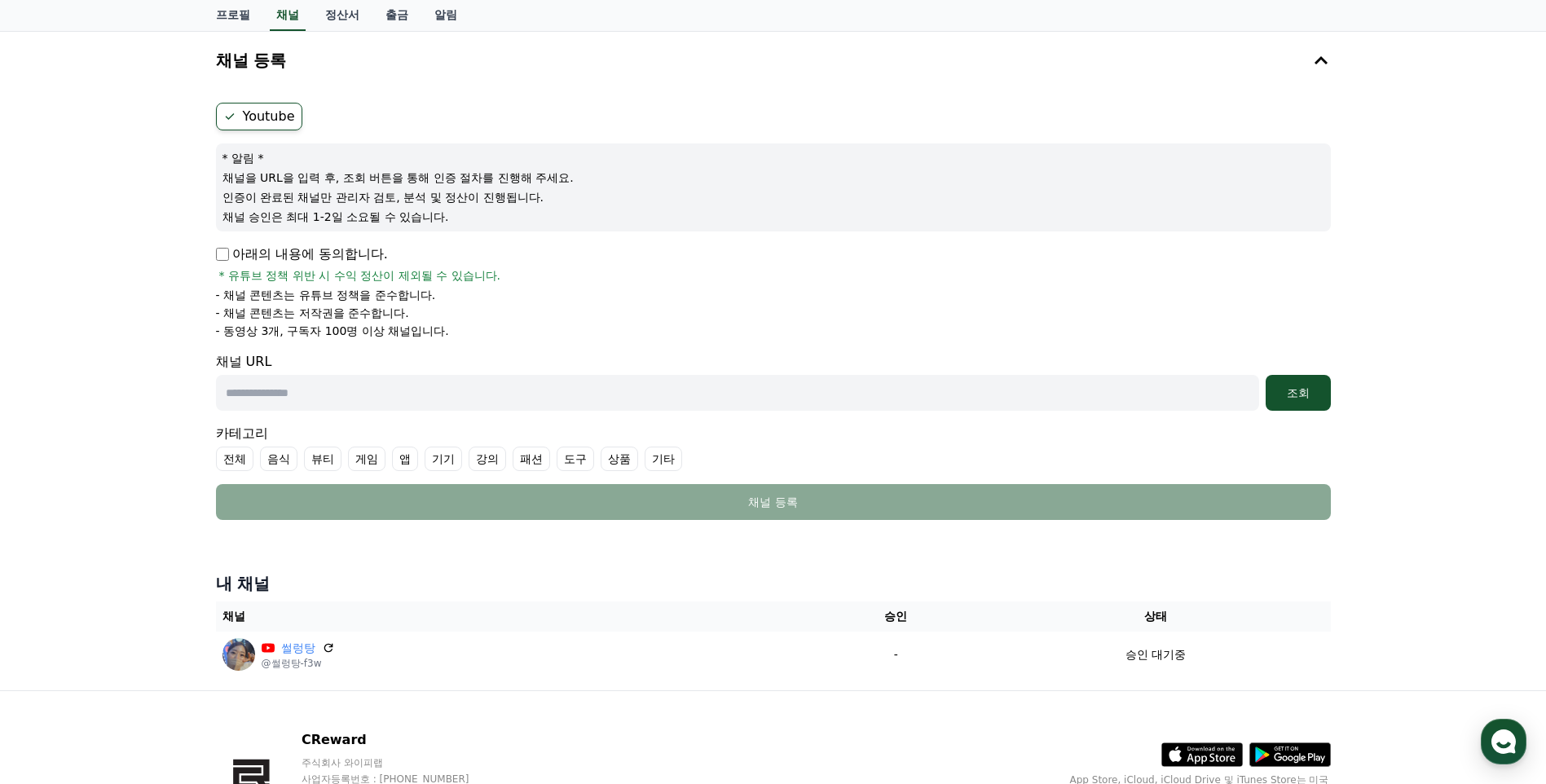
click at [435, 397] on input "text" at bounding box center [737, 392] width 1043 height 36
type input "**********"
click at [1296, 394] on div "조회" at bounding box center [1297, 392] width 52 height 16
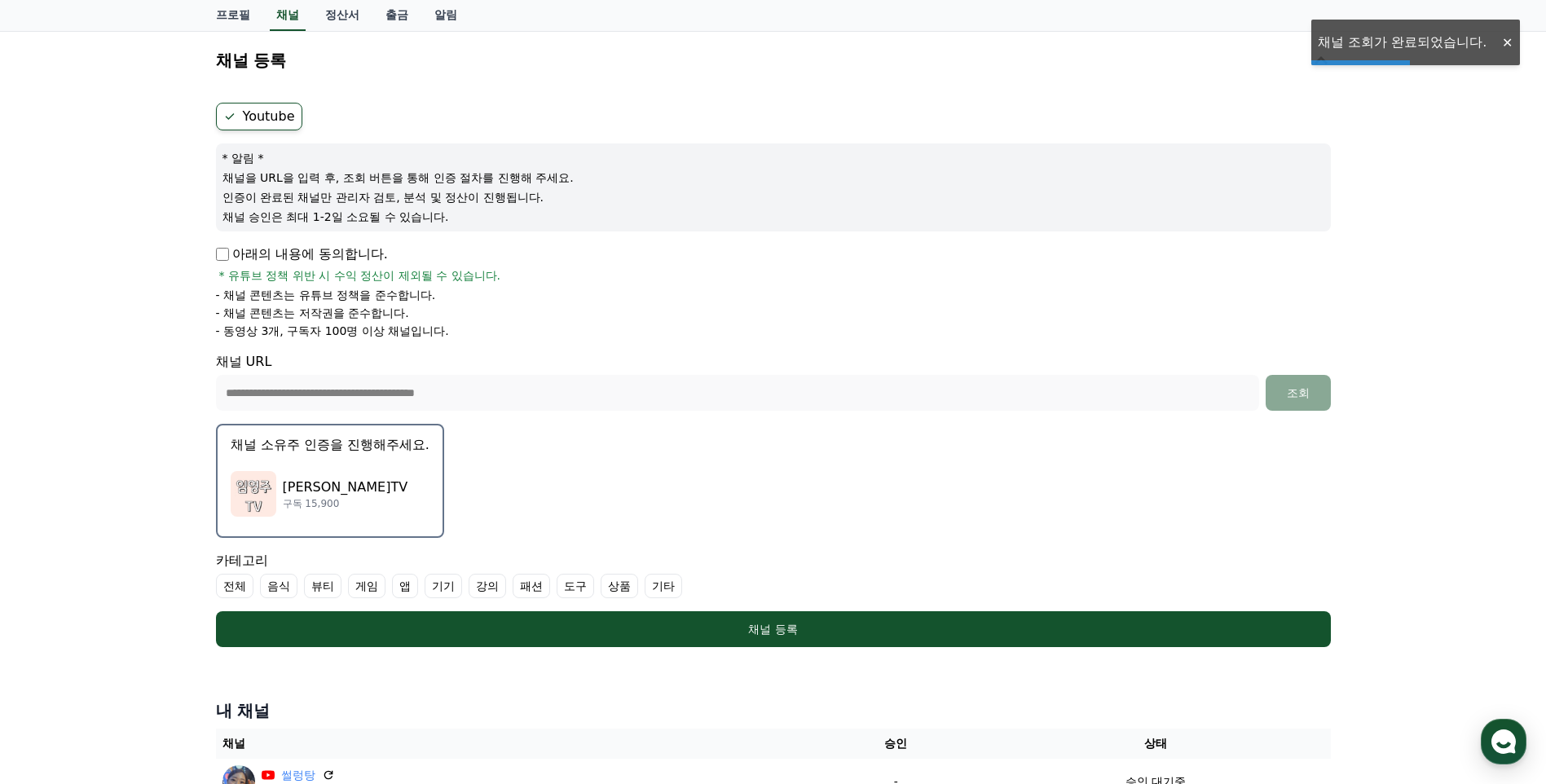
click at [348, 463] on div "임영주TV 구독 15,900" at bounding box center [329, 494] width 199 height 65
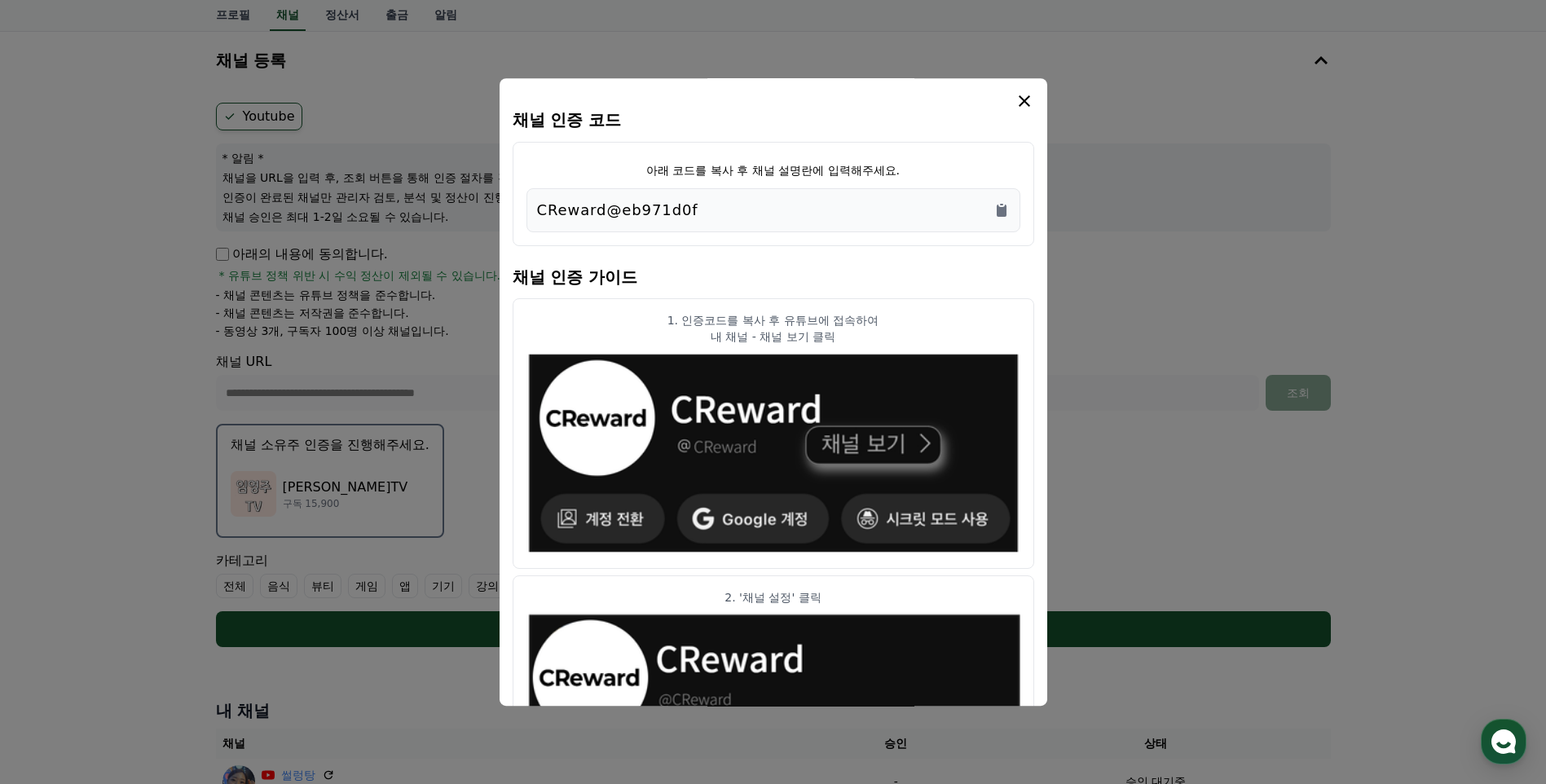
drag, startPoint x: 701, startPoint y: 217, endPoint x: 455, endPoint y: 215, distance: 246.0
click at [455, 653] on div "채널 인증 코드 아래 코드를 복사 후 채널 설명란에 입력해주세요. CReward@eb971d0f 채널 인증 가이드 1. 인증코드를 복사 후 유…" at bounding box center [773, 653] width 1128 height 0
drag, startPoint x: 455, startPoint y: 215, endPoint x: 824, endPoint y: 183, distance: 370.4
click at [824, 183] on div "아래 코드를 복사 후 채널 설명란에 입력해주세요. CReward@eb971d0f" at bounding box center [773, 194] width 521 height 105
drag, startPoint x: 729, startPoint y: 209, endPoint x: 535, endPoint y: 208, distance: 194.0
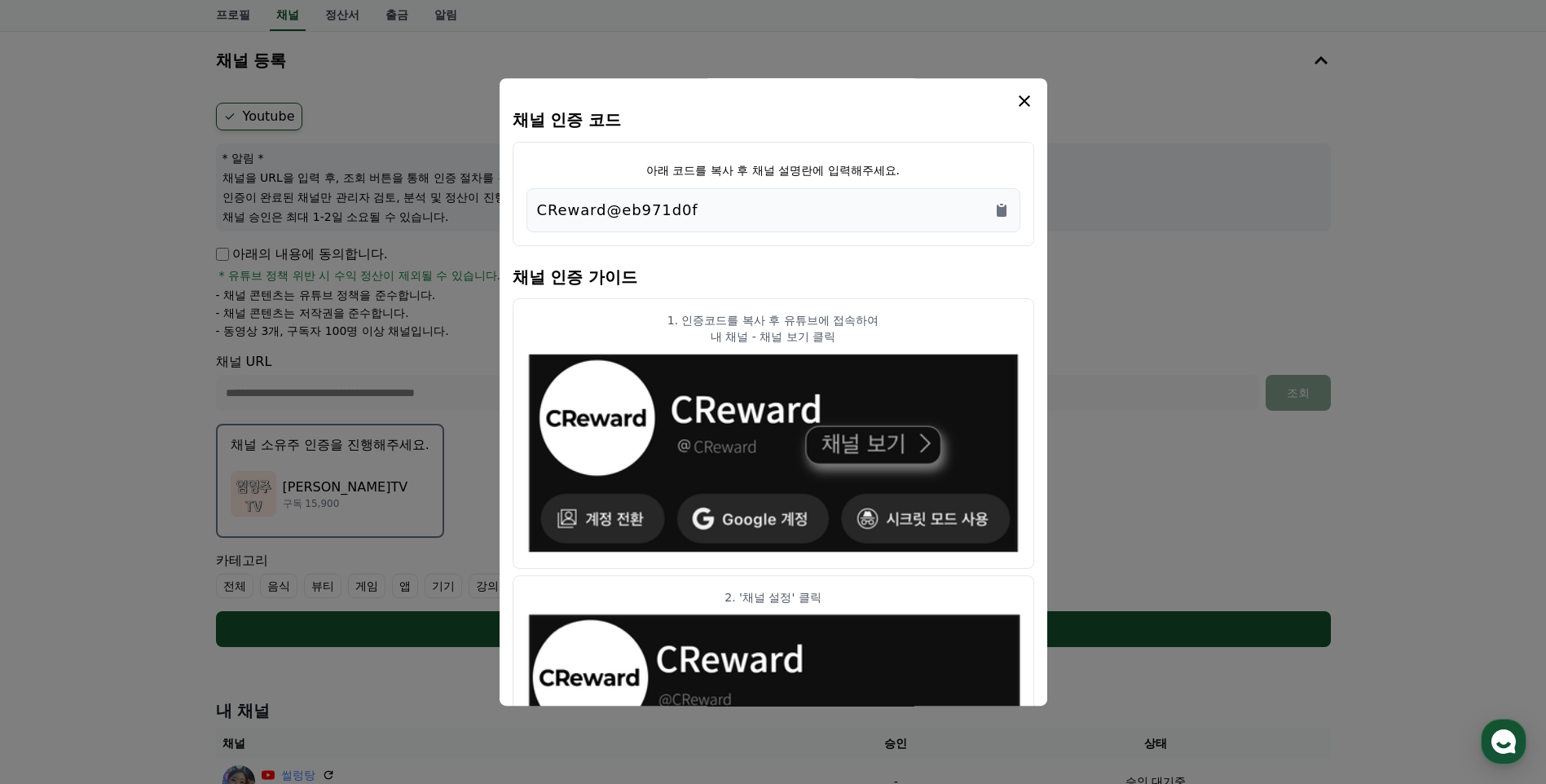
click at [535, 208] on div "CReward@eb971d0f" at bounding box center [773, 210] width 494 height 44
copy p "CReward@eb971d0f"
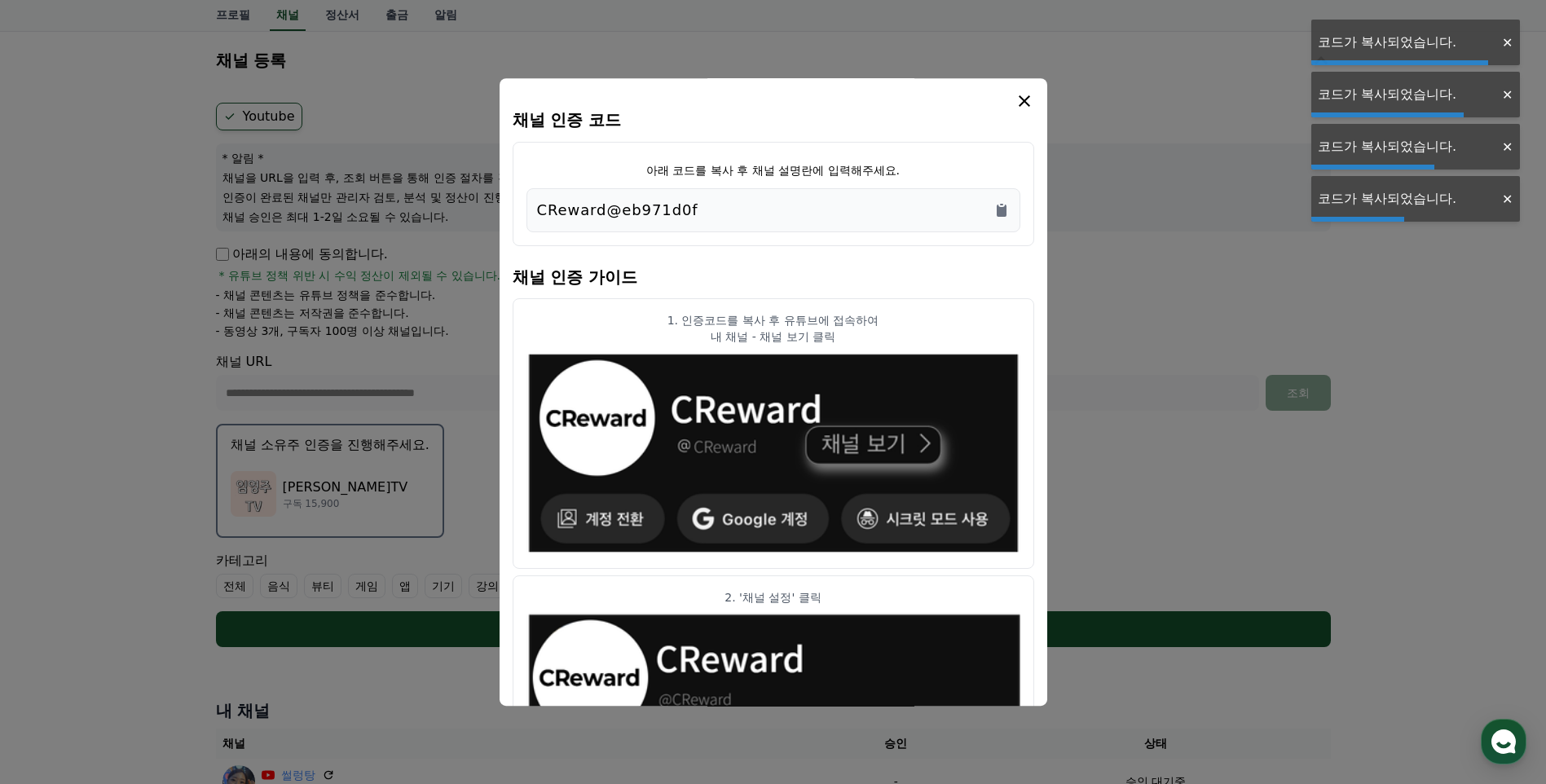
click at [1412, 274] on button "close modal" at bounding box center [773, 392] width 1546 height 784
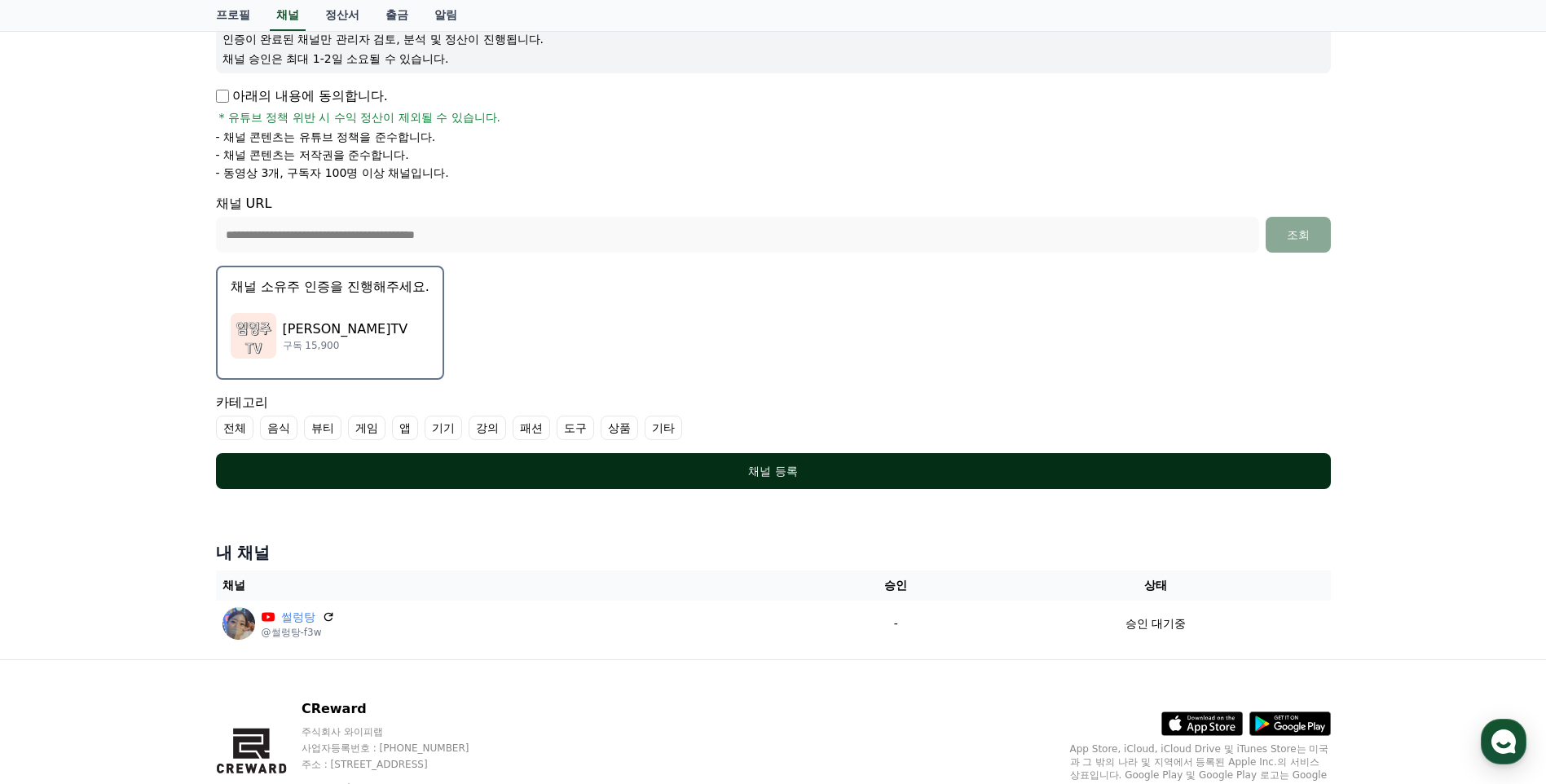
scroll to position [245, 0]
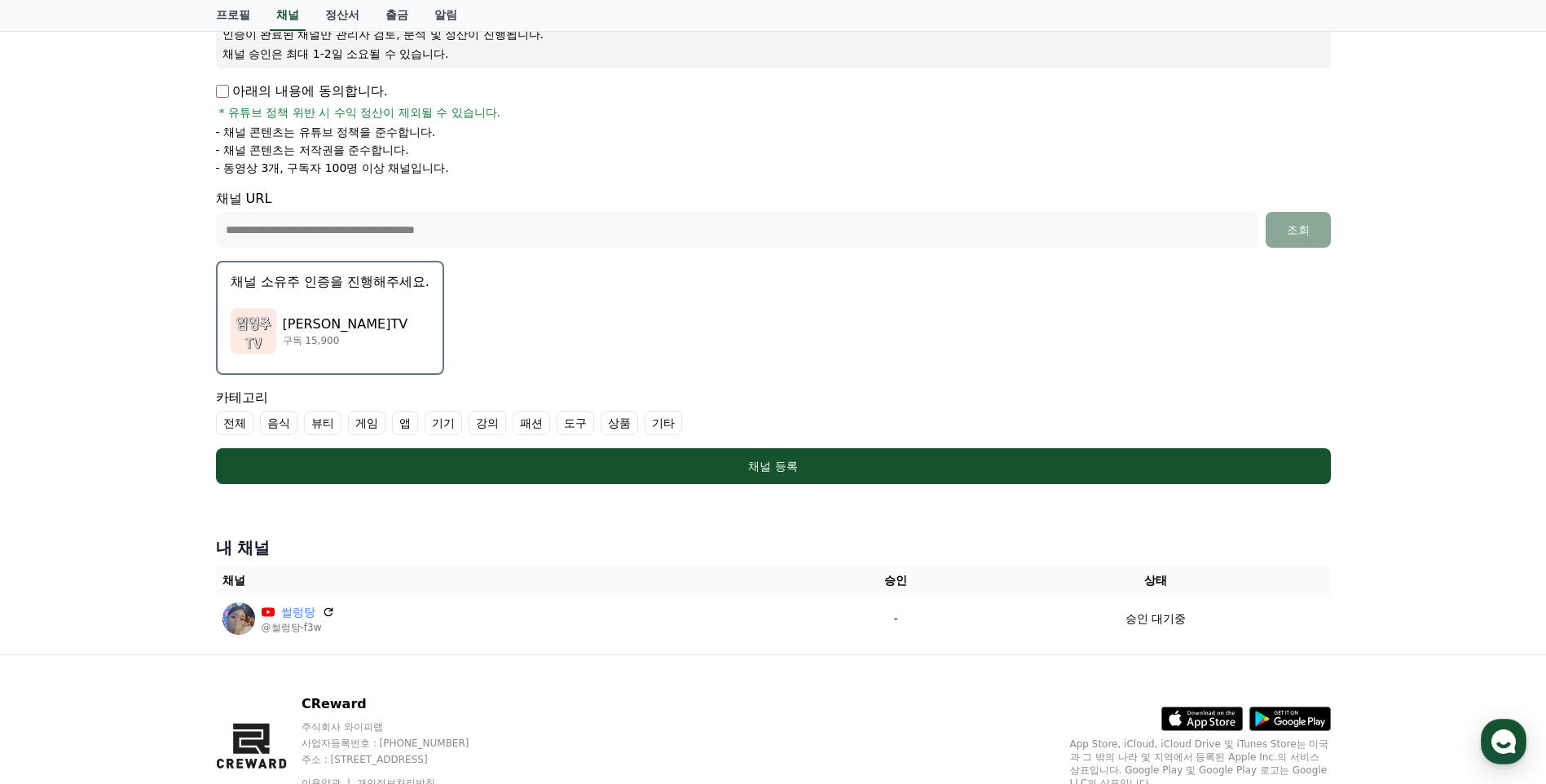
click at [478, 422] on label "강의" at bounding box center [487, 422] width 37 height 24
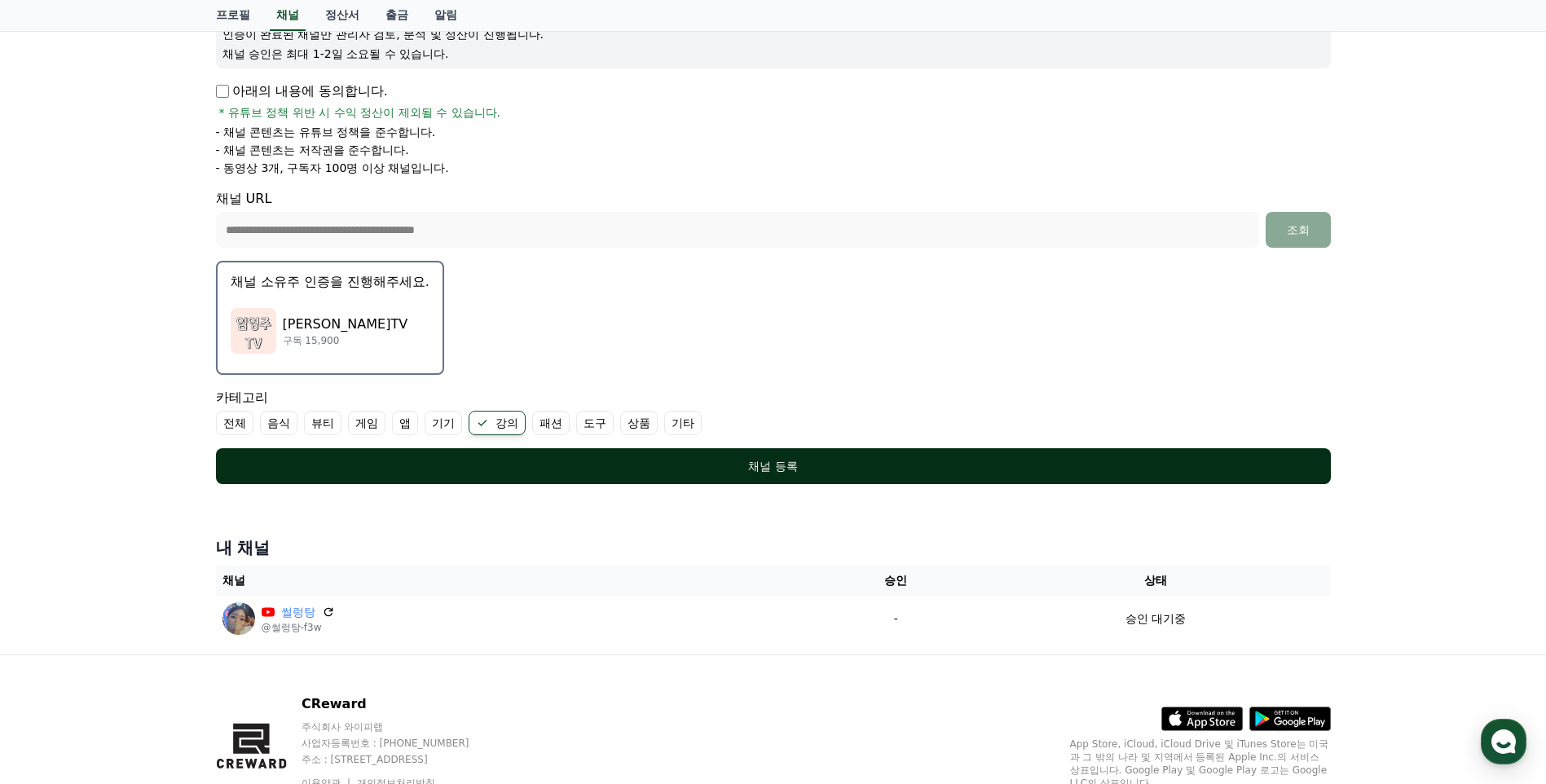
click at [756, 462] on div "채널 등록" at bounding box center [773, 465] width 1050 height 16
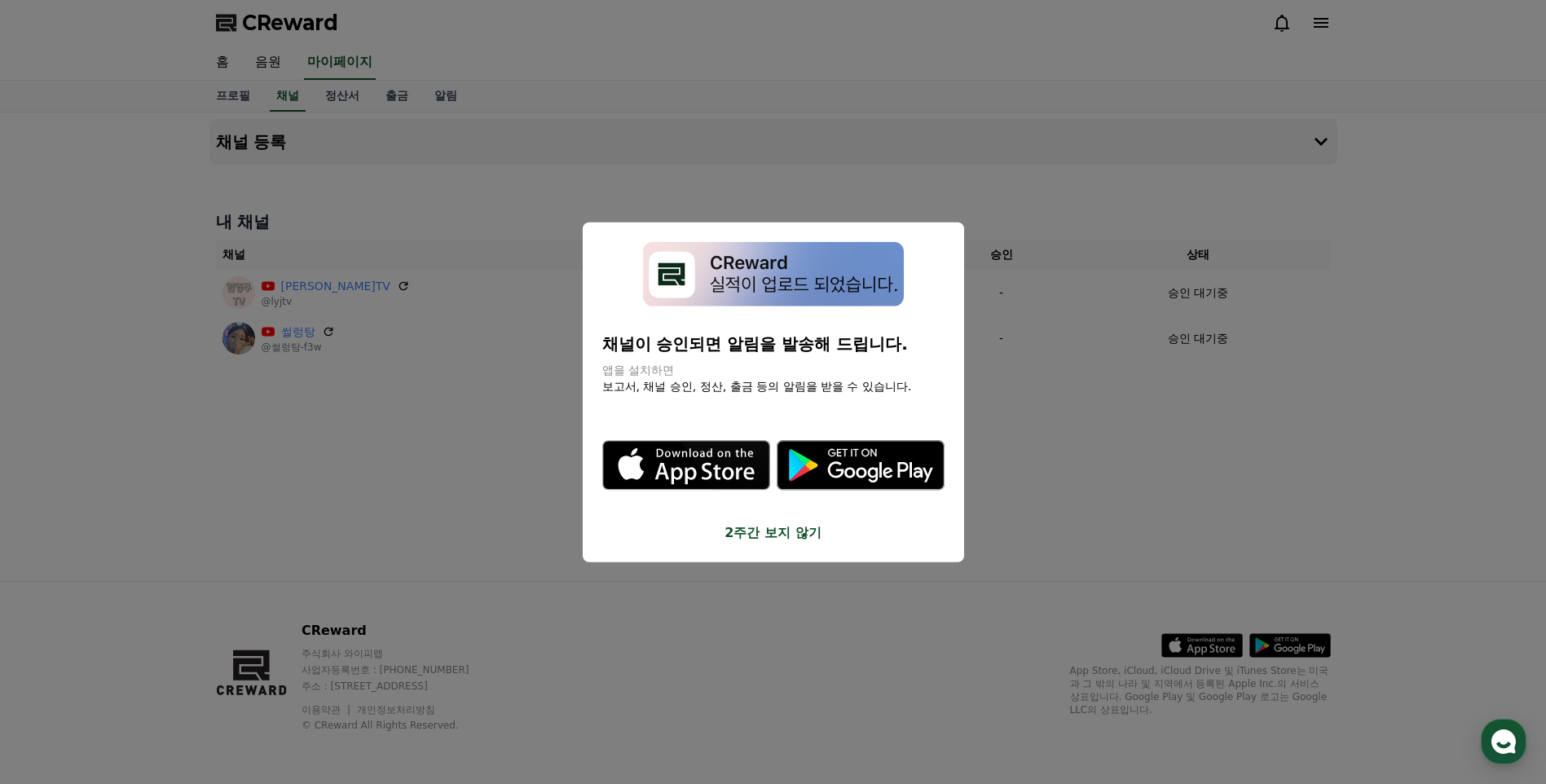
click at [758, 536] on button "2주간 보지 않기" at bounding box center [773, 532] width 343 height 19
